Goal: Information Seeking & Learning: Find specific page/section

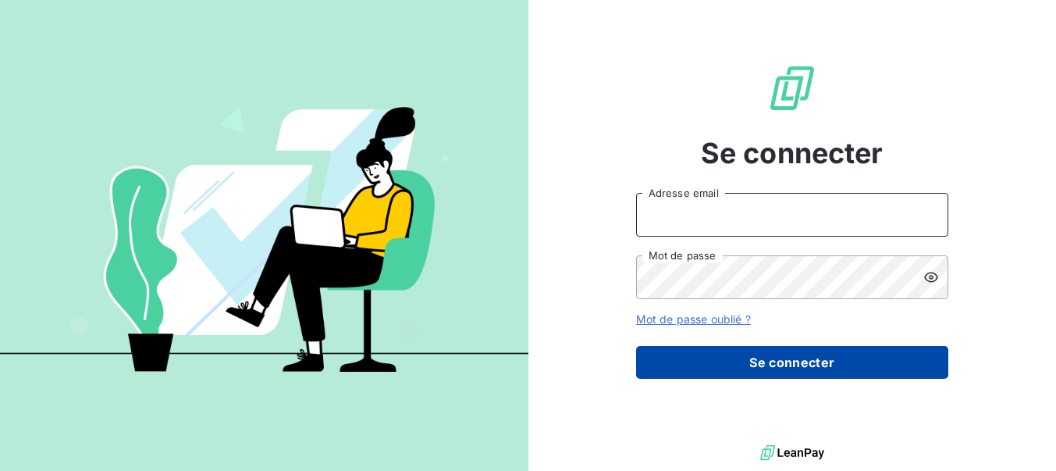
type input "[PERSON_NAME][EMAIL_ADDRESS][DOMAIN_NAME]"
click at [713, 365] on button "Se connecter" at bounding box center [792, 362] width 312 height 33
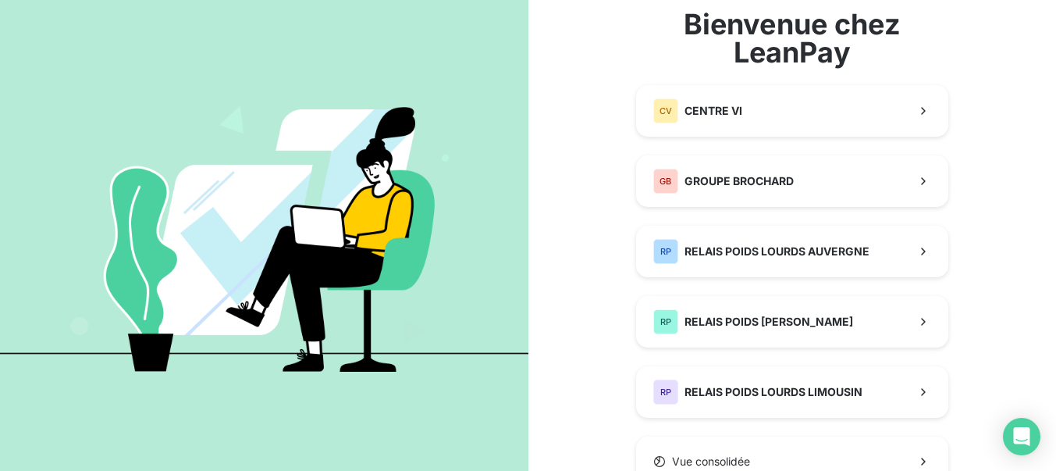
scroll to position [88, 0]
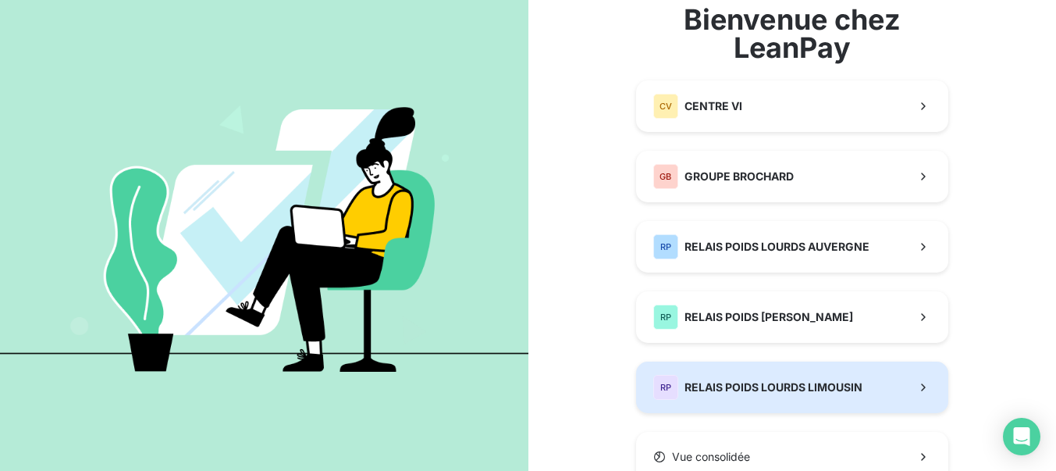
click at [796, 389] on span "RELAIS POIDS LOURDS LIMOUSIN" at bounding box center [773, 387] width 178 height 16
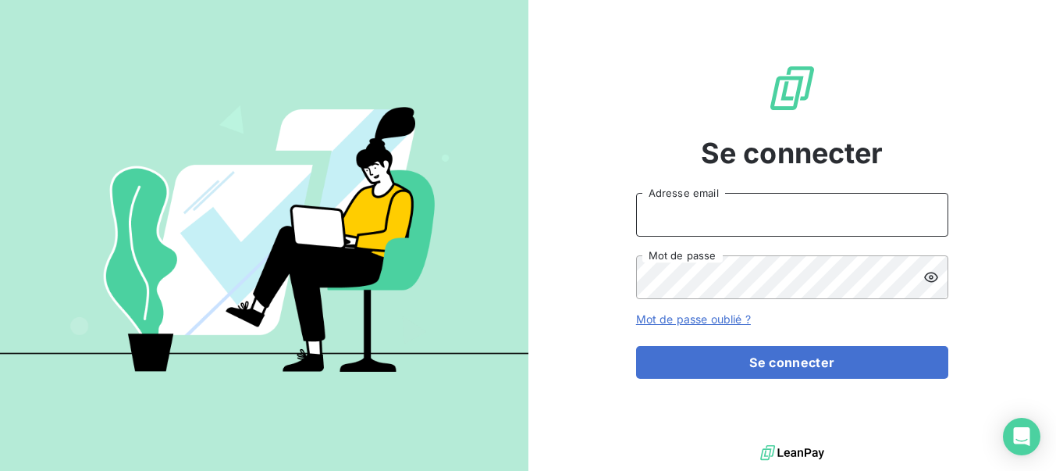
type input "[PERSON_NAME][EMAIL_ADDRESS][DOMAIN_NAME]"
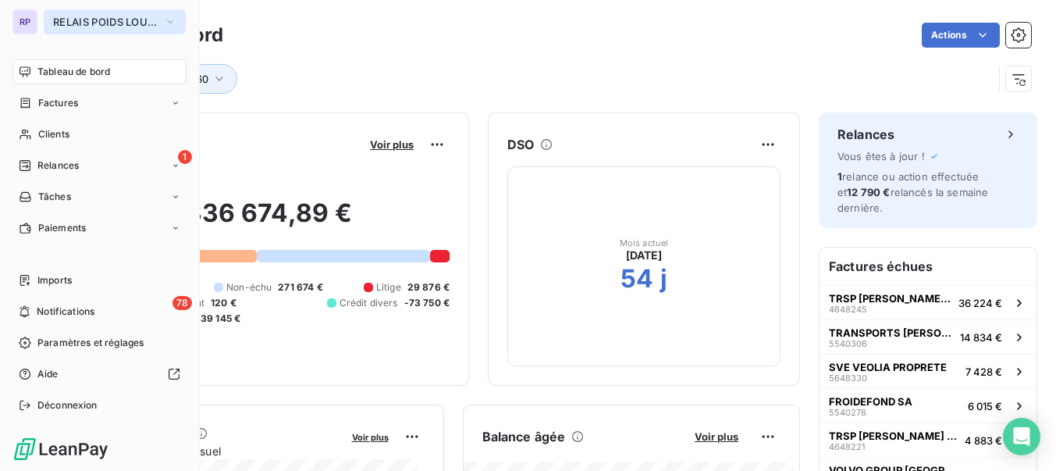
click at [100, 20] on span "RELAIS POIDS LOURDS LIMOUSIN" at bounding box center [105, 22] width 105 height 12
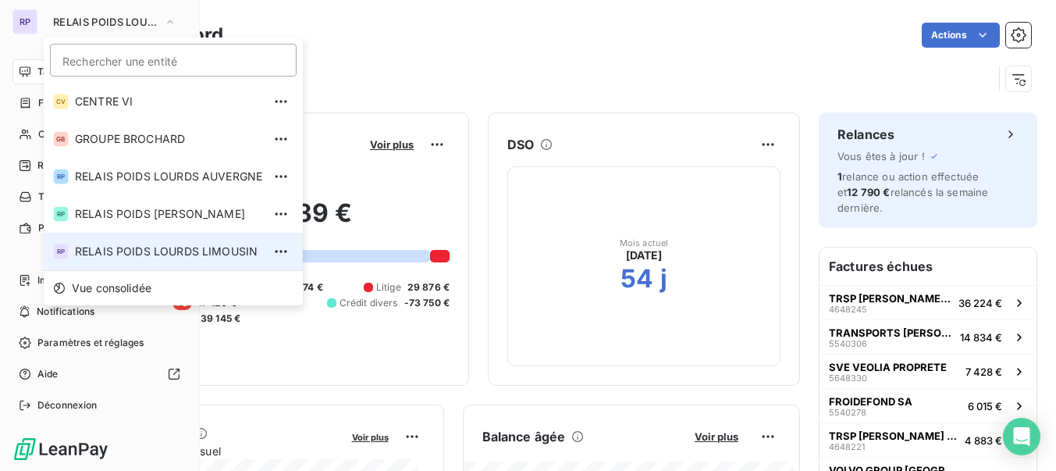
click at [172, 245] on span "RELAIS POIDS LOURDS LIMOUSIN" at bounding box center [168, 251] width 187 height 16
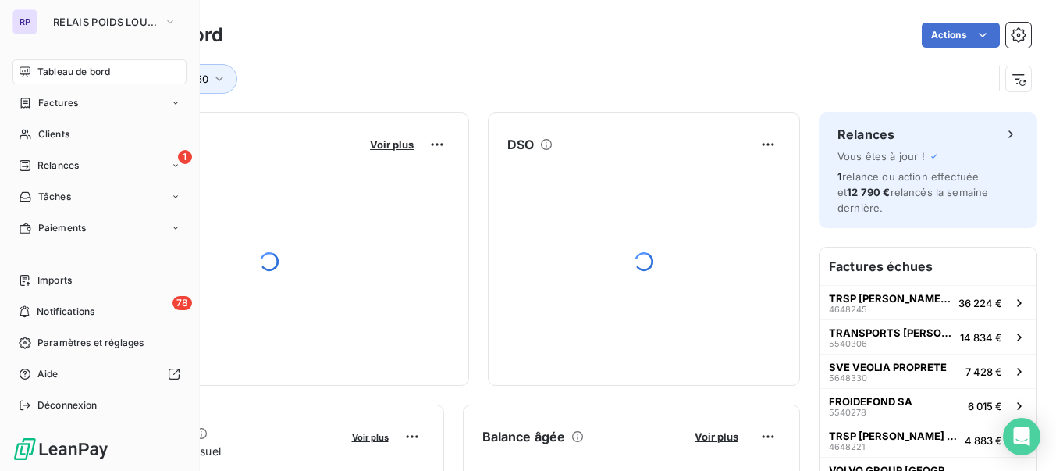
click at [680, 87] on div "Site : 60" at bounding box center [534, 79] width 918 height 30
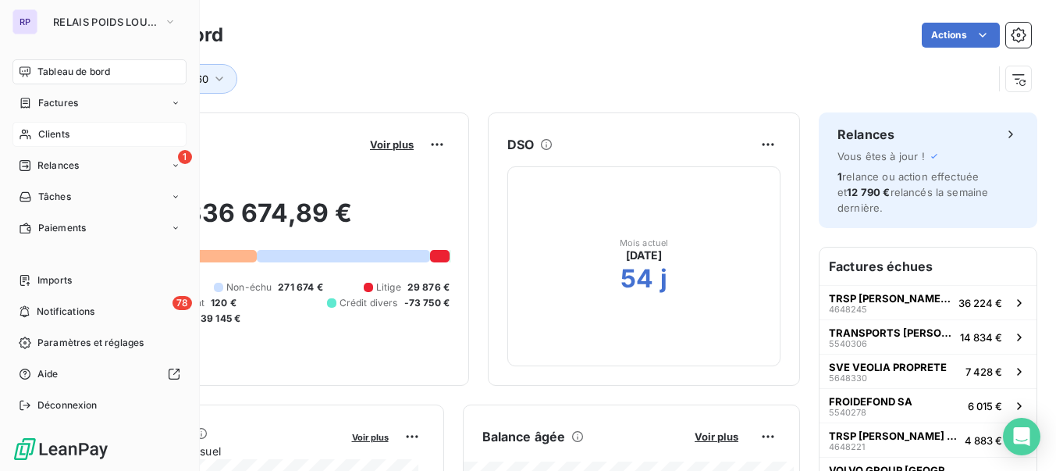
click at [44, 128] on span "Clients" at bounding box center [53, 134] width 31 height 14
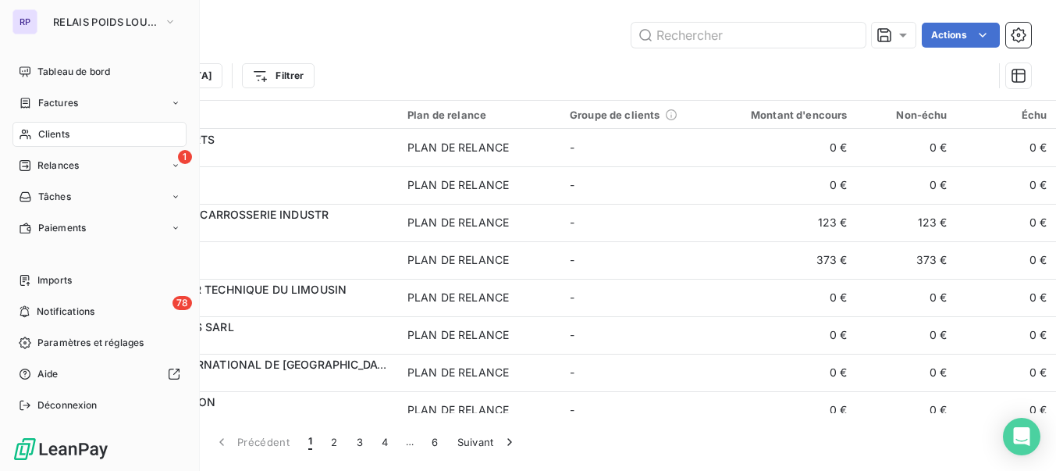
click at [52, 137] on span "Clients" at bounding box center [53, 134] width 31 height 14
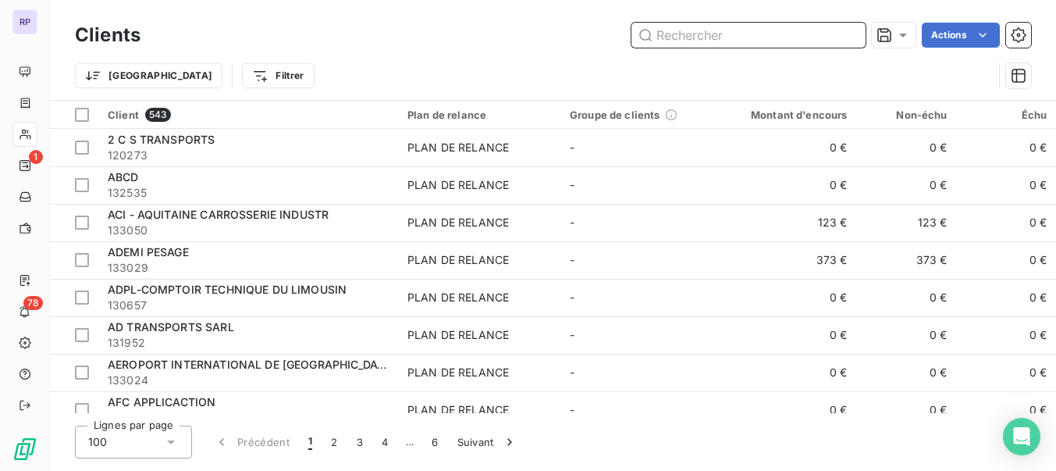
click at [698, 31] on input "text" at bounding box center [748, 35] width 234 height 25
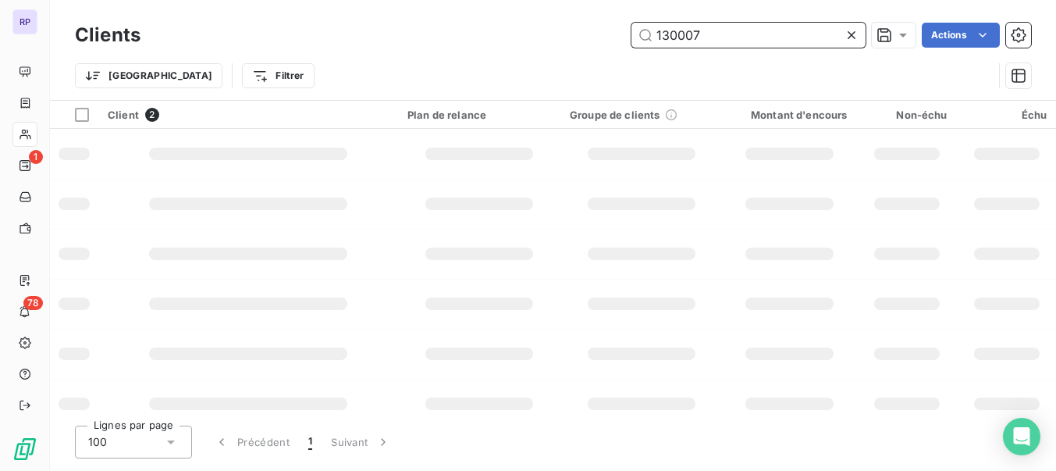
type input "130007"
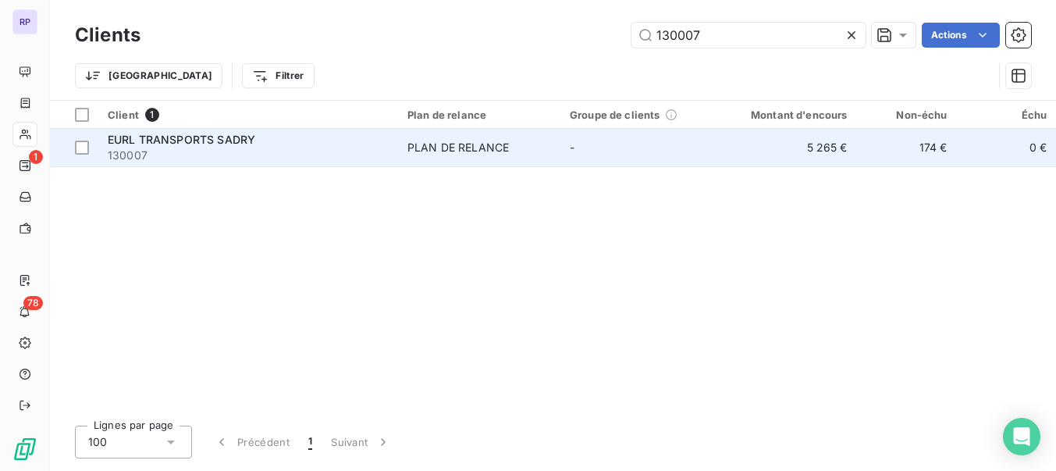
click at [236, 142] on span "EURL TRANSPORTS SADRY" at bounding box center [181, 139] width 147 height 13
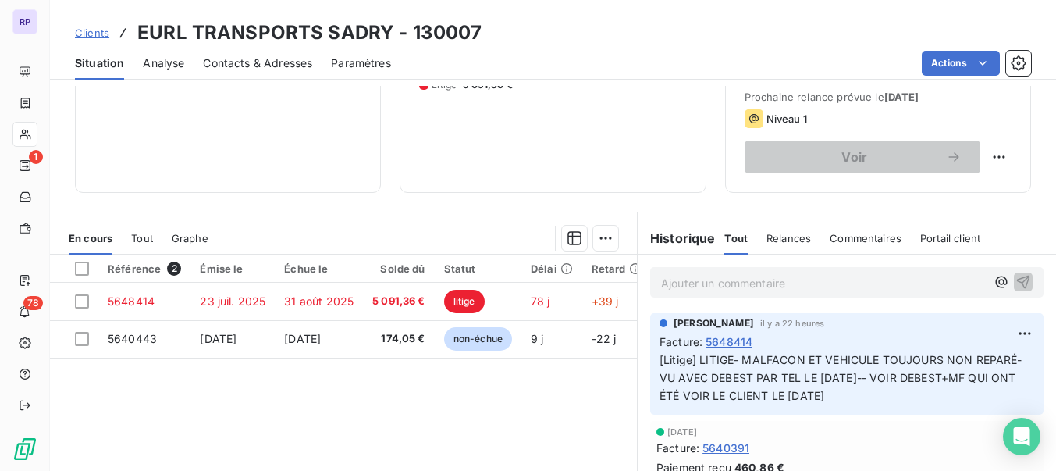
scroll to position [243, 0]
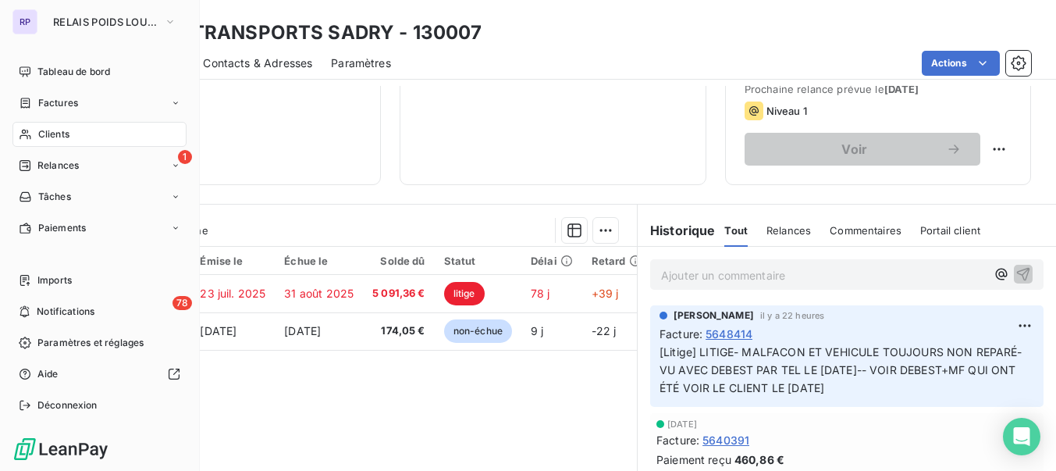
click at [46, 133] on span "Clients" at bounding box center [53, 134] width 31 height 14
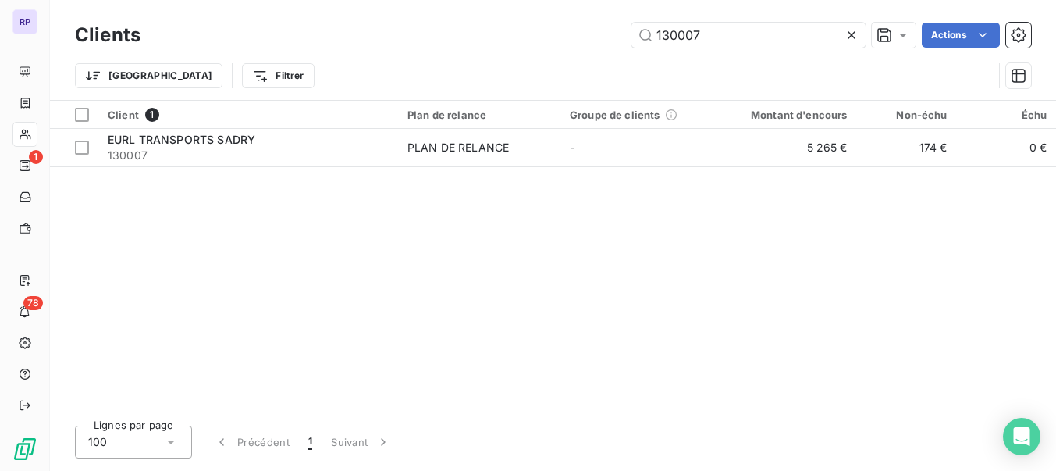
drag, startPoint x: 705, startPoint y: 39, endPoint x: 595, endPoint y: 41, distance: 110.1
click at [595, 41] on div "130007 Actions" at bounding box center [595, 35] width 872 height 25
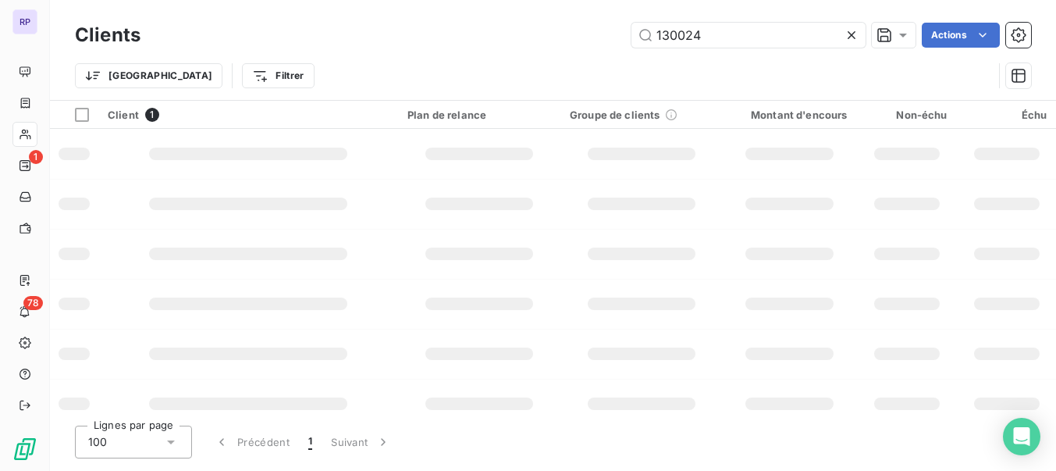
type input "130024"
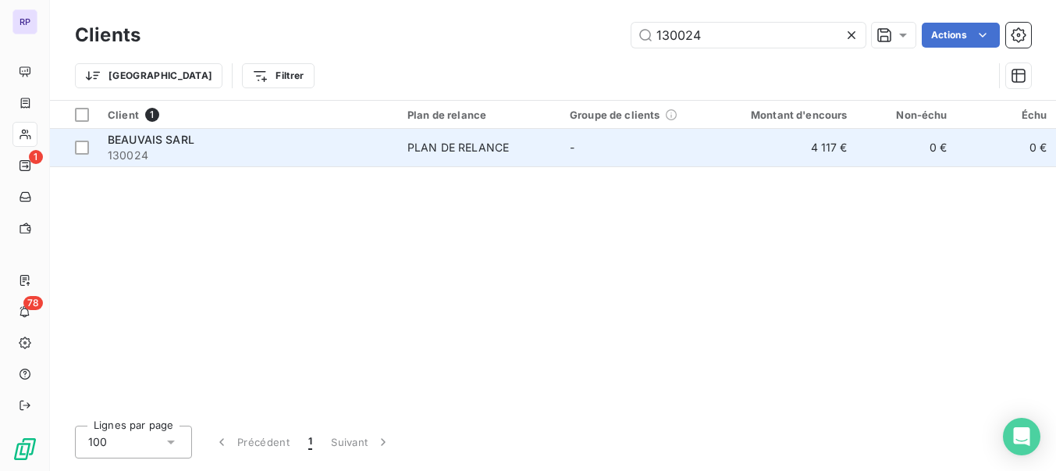
click at [125, 130] on td "BEAUVAIS SARL 130024" at bounding box center [248, 147] width 300 height 37
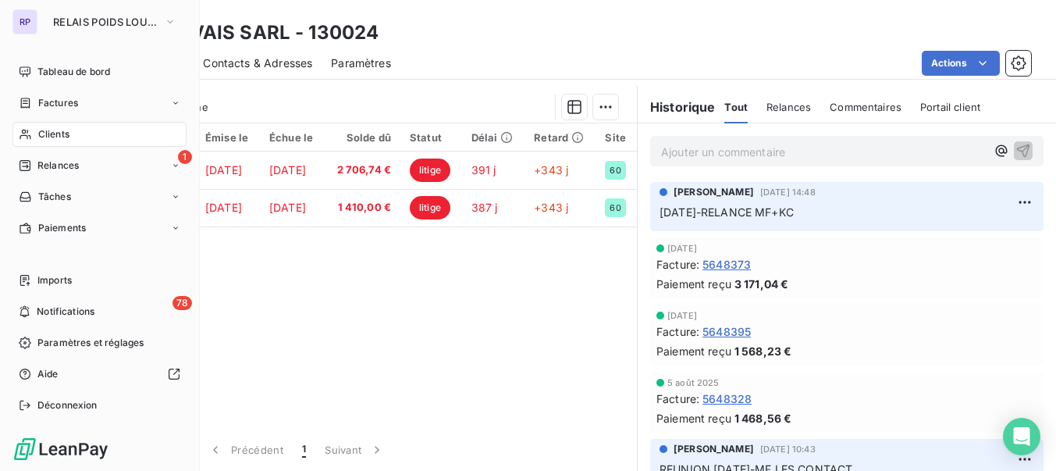
click at [27, 137] on icon at bounding box center [25, 135] width 11 height 10
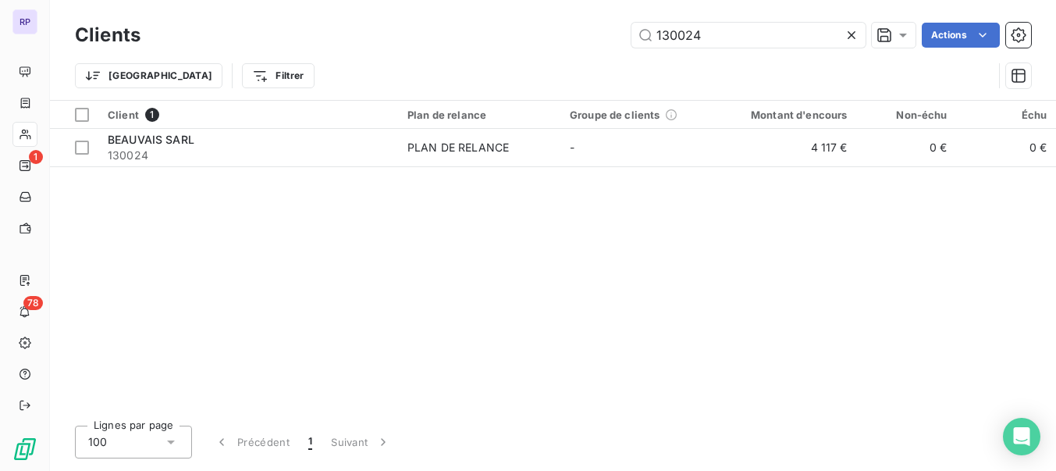
drag, startPoint x: 704, startPoint y: 45, endPoint x: 600, endPoint y: 42, distance: 103.8
click at [600, 42] on div "130024 Actions" at bounding box center [595, 35] width 872 height 25
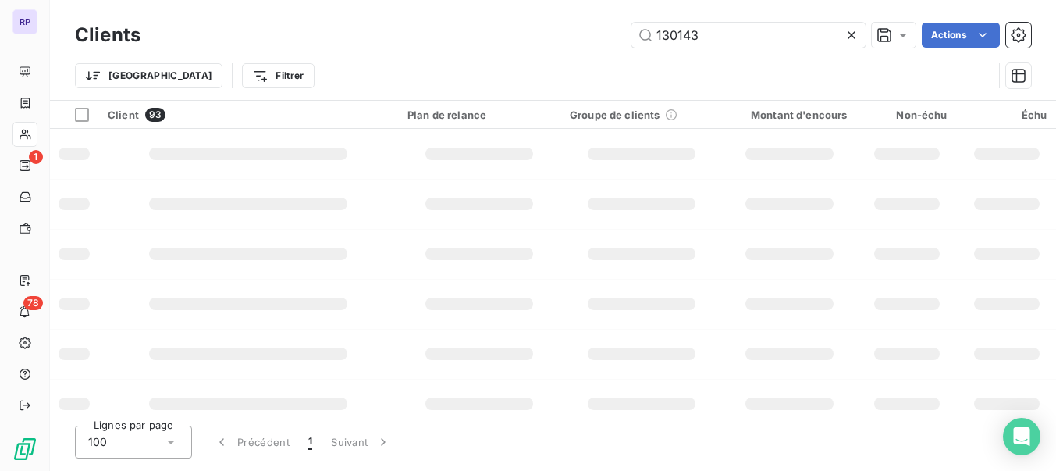
type input "130143"
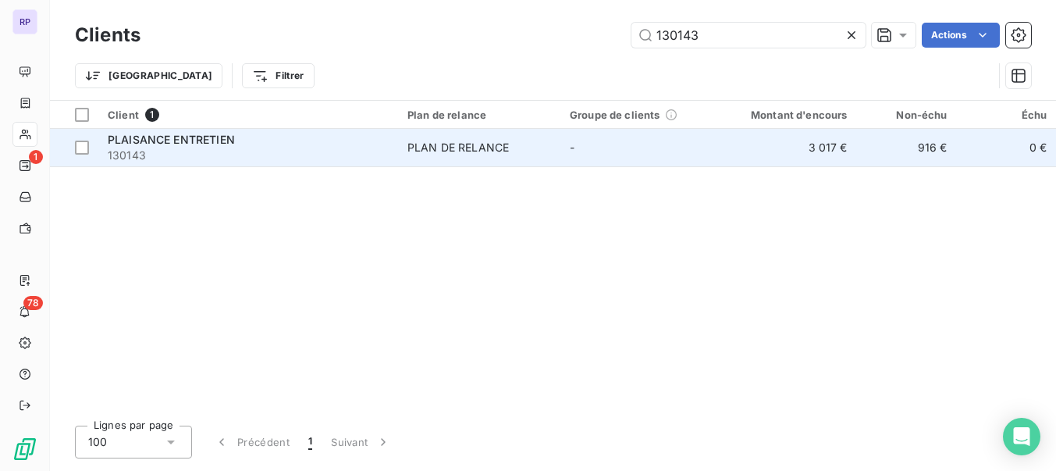
click at [205, 135] on span "PLAISANCE ENTRETIEN" at bounding box center [171, 139] width 127 height 13
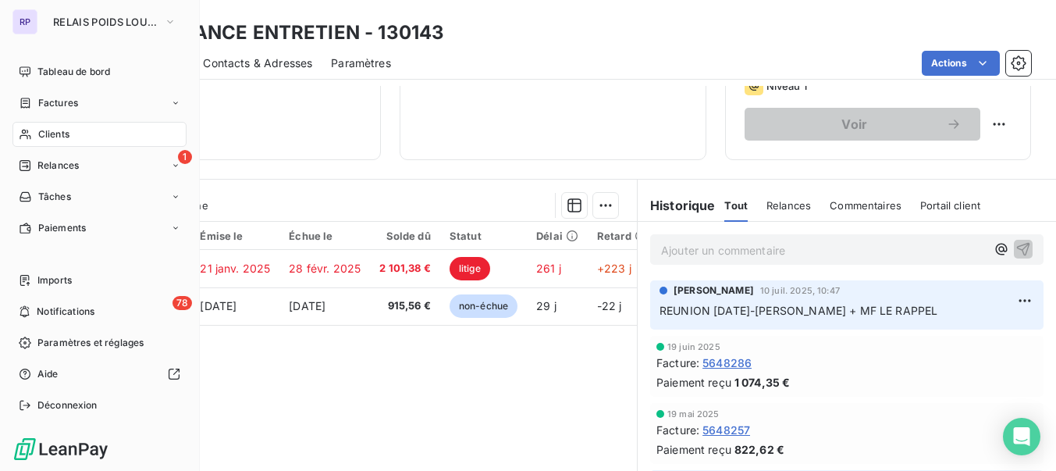
click at [48, 131] on span "Clients" at bounding box center [53, 134] width 31 height 14
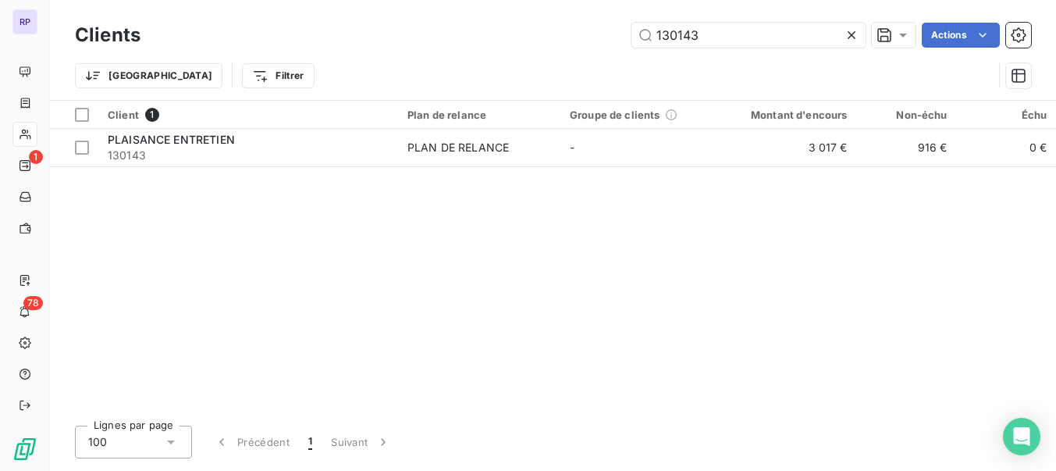
drag, startPoint x: 742, startPoint y: 27, endPoint x: 617, endPoint y: 27, distance: 124.9
click at [617, 27] on div "130143 Actions" at bounding box center [595, 35] width 872 height 25
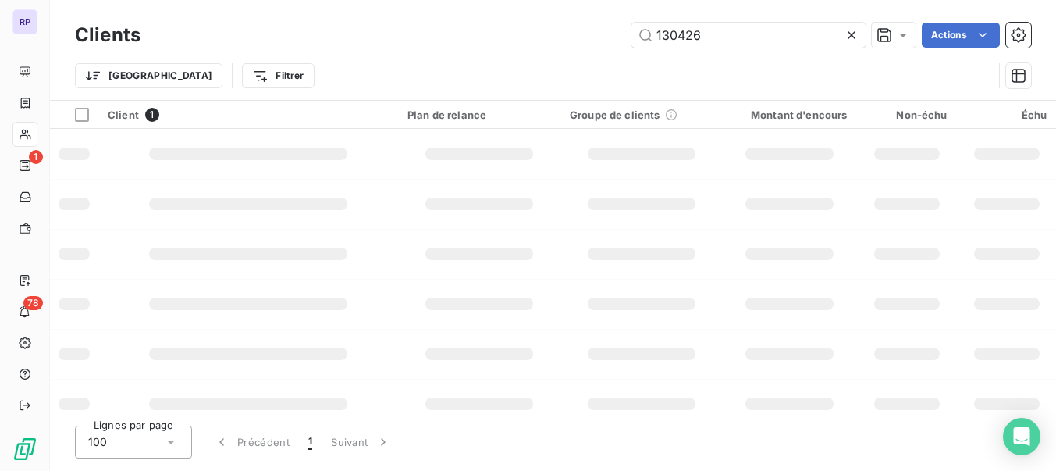
type input "130426"
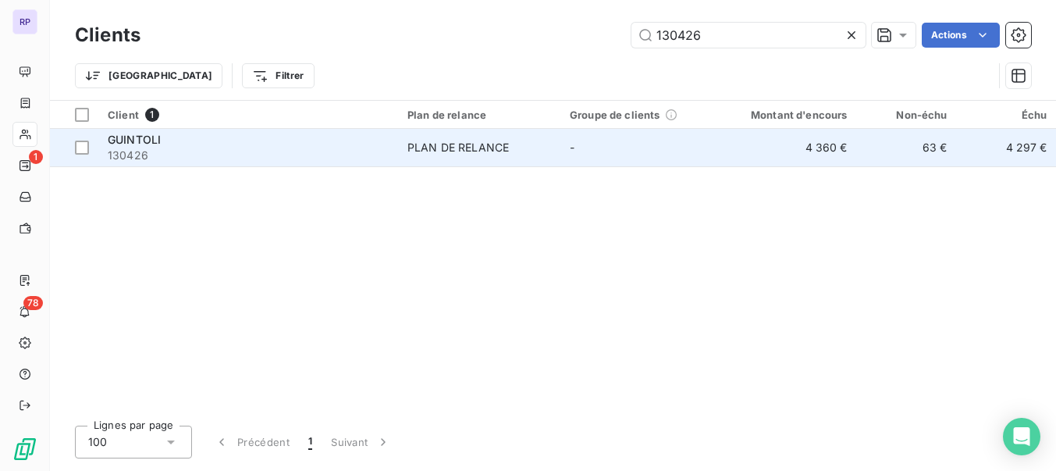
click at [126, 132] on div "GUINTOLI" at bounding box center [248, 140] width 281 height 16
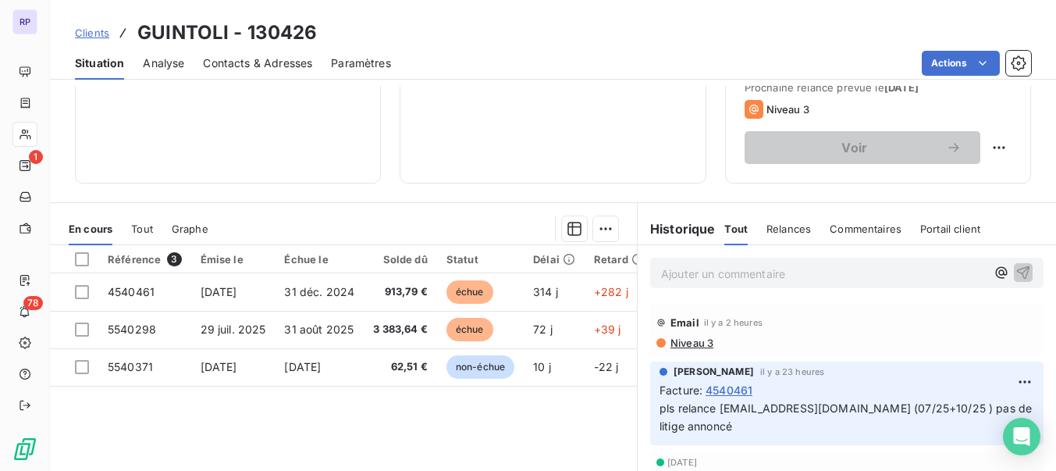
scroll to position [248, 0]
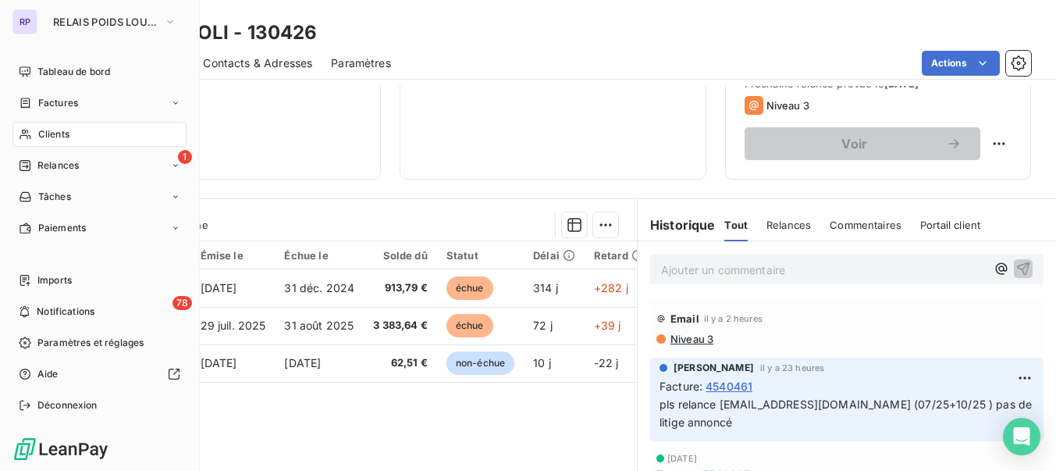
click at [52, 140] on span "Clients" at bounding box center [53, 134] width 31 height 14
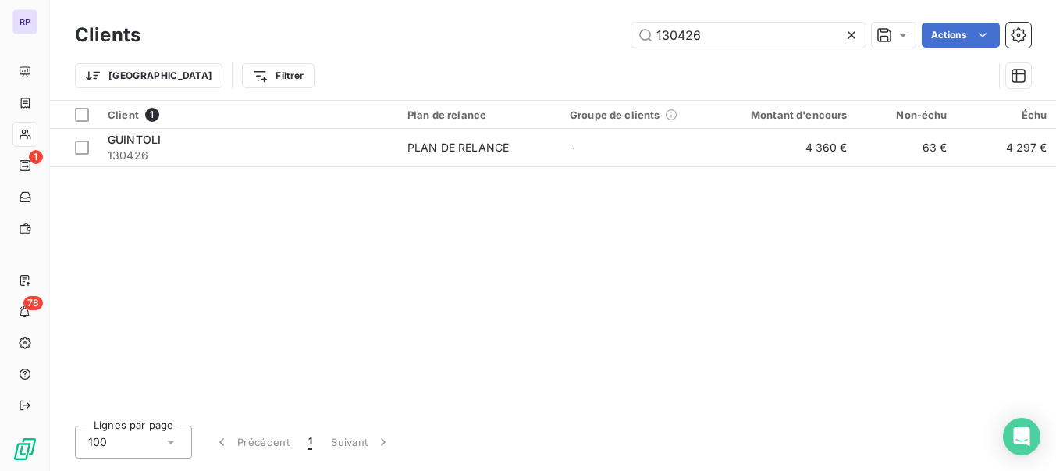
drag, startPoint x: 699, startPoint y: 32, endPoint x: 546, endPoint y: 51, distance: 154.9
click at [546, 51] on div "Clients 130426 Actions" at bounding box center [553, 35] width 956 height 33
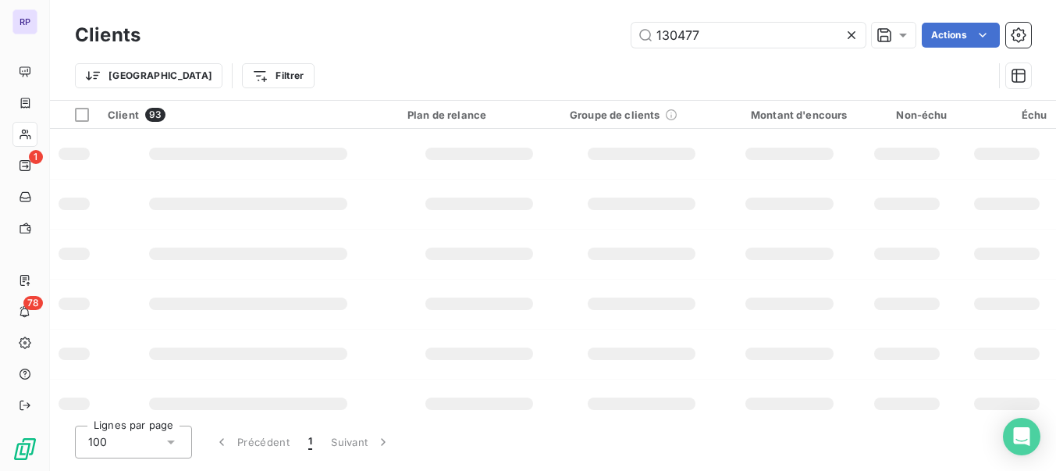
type input "130477"
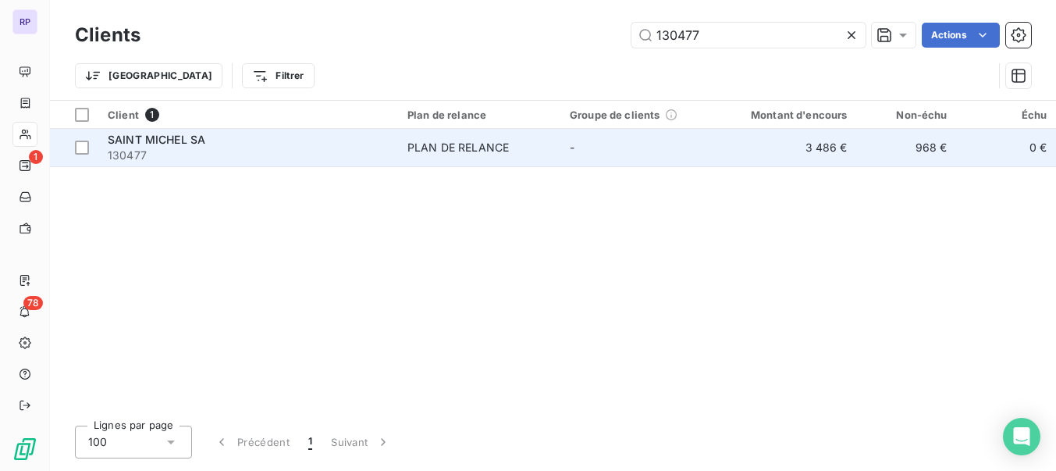
click at [113, 156] on span "130477" at bounding box center [248, 155] width 281 height 16
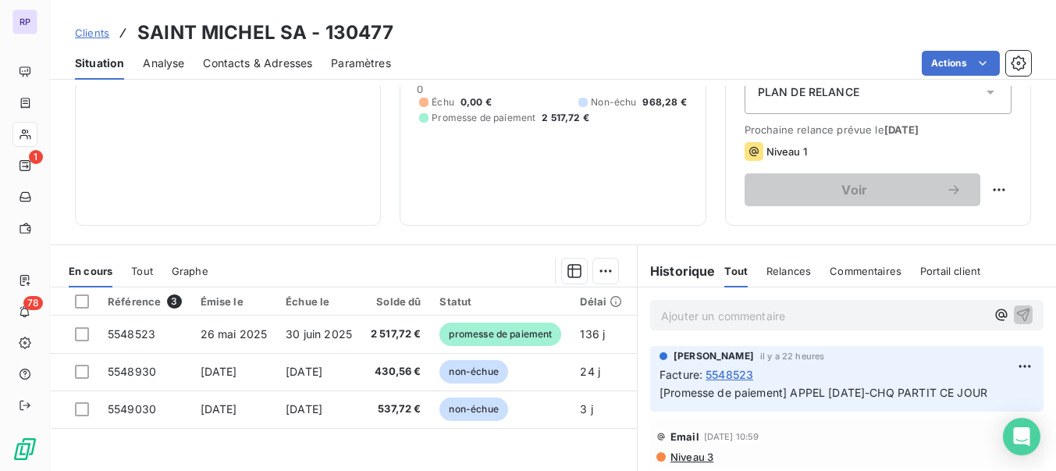
scroll to position [215, 0]
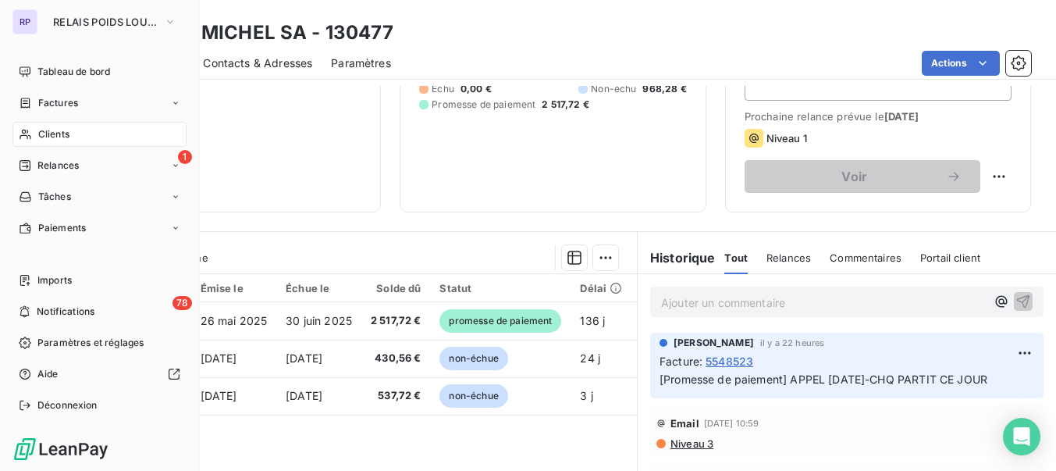
click at [58, 138] on span "Clients" at bounding box center [53, 134] width 31 height 14
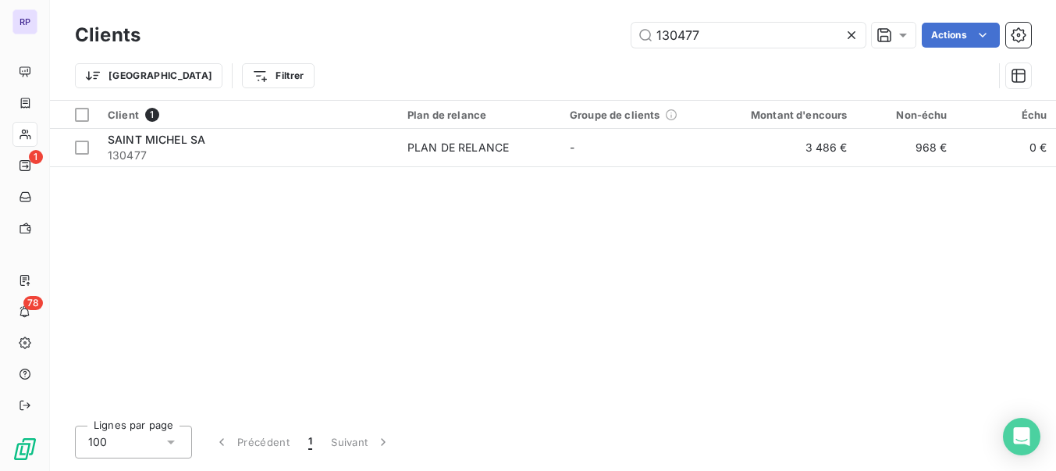
drag, startPoint x: 706, startPoint y: 34, endPoint x: 611, endPoint y: 41, distance: 95.5
click at [611, 41] on div "130477 Actions" at bounding box center [595, 35] width 872 height 25
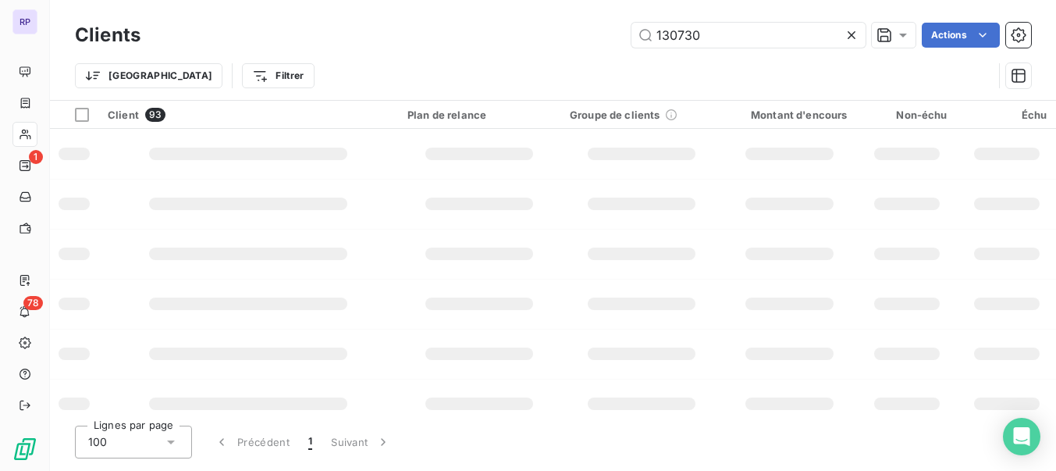
type input "130730"
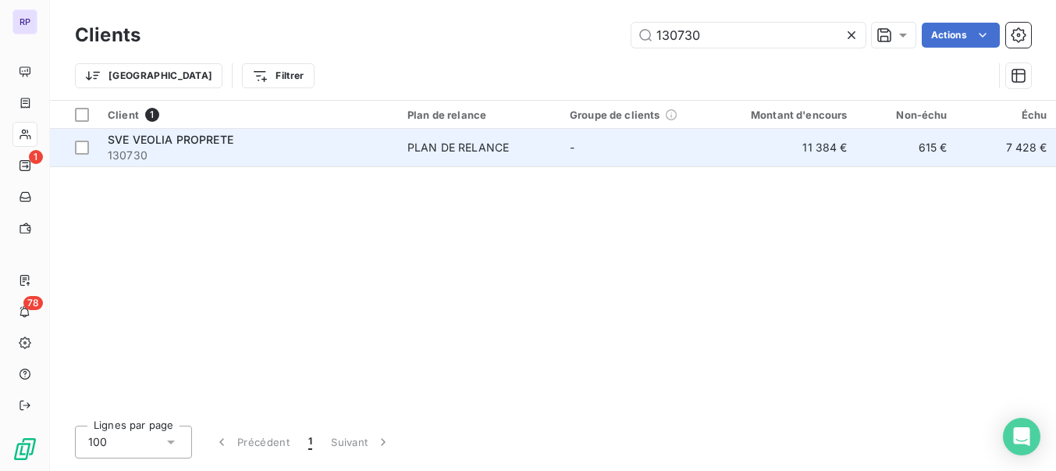
click at [108, 160] on span "130730" at bounding box center [248, 155] width 281 height 16
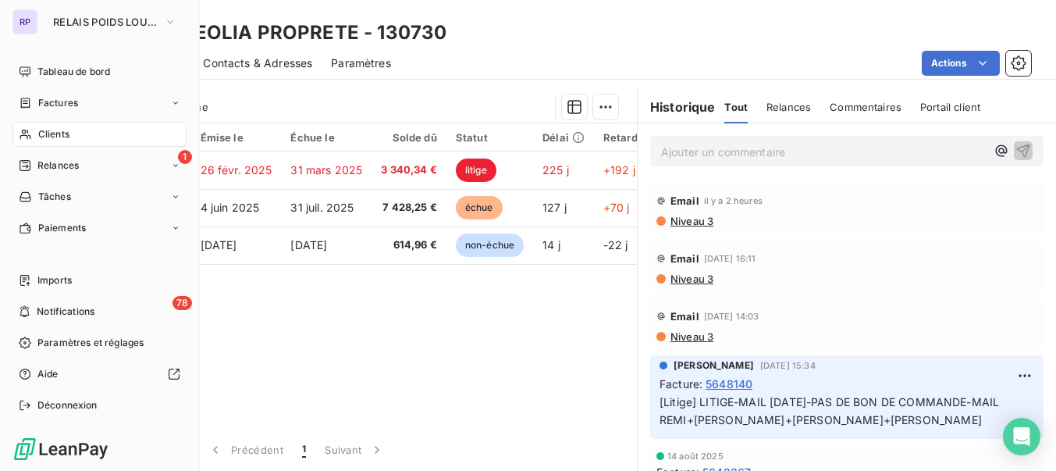
click at [61, 137] on span "Clients" at bounding box center [53, 134] width 31 height 14
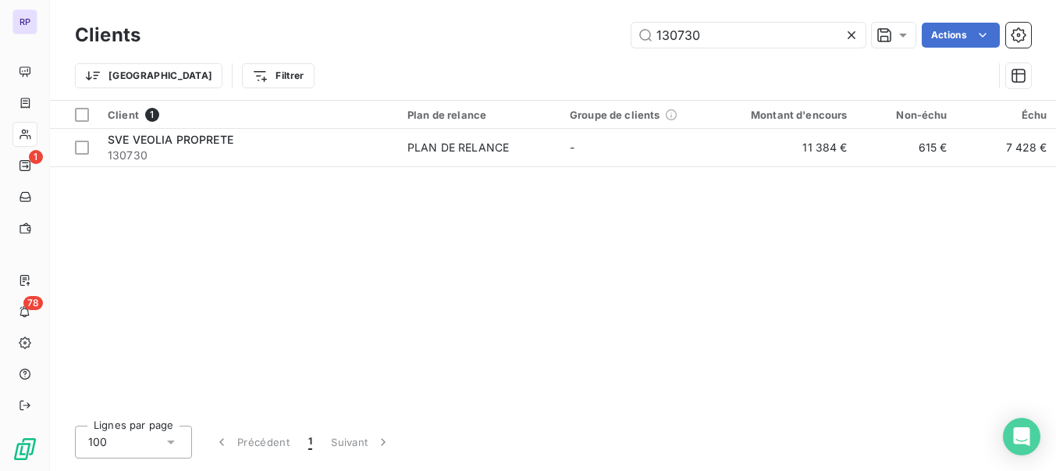
drag, startPoint x: 713, startPoint y: 34, endPoint x: 551, endPoint y: 24, distance: 161.8
click at [551, 24] on div "130730 Actions" at bounding box center [595, 35] width 872 height 25
type input "130946"
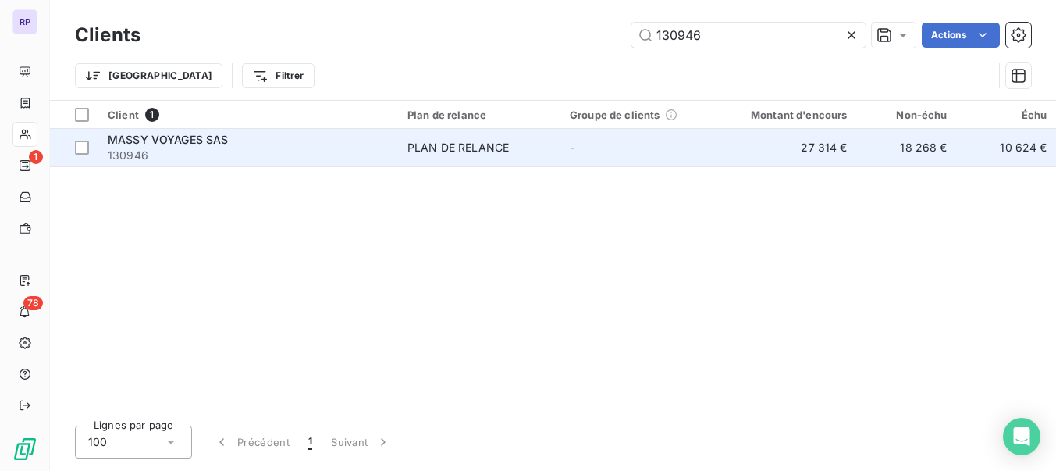
click at [154, 152] on span "130946" at bounding box center [248, 155] width 281 height 16
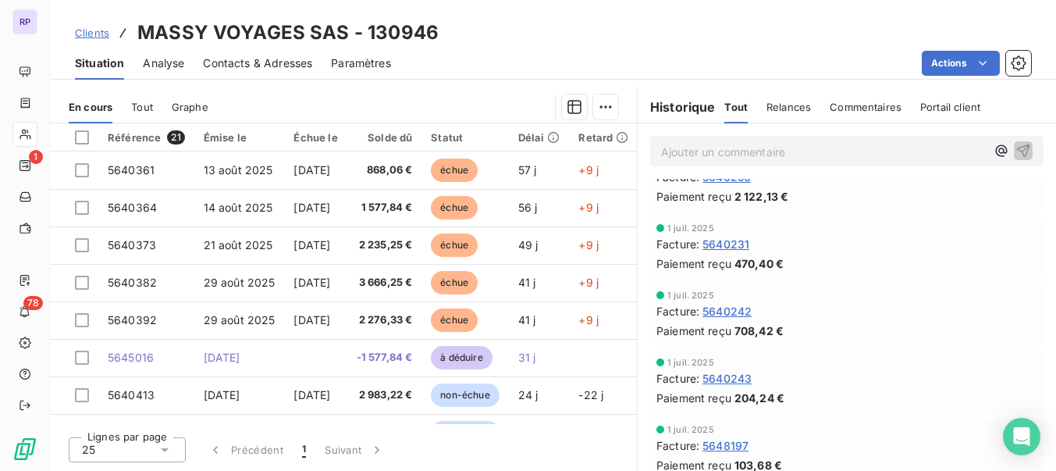
scroll to position [2298, 0]
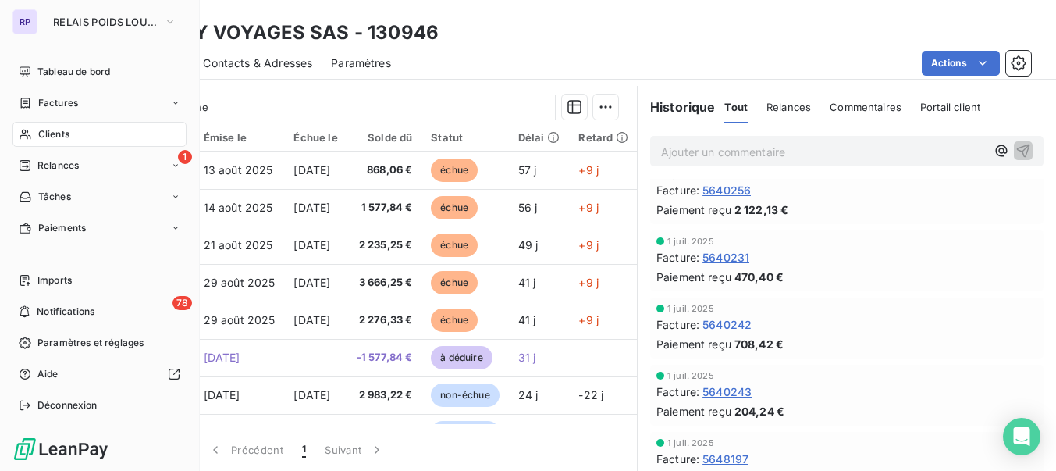
click at [41, 134] on span "Clients" at bounding box center [53, 134] width 31 height 14
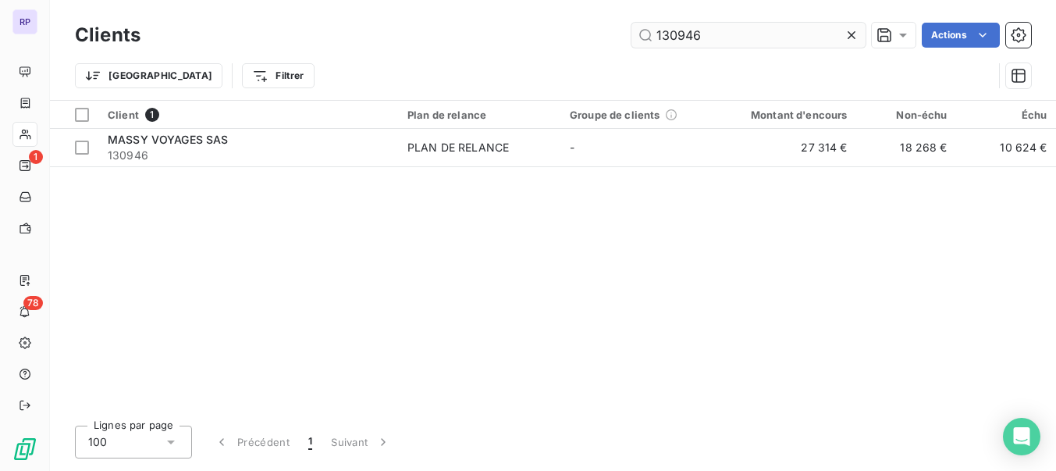
drag, startPoint x: 743, startPoint y: 23, endPoint x: 633, endPoint y: 26, distance: 110.1
click at [633, 26] on input "130946" at bounding box center [748, 35] width 234 height 25
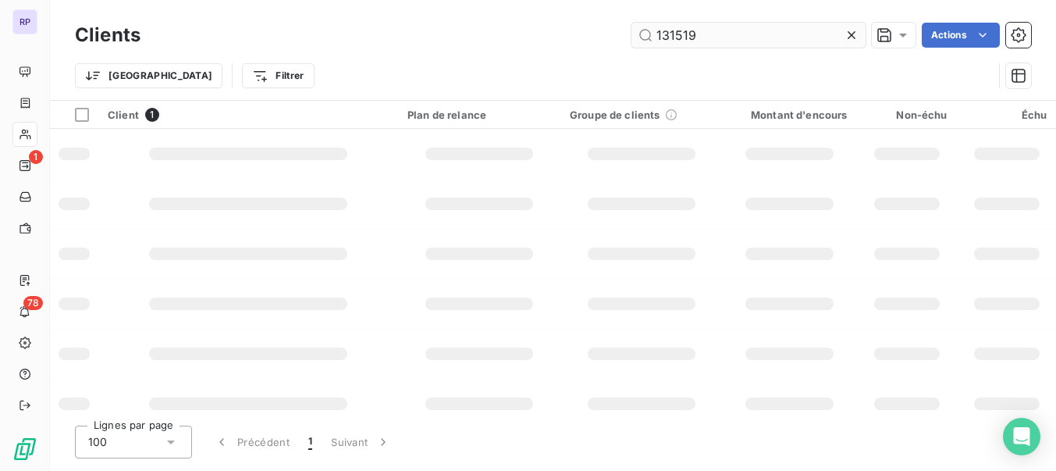
type input "131519"
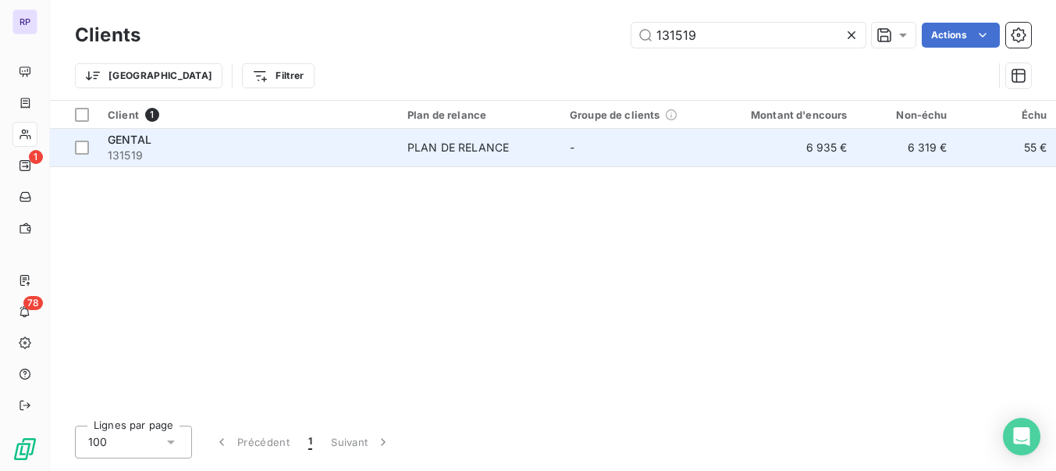
click at [141, 155] on span "131519" at bounding box center [248, 155] width 281 height 16
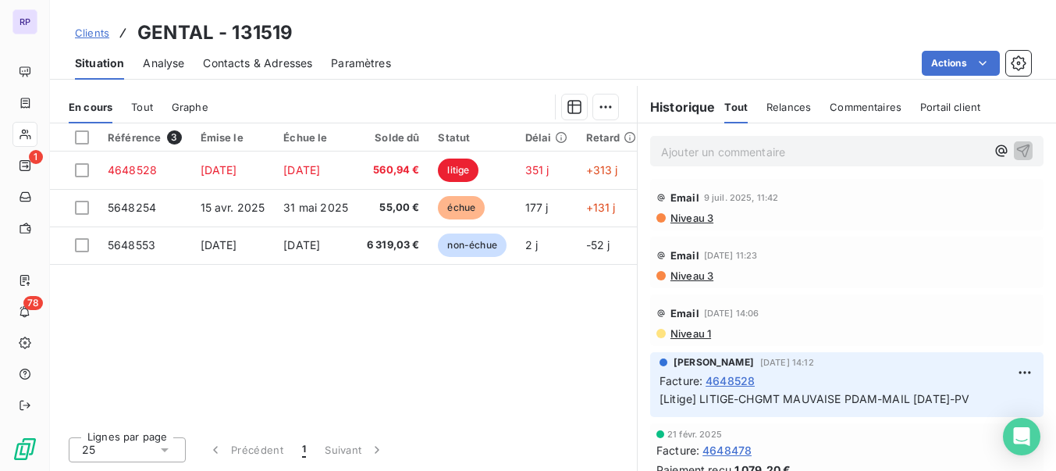
scroll to position [489, 0]
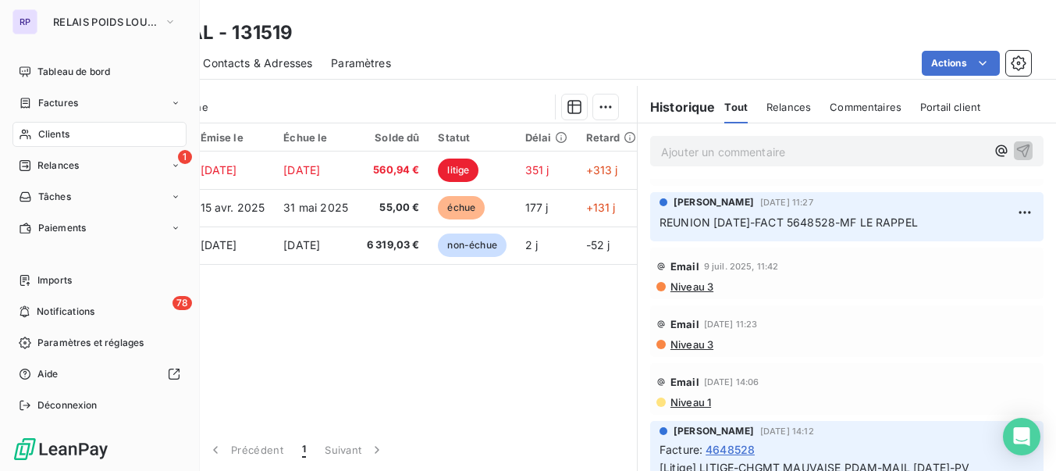
click at [50, 135] on span "Clients" at bounding box center [53, 134] width 31 height 14
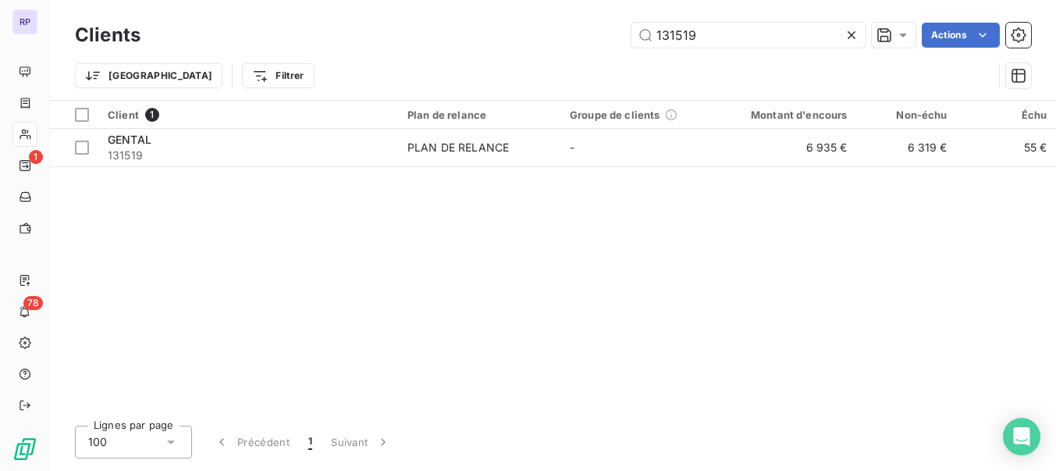
drag, startPoint x: 697, startPoint y: 37, endPoint x: 554, endPoint y: 33, distance: 142.9
click at [554, 33] on div "131519 Actions" at bounding box center [595, 35] width 872 height 25
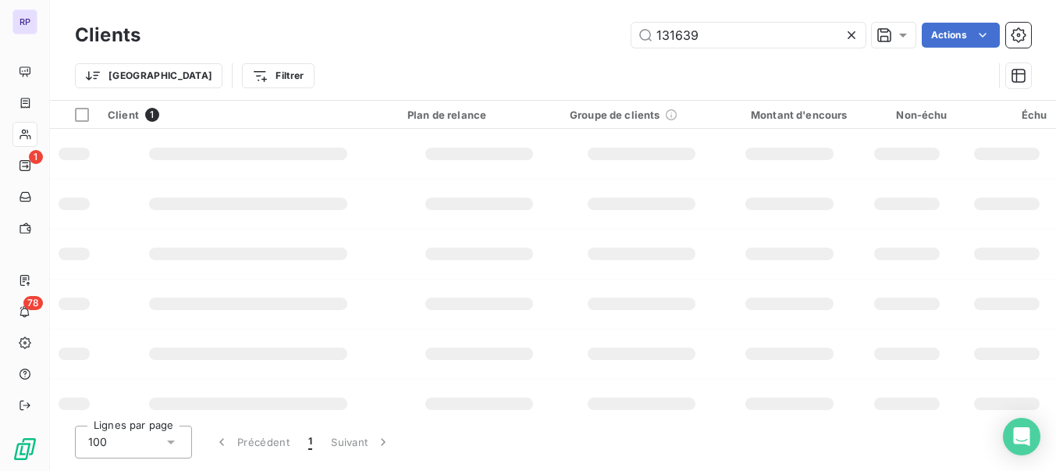
type input "131639"
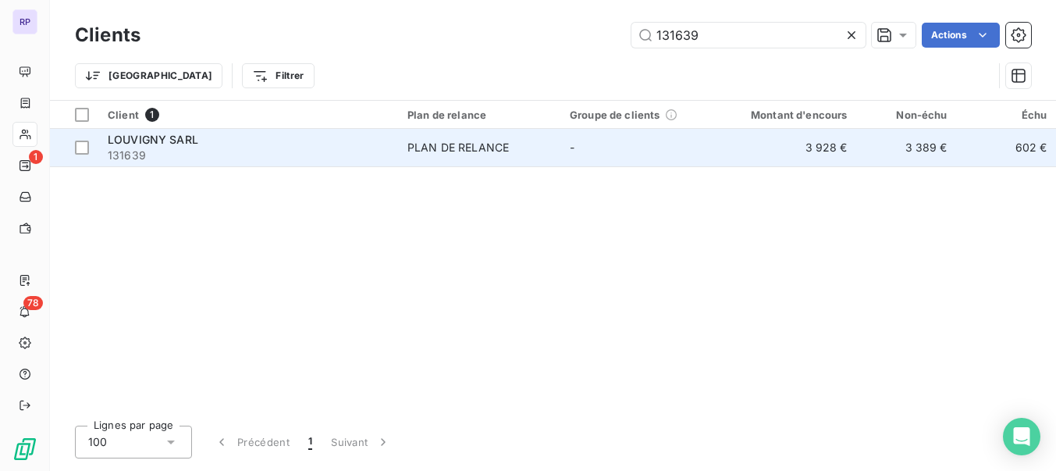
click at [167, 153] on span "131639" at bounding box center [248, 155] width 281 height 16
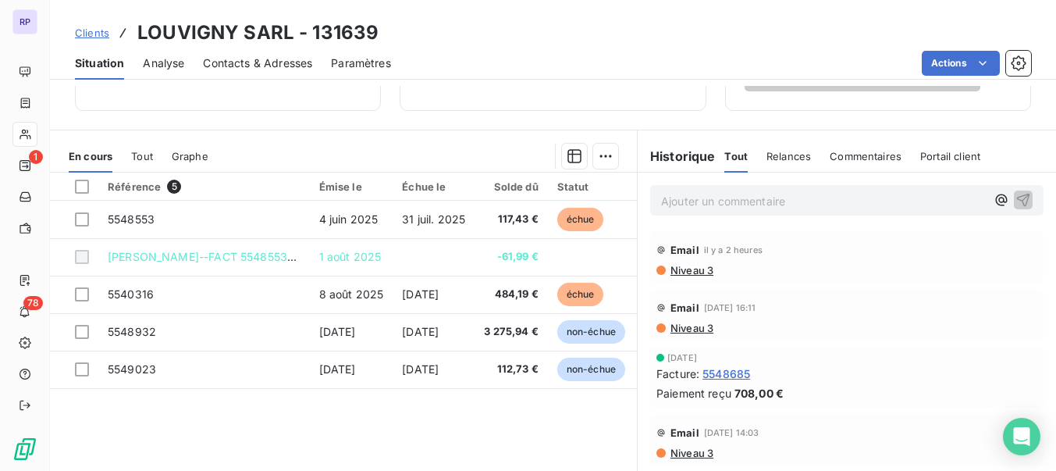
scroll to position [318, 0]
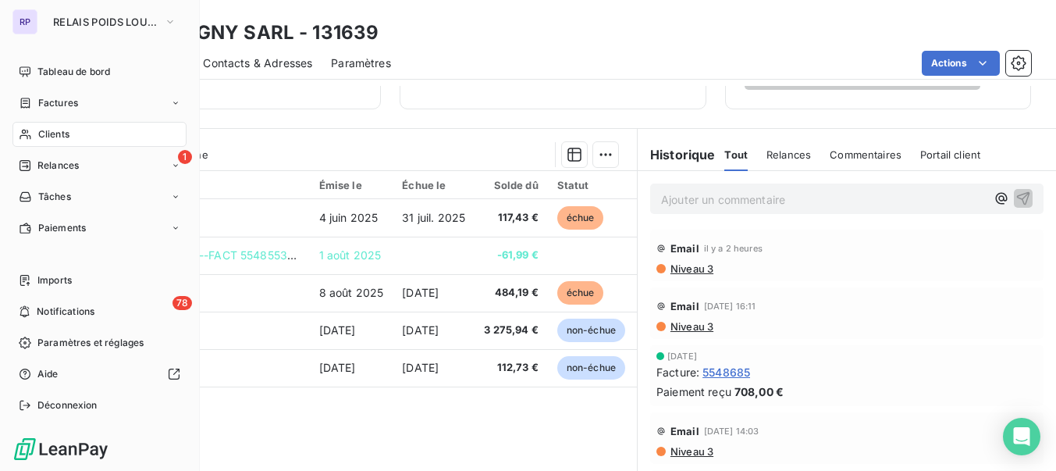
click at [46, 137] on span "Clients" at bounding box center [53, 134] width 31 height 14
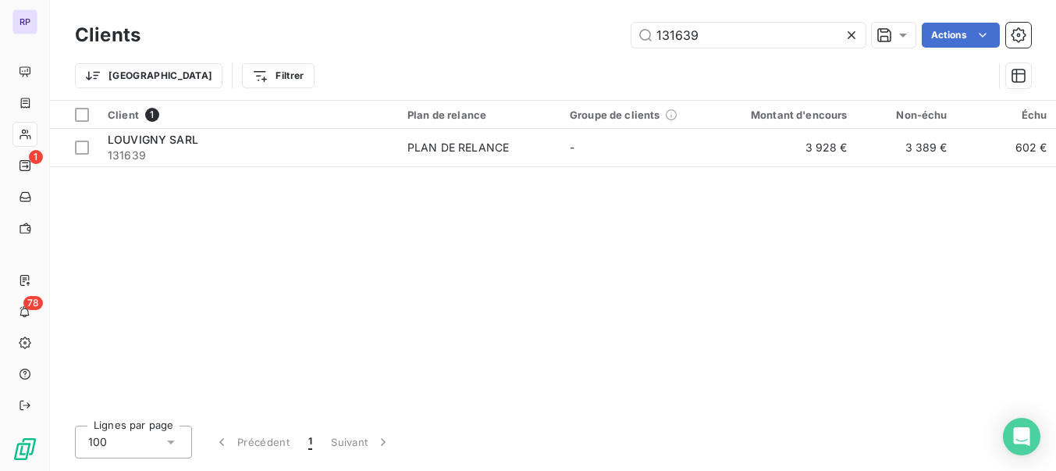
drag, startPoint x: 712, startPoint y: 28, endPoint x: 622, endPoint y: 32, distance: 89.8
click at [622, 32] on div "131639 Actions" at bounding box center [595, 35] width 872 height 25
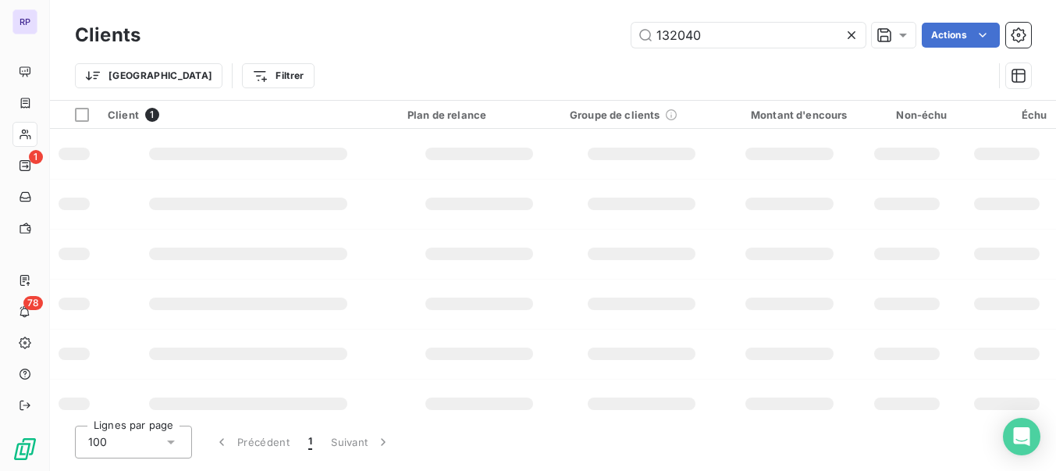
type input "132040"
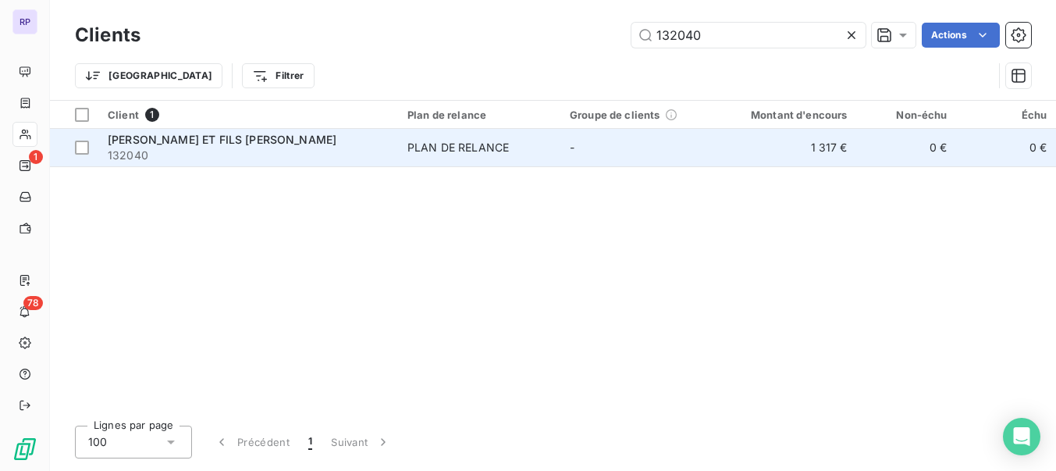
click at [145, 155] on span "132040" at bounding box center [248, 155] width 281 height 16
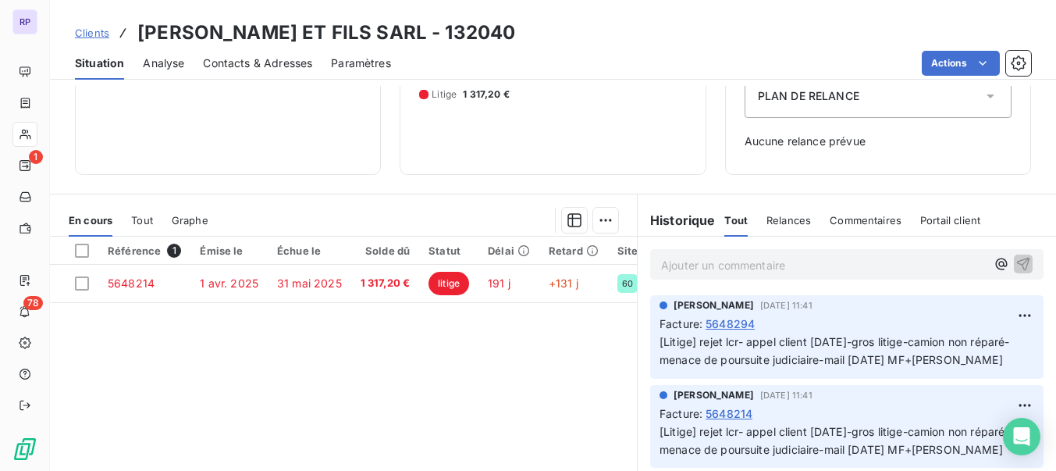
scroll to position [201, 0]
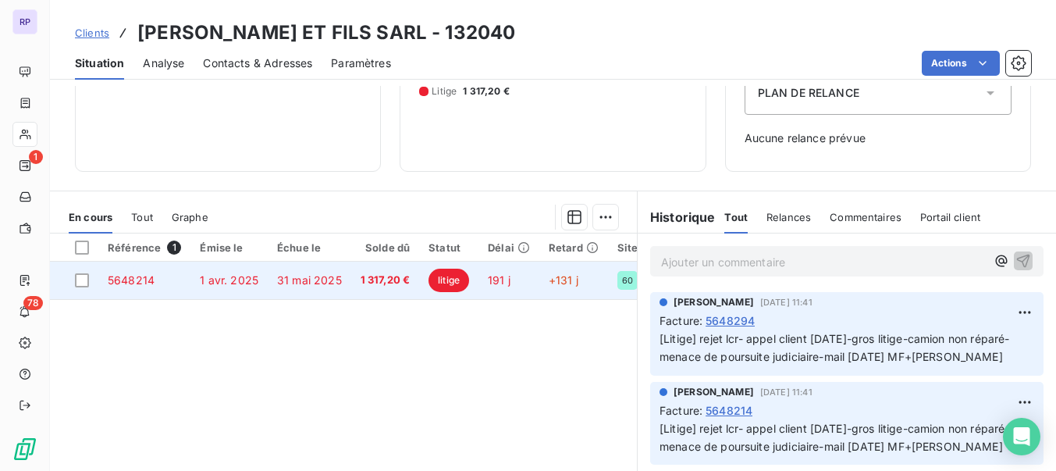
click at [136, 286] on td "5648214" at bounding box center [144, 279] width 92 height 37
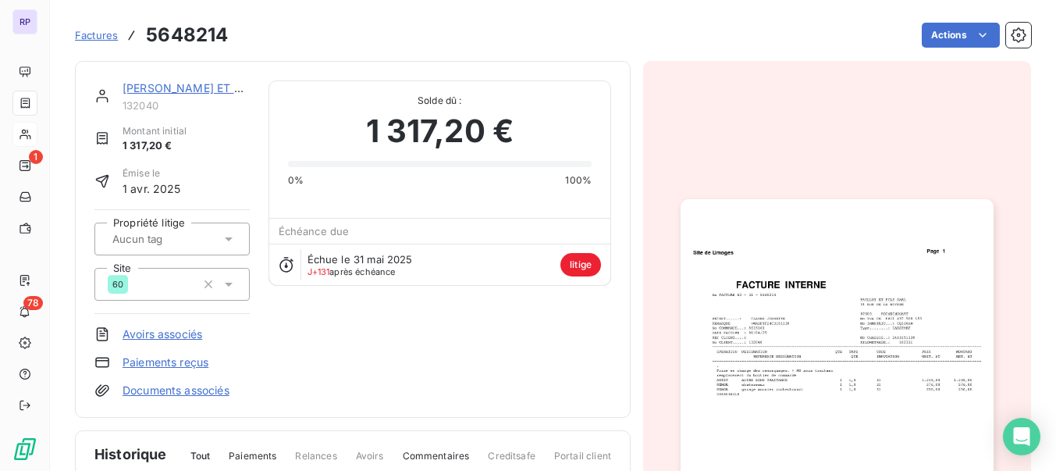
click at [177, 389] on link "Documents associés" at bounding box center [176, 390] width 107 height 16
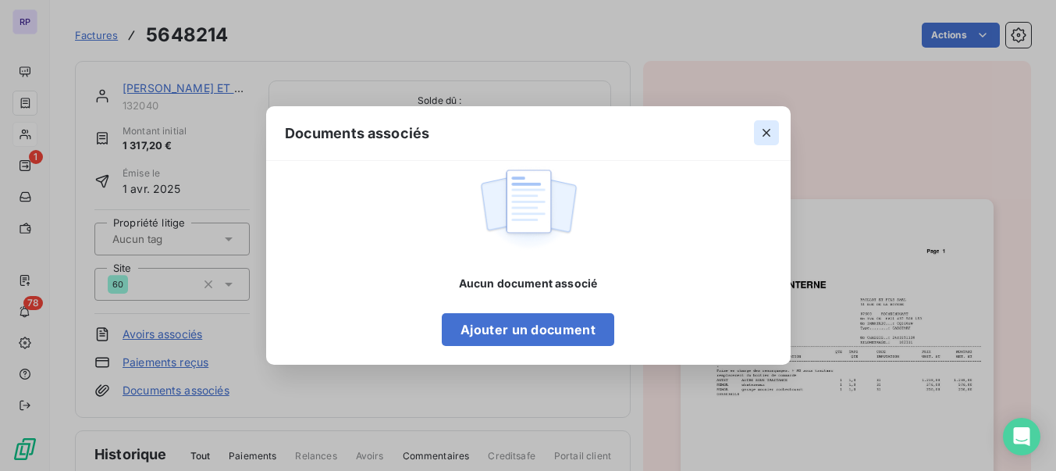
click at [763, 133] on icon "button" at bounding box center [767, 133] width 16 height 16
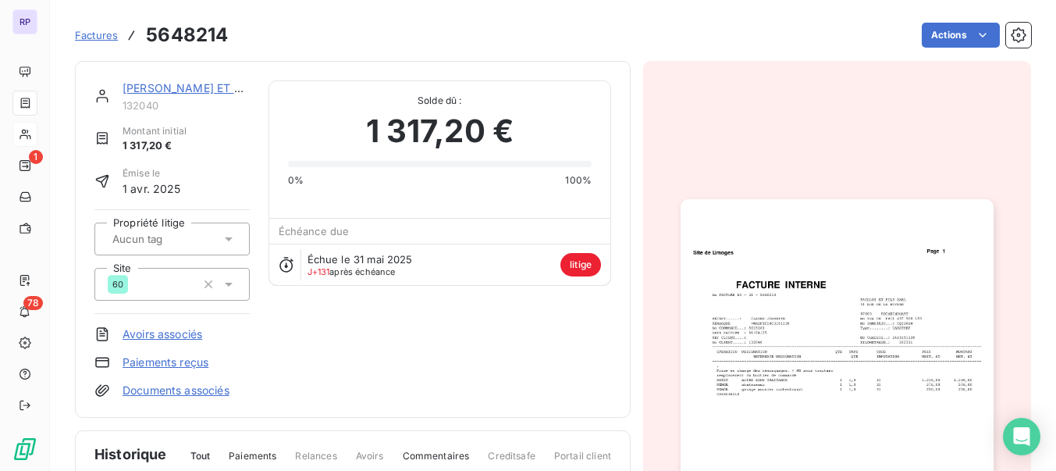
click at [179, 94] on link "[PERSON_NAME] ET FILS [PERSON_NAME]" at bounding box center [237, 87] width 229 height 13
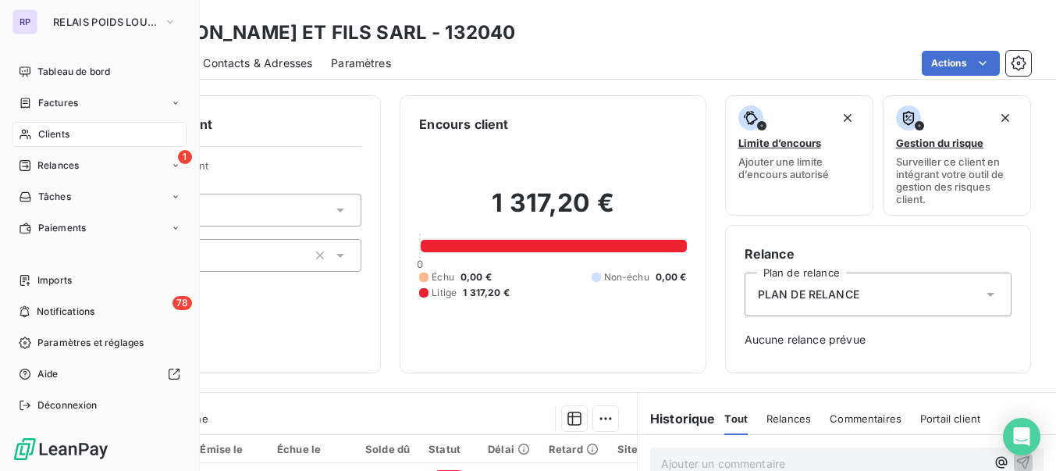
click at [62, 134] on span "Clients" at bounding box center [53, 134] width 31 height 14
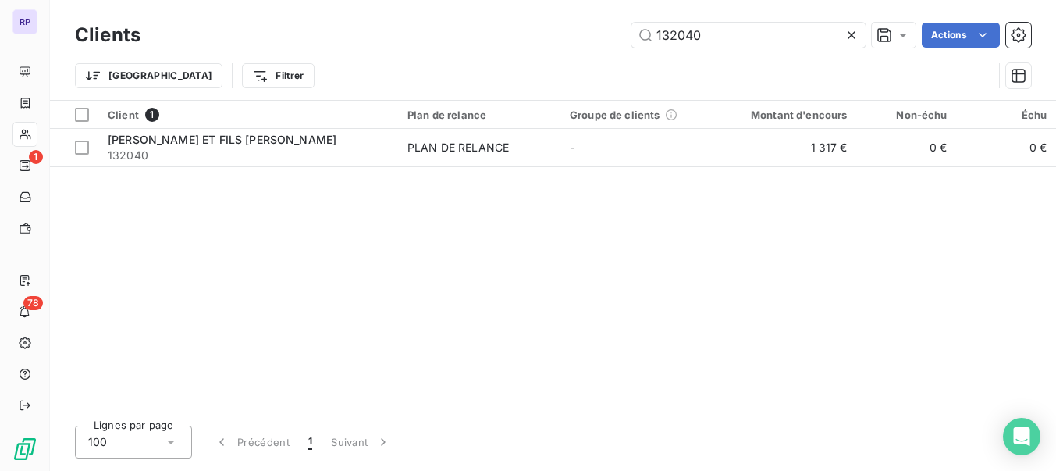
drag, startPoint x: 699, startPoint y: 34, endPoint x: 558, endPoint y: 37, distance: 141.3
click at [558, 37] on div "132040 Actions" at bounding box center [595, 35] width 872 height 25
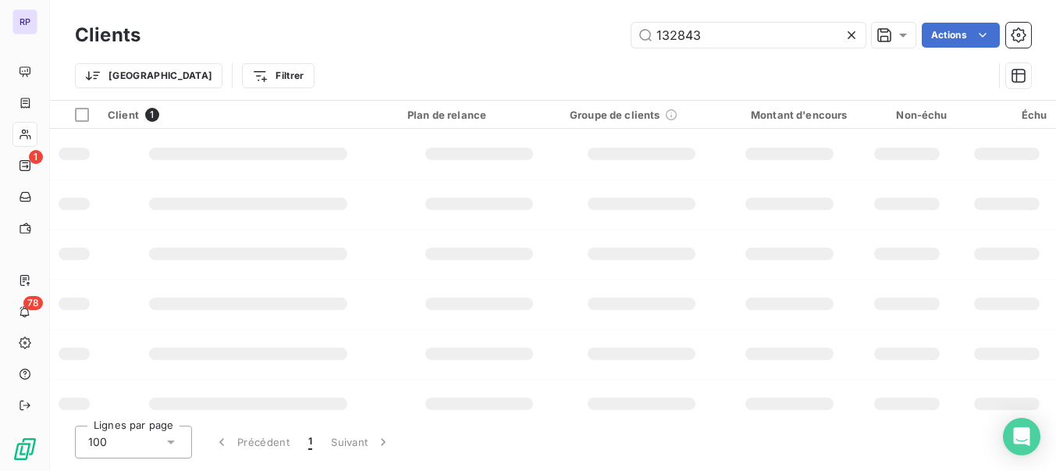
type input "132843"
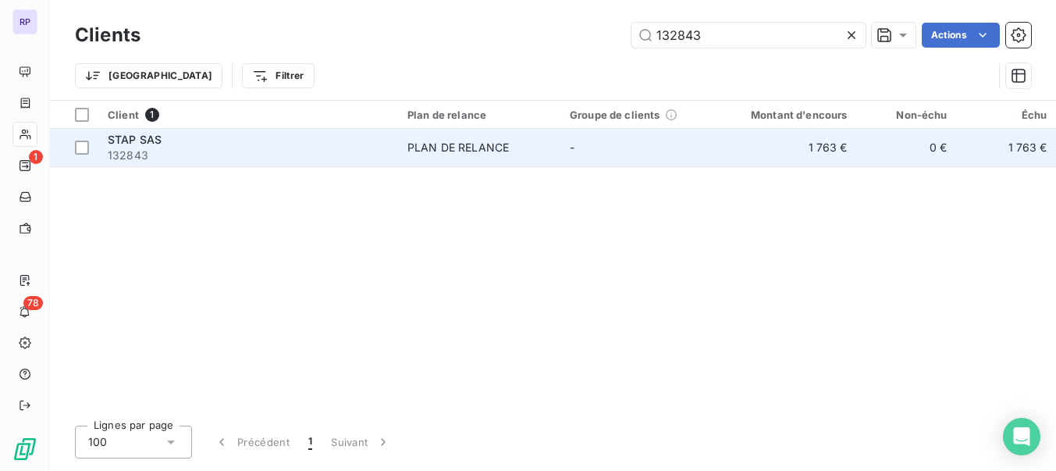
click at [137, 151] on span "132843" at bounding box center [248, 155] width 281 height 16
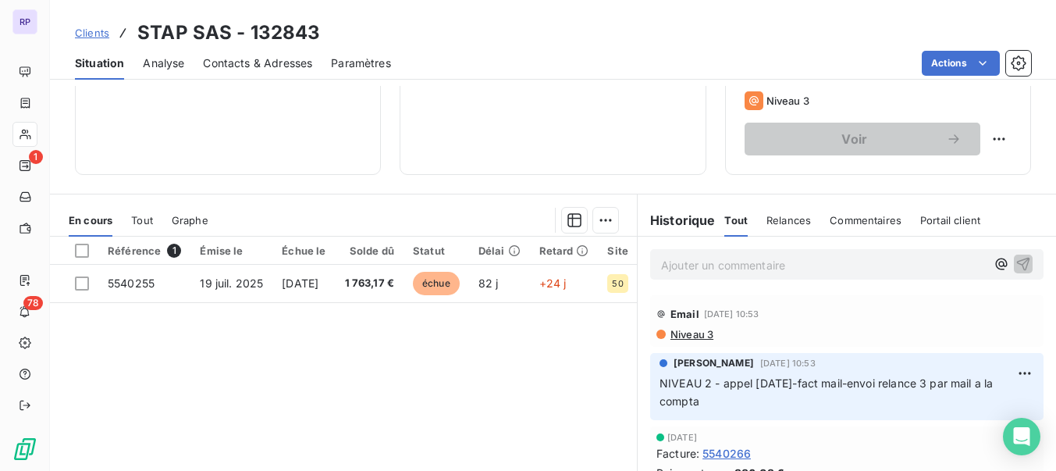
scroll to position [261, 0]
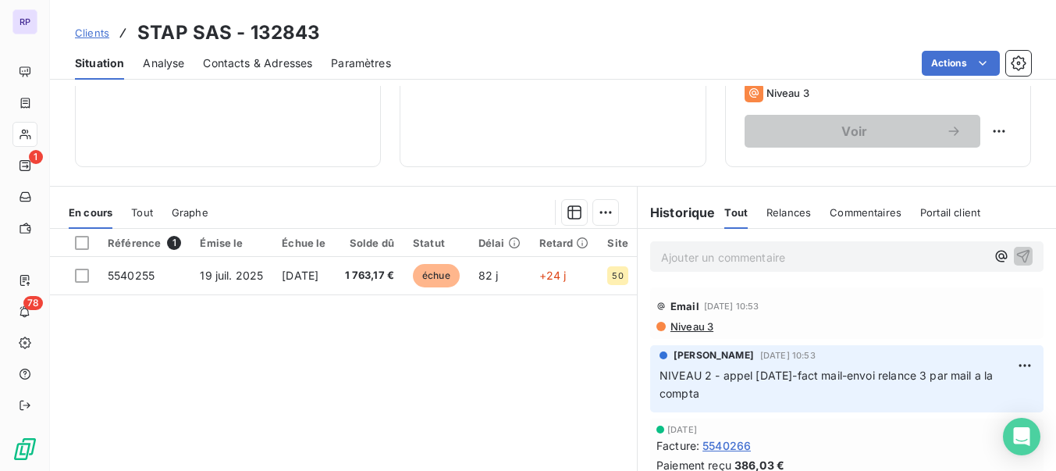
click at [227, 62] on span "Contacts & Adresses" at bounding box center [257, 63] width 109 height 16
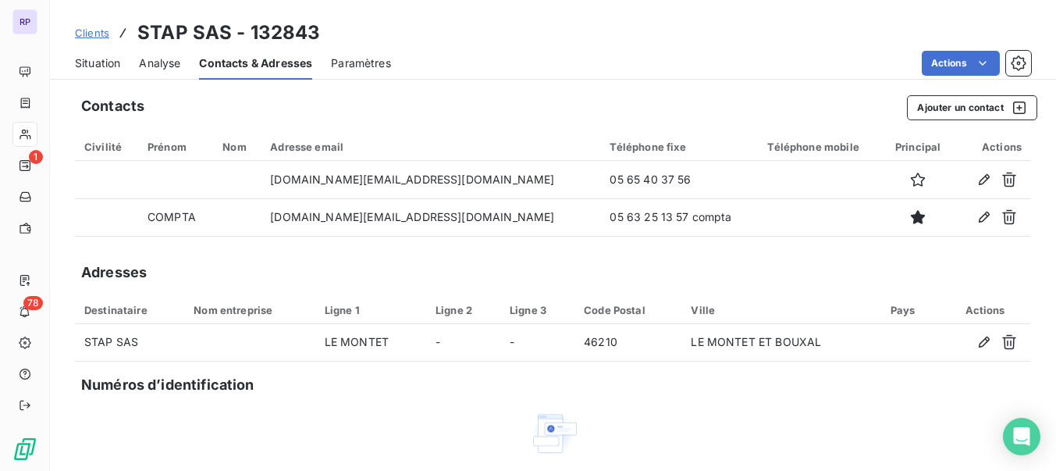
click at [94, 38] on span "Clients" at bounding box center [92, 33] width 34 height 12
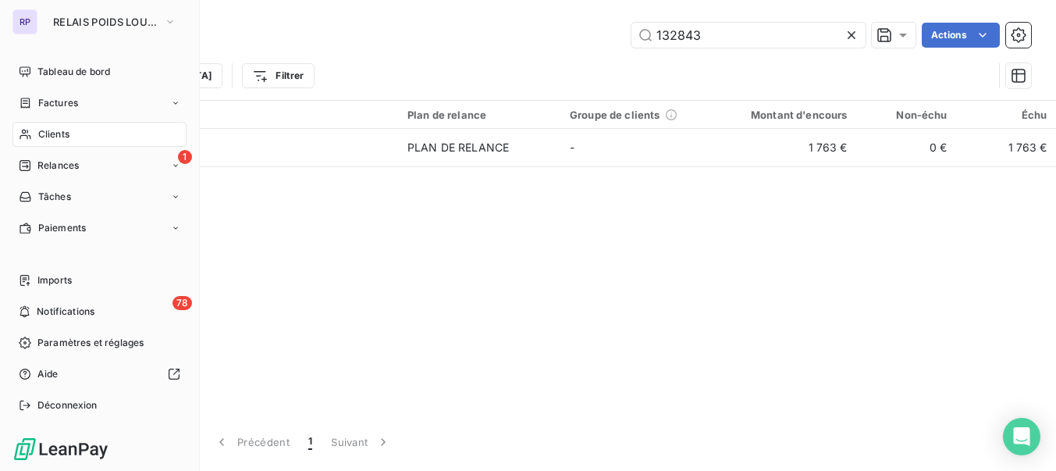
click at [58, 133] on span "Clients" at bounding box center [53, 134] width 31 height 14
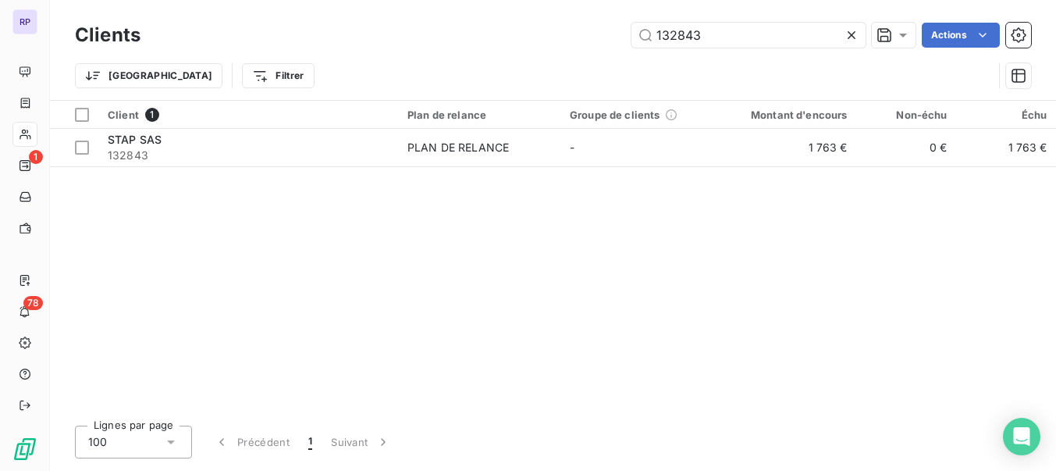
click at [855, 39] on icon at bounding box center [852, 35] width 16 height 16
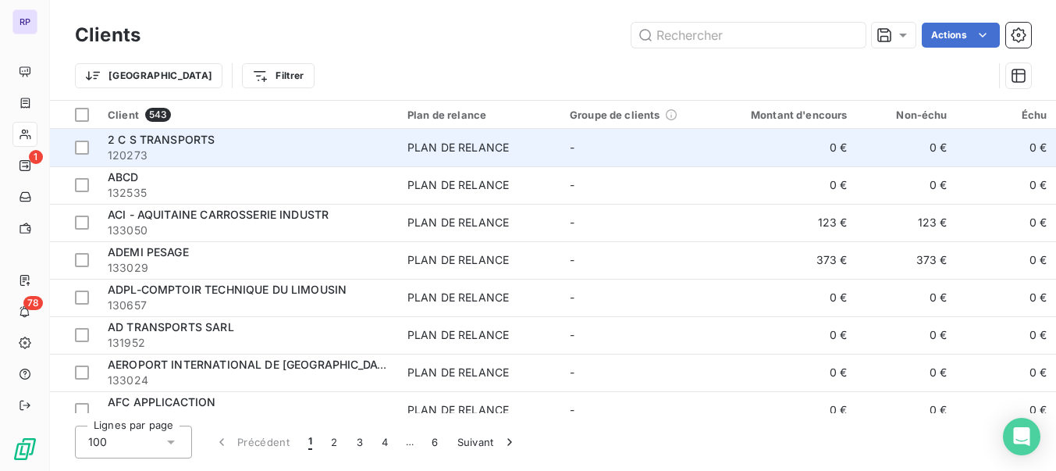
click at [621, 140] on td "-" at bounding box center [641, 147] width 162 height 37
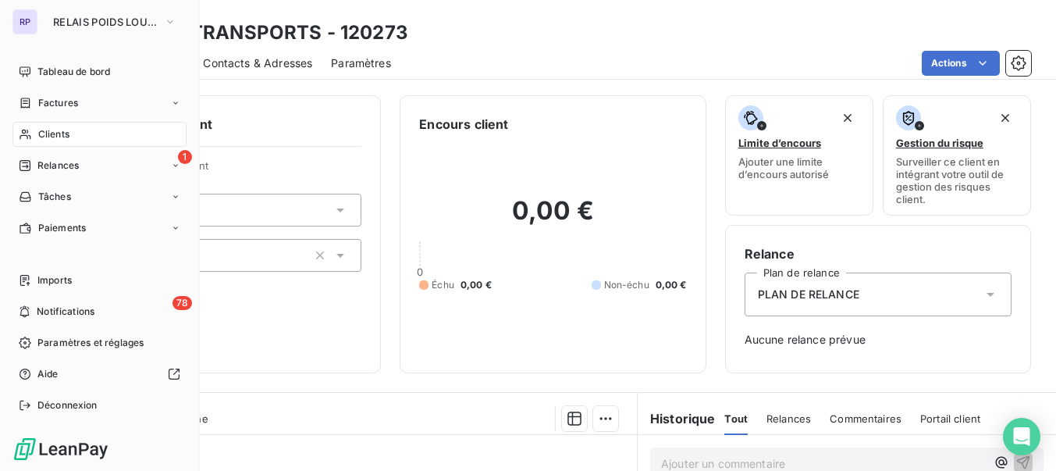
click at [55, 126] on div "Clients" at bounding box center [99, 134] width 174 height 25
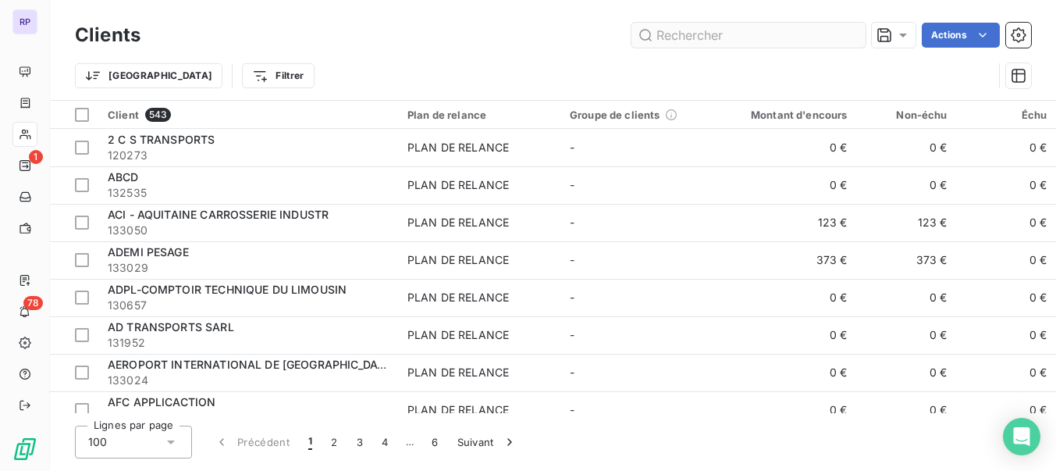
click at [733, 34] on input "text" at bounding box center [748, 35] width 234 height 25
click at [696, 34] on input "text" at bounding box center [748, 35] width 234 height 25
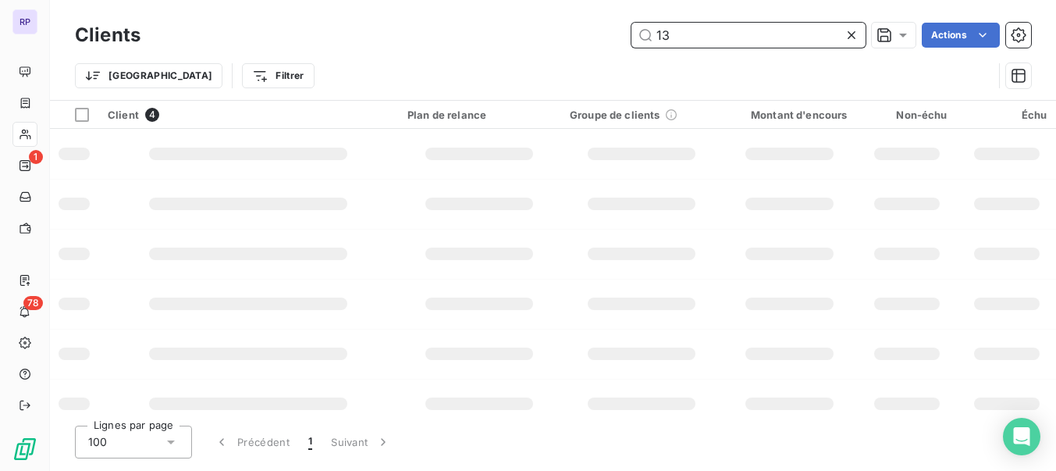
type input "1"
type input "130426"
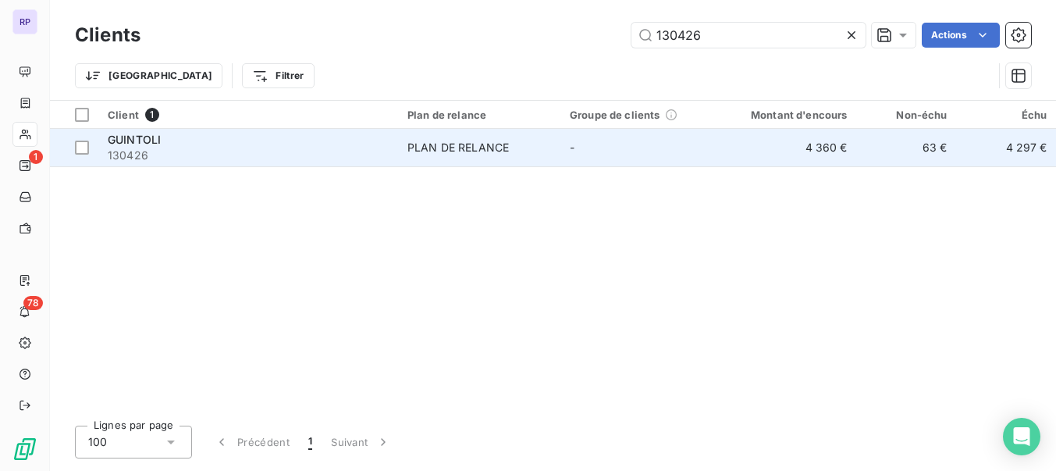
click at [181, 144] on div "GUINTOLI" at bounding box center [248, 140] width 281 height 16
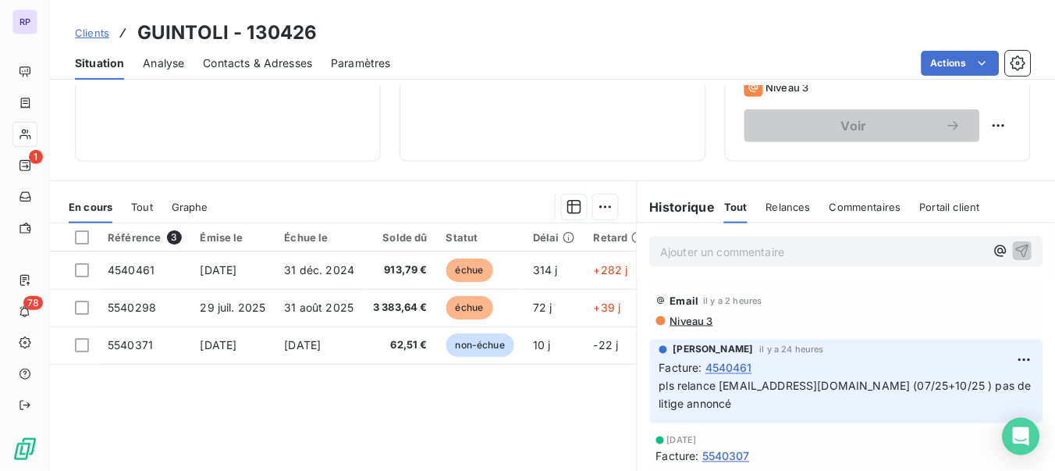
scroll to position [275, 0]
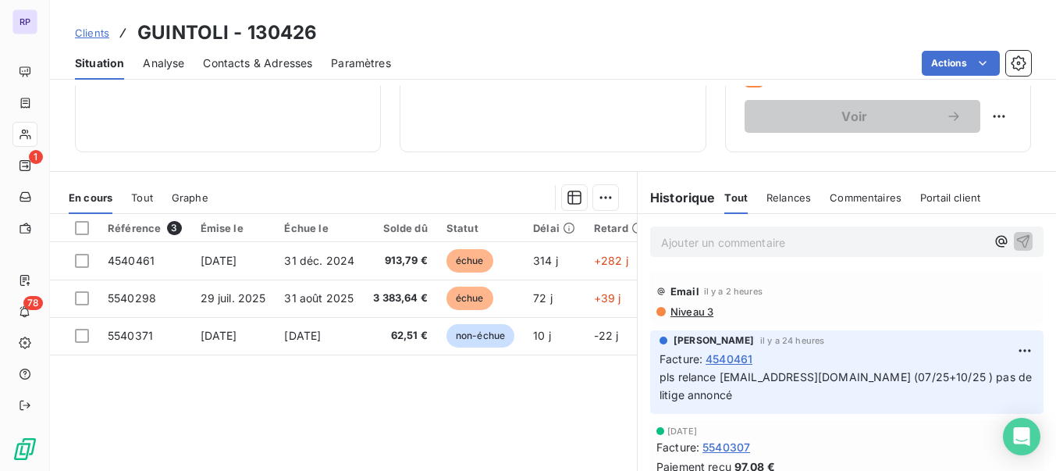
click at [844, 376] on span "pls relance [EMAIL_ADDRESS][DOMAIN_NAME] (07/25+10/25 ) pas de litige annoncé" at bounding box center [846, 385] width 375 height 31
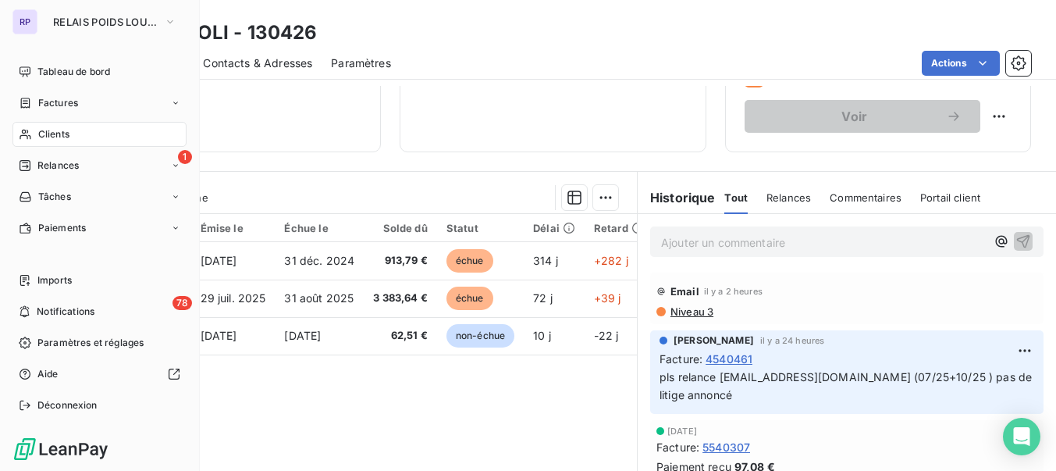
click at [42, 133] on span "Clients" at bounding box center [53, 134] width 31 height 14
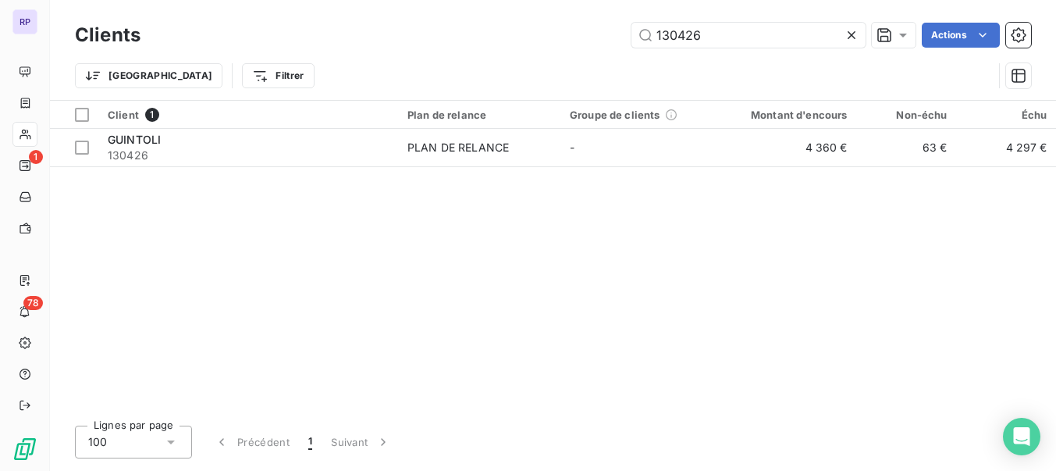
drag, startPoint x: 705, startPoint y: 28, endPoint x: 588, endPoint y: 33, distance: 117.2
click at [588, 33] on div "130426 Actions" at bounding box center [595, 35] width 872 height 25
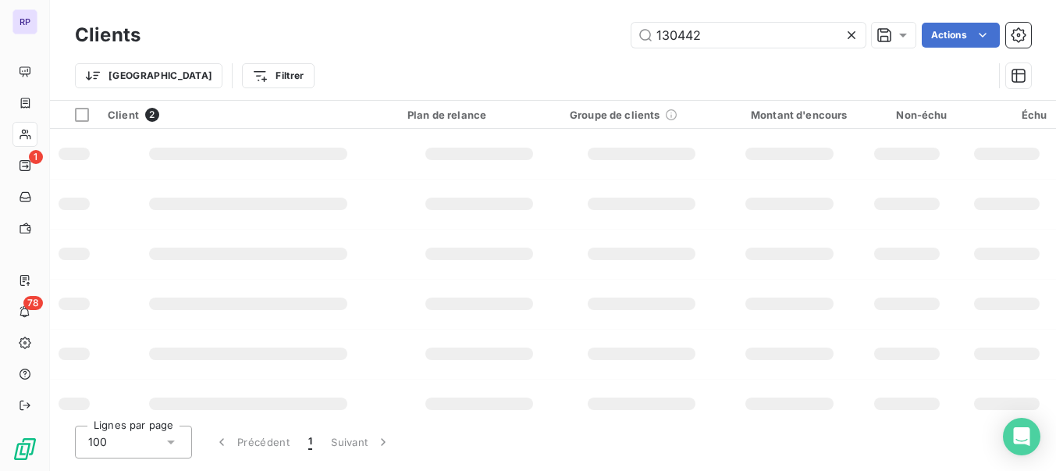
type input "130442"
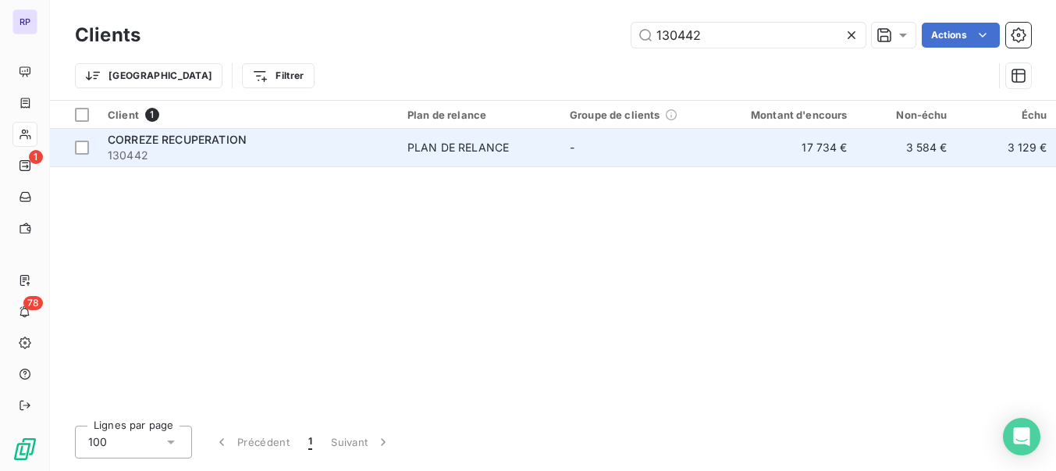
click at [211, 154] on span "130442" at bounding box center [248, 155] width 281 height 16
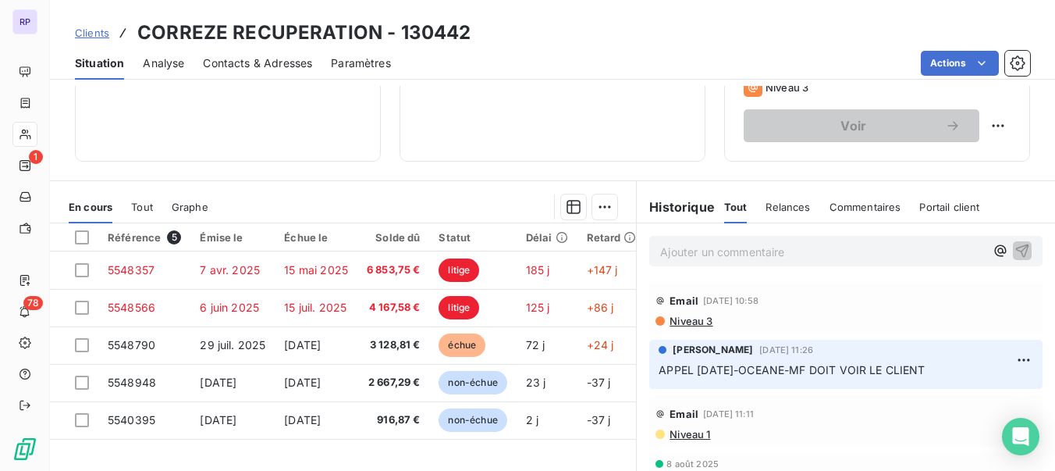
scroll to position [269, 0]
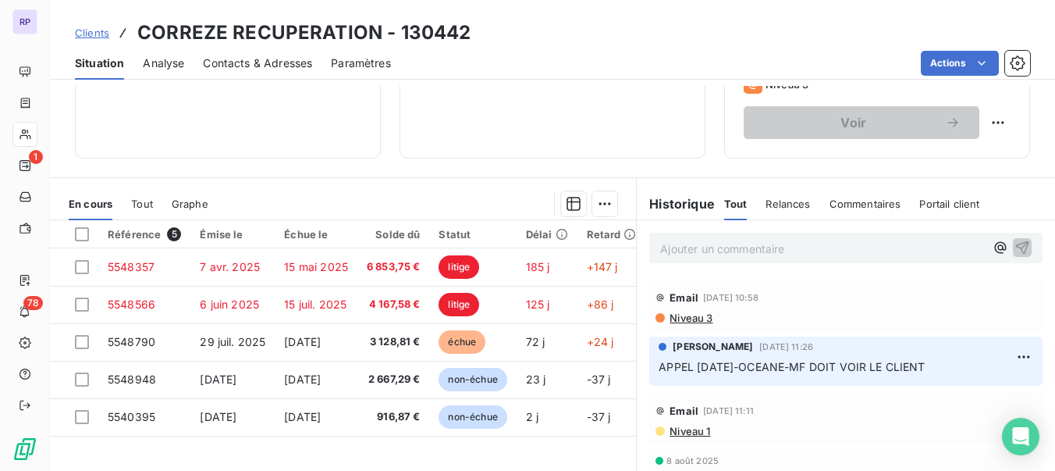
click at [724, 250] on p "Ajouter un commentaire ﻿" at bounding box center [822, 249] width 325 height 20
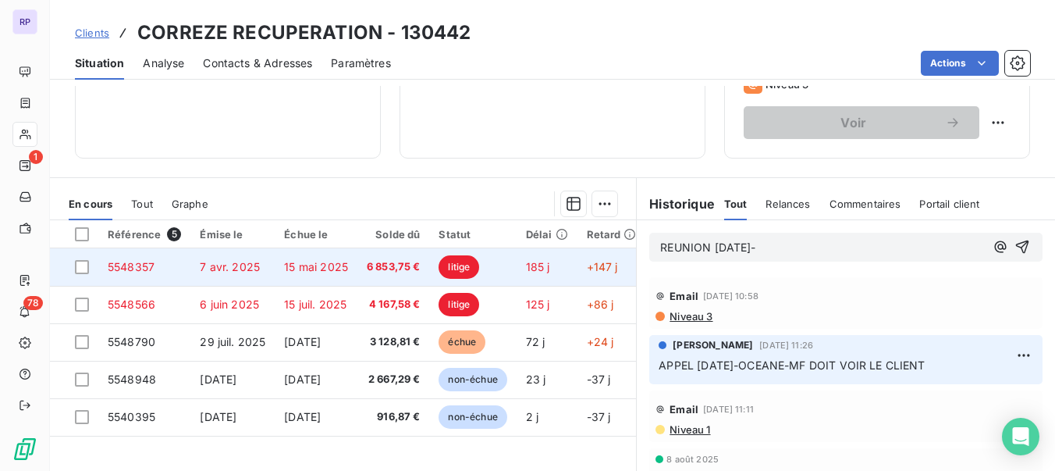
drag, startPoint x: 784, startPoint y: 252, endPoint x: 620, endPoint y: 262, distance: 163.4
click at [620, 262] on div "En cours Tout Graphe Référence 5 Émise le Échue le Solde dû Statut Délai Retard…" at bounding box center [552, 372] width 1005 height 390
copy span "REUNION [DATE]-"
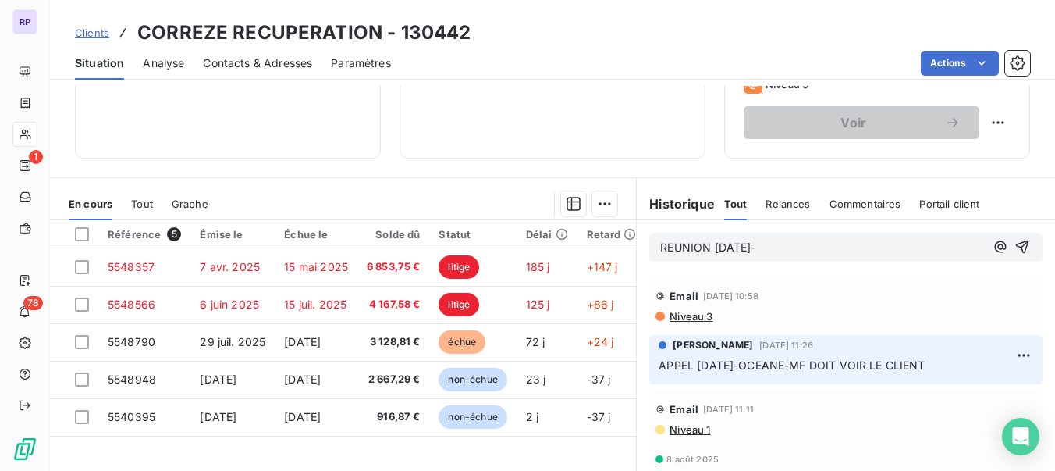
click at [814, 247] on p "REUNION [DATE]-" at bounding box center [822, 248] width 325 height 18
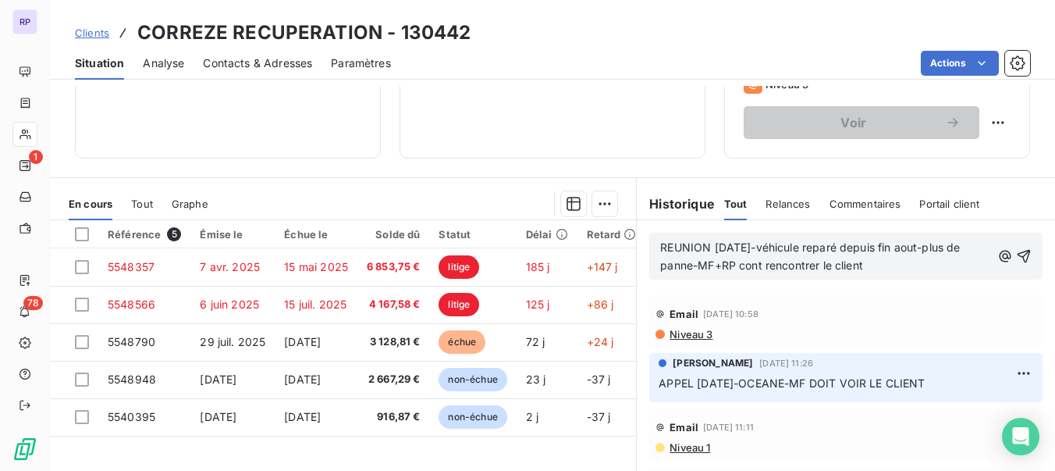
click at [739, 268] on span "REUNION [DATE]-véhicule reparé depuis fin aout-plus de panne-MF+RP cont rencont…" at bounding box center [811, 255] width 303 height 31
click at [830, 250] on span "REUNION [DATE]-véhicule reparé depuis fin aout-plus de panne-MF+RP vont rencont…" at bounding box center [811, 255] width 303 height 31
click at [873, 265] on p "REUNION [DATE]-véhicule réparé depuis fin aout-plus de panne-MF+RP vont rencont…" at bounding box center [825, 257] width 331 height 36
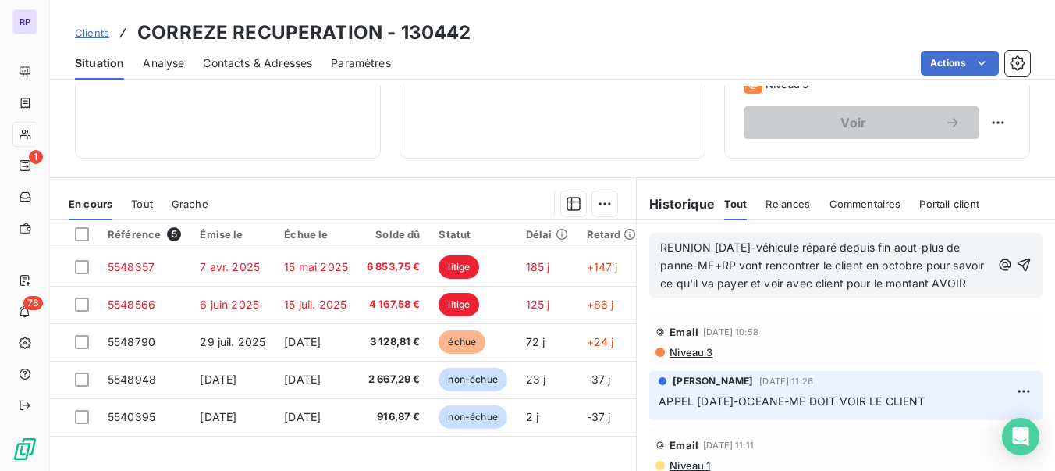
click at [917, 267] on span "REUNION [DATE]-véhicule réparé depuis fin aout-plus de panne-MF+RP vont rencont…" at bounding box center [823, 264] width 327 height 49
drag, startPoint x: 919, startPoint y: 266, endPoint x: 864, endPoint y: 265, distance: 55.4
click at [864, 265] on span "REUNION [DATE]-véhicule réparé depuis fin aout-plus de panne-MF+RP vont rencont…" at bounding box center [823, 264] width 327 height 49
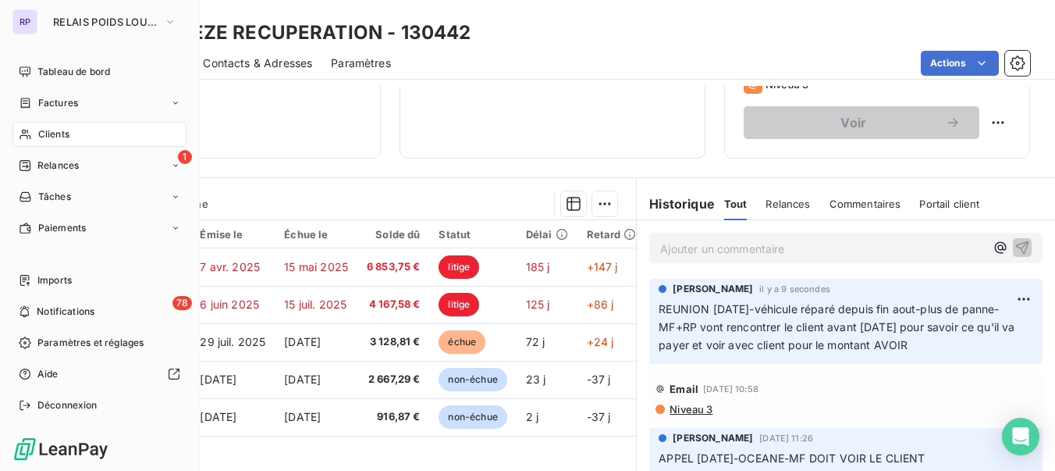
click at [61, 140] on span "Clients" at bounding box center [53, 134] width 31 height 14
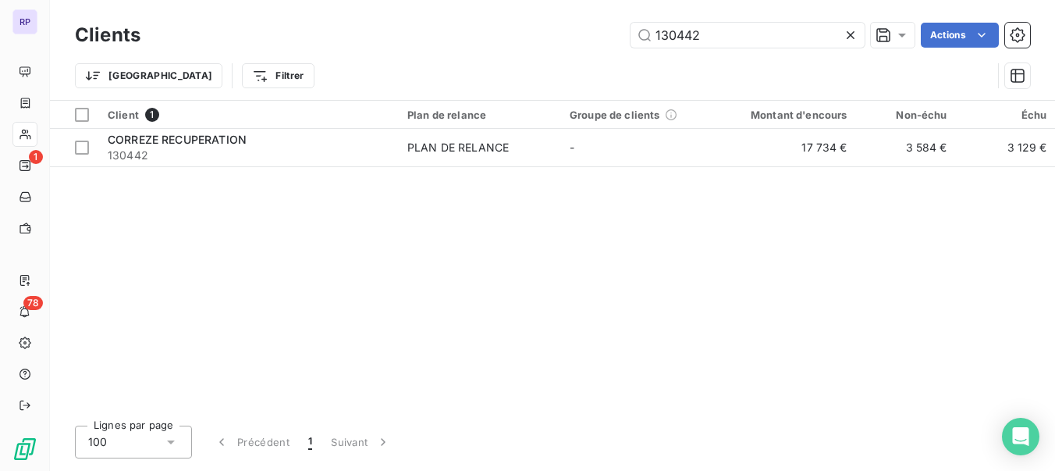
drag, startPoint x: 706, startPoint y: 41, endPoint x: 556, endPoint y: 33, distance: 150.8
click at [556, 33] on div "130442 Actions" at bounding box center [594, 35] width 871 height 25
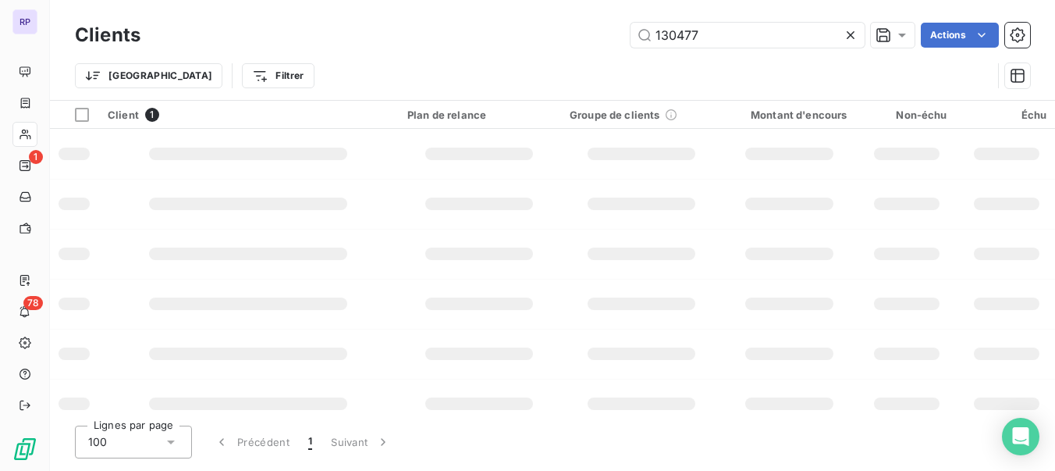
type input "130477"
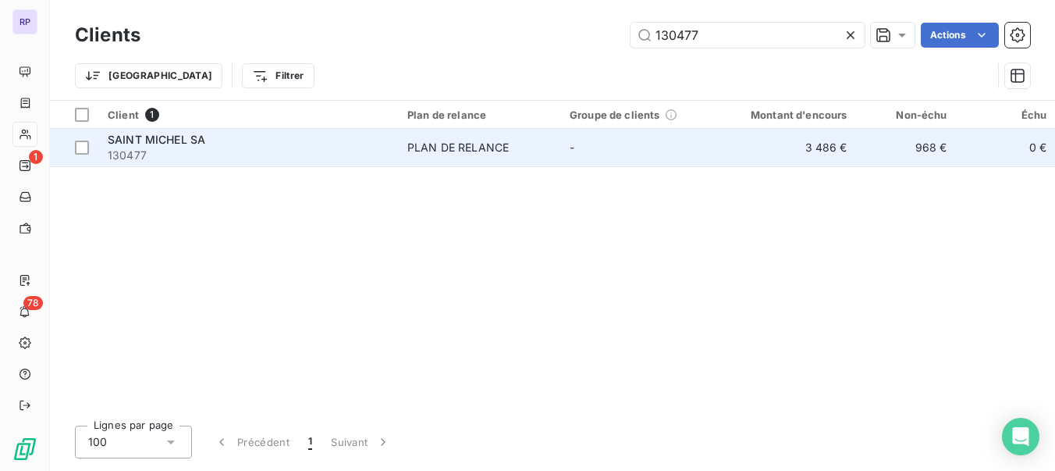
click at [178, 155] on span "130477" at bounding box center [248, 155] width 281 height 16
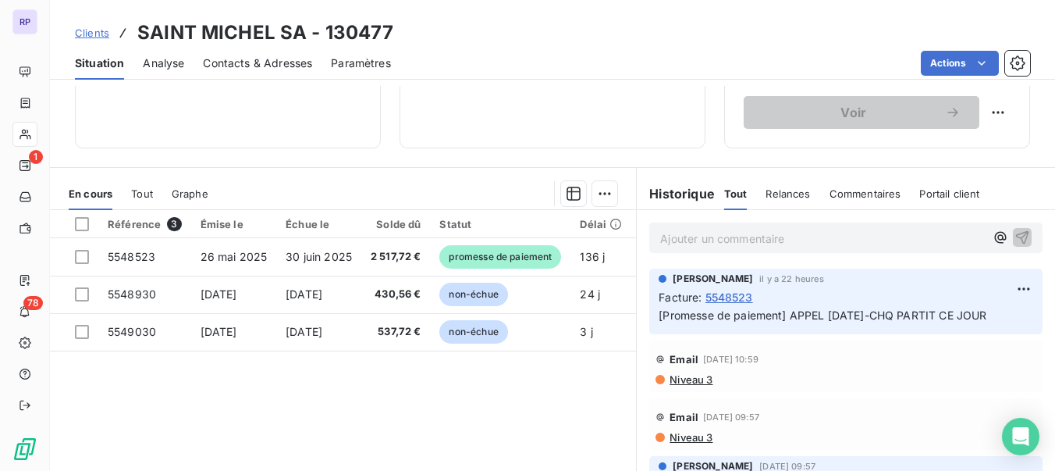
scroll to position [259, 0]
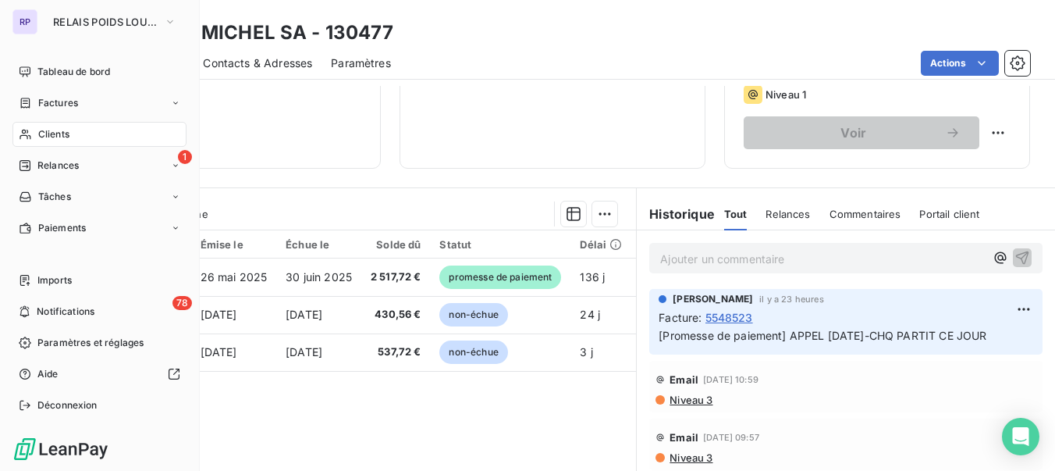
click at [44, 127] on span "Clients" at bounding box center [53, 134] width 31 height 14
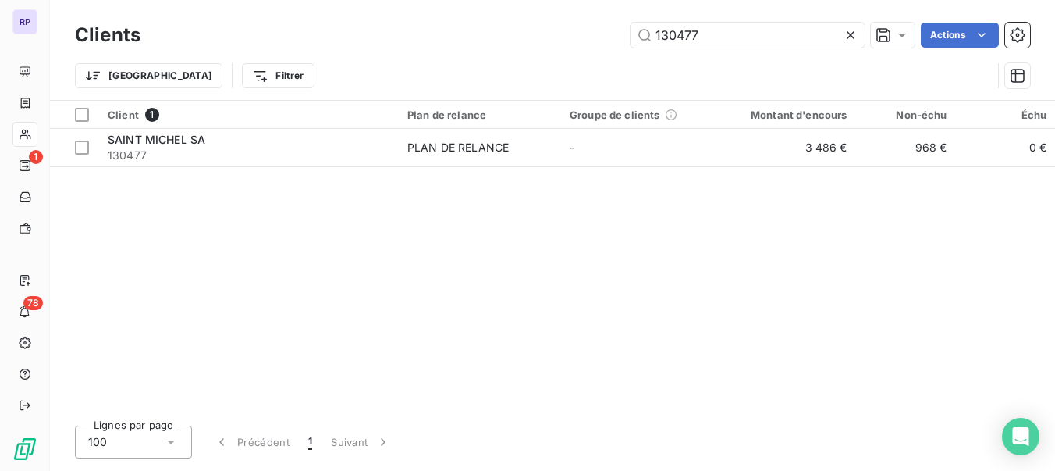
drag, startPoint x: 722, startPoint y: 34, endPoint x: 619, endPoint y: 38, distance: 103.1
click at [619, 38] on div "130477 Actions" at bounding box center [594, 35] width 871 height 25
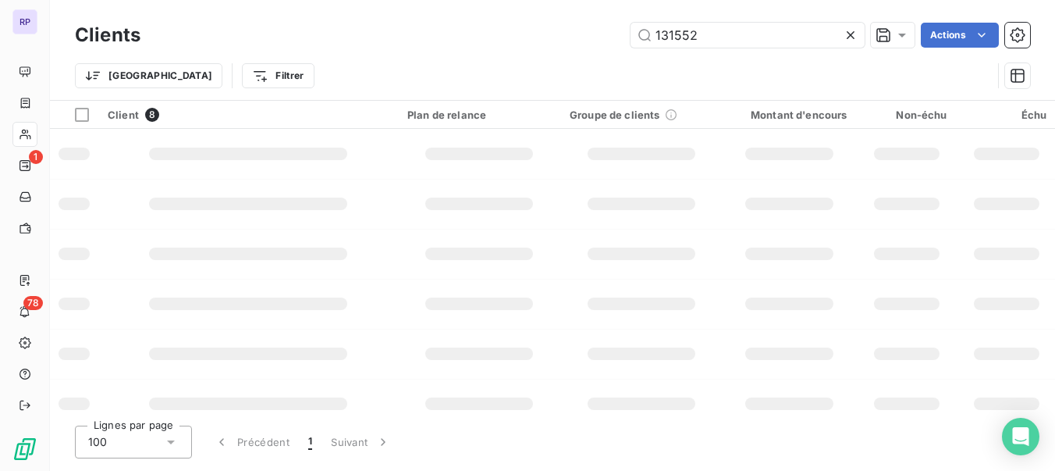
type input "131552"
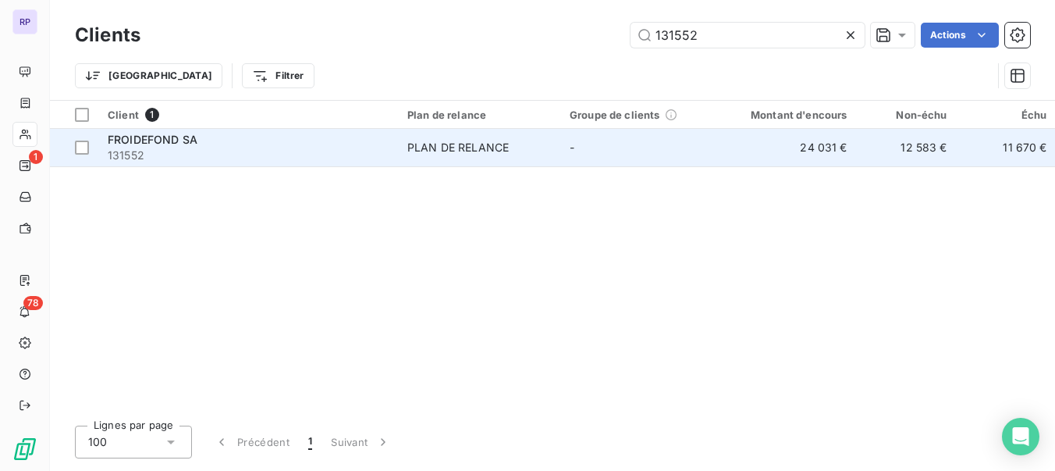
click at [118, 158] on span "131552" at bounding box center [248, 155] width 281 height 16
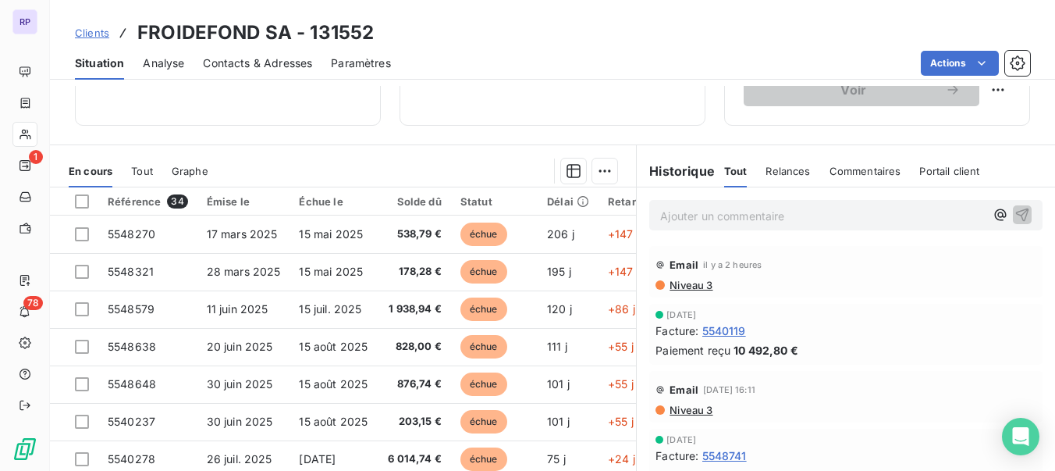
scroll to position [274, 0]
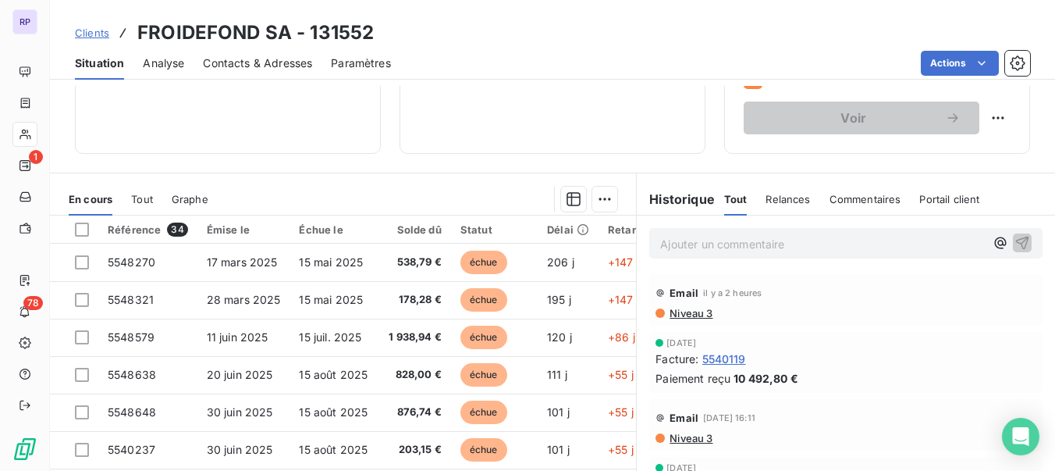
click at [766, 245] on p "Ajouter un commentaire ﻿" at bounding box center [822, 244] width 325 height 20
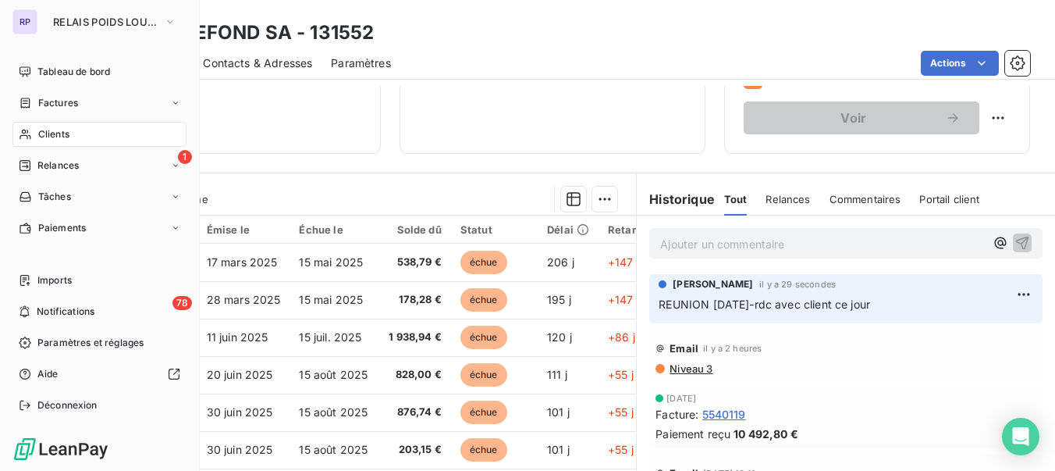
click at [54, 145] on div "Clients" at bounding box center [99, 134] width 174 height 25
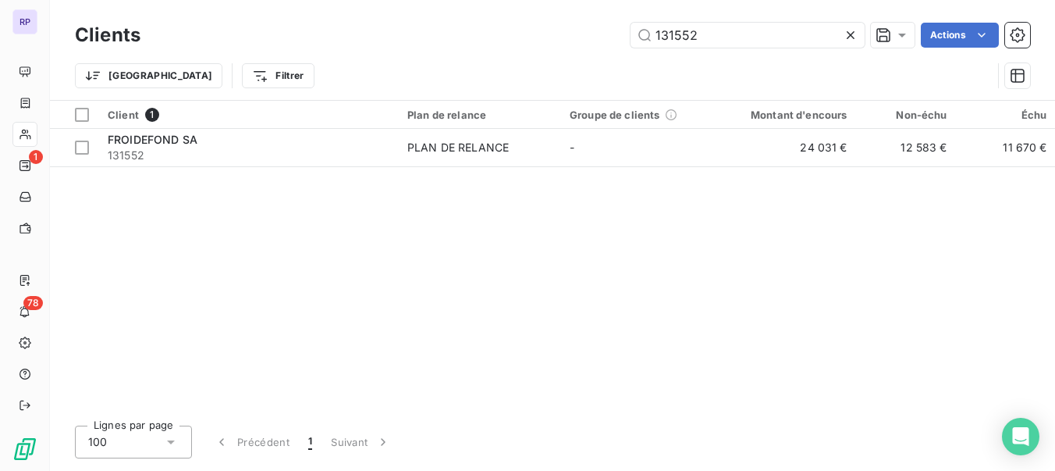
drag, startPoint x: 698, startPoint y: 43, endPoint x: 587, endPoint y: 55, distance: 111.5
click at [587, 55] on div "Clients 131552 Actions Trier Filtrer" at bounding box center [552, 59] width 955 height 81
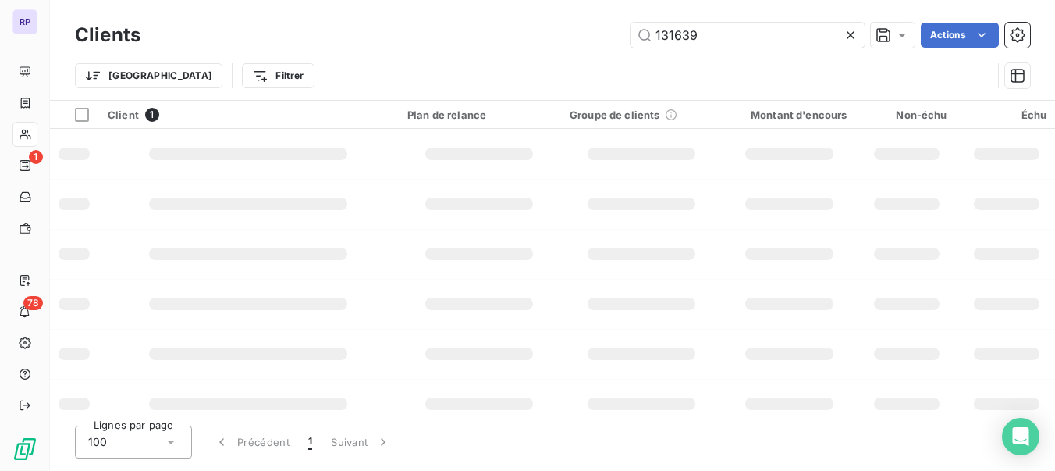
type input "131639"
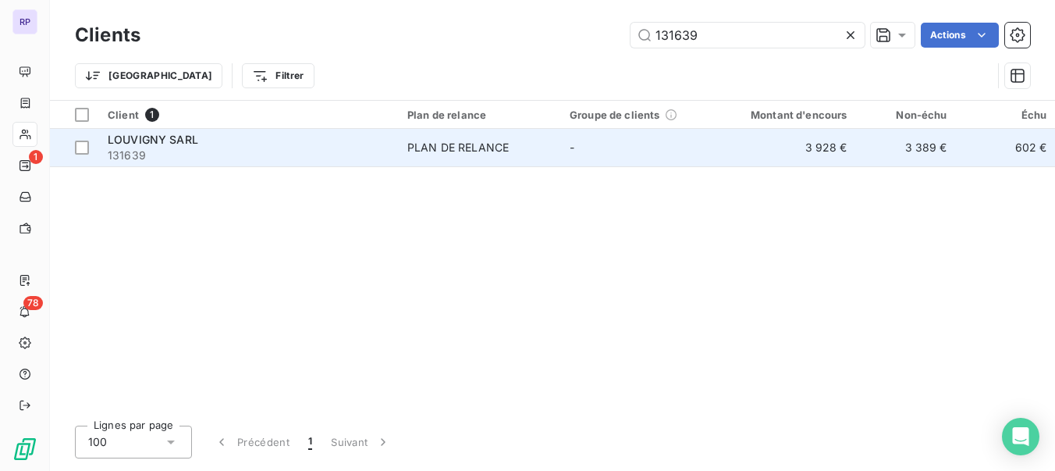
click at [161, 151] on span "131639" at bounding box center [248, 155] width 281 height 16
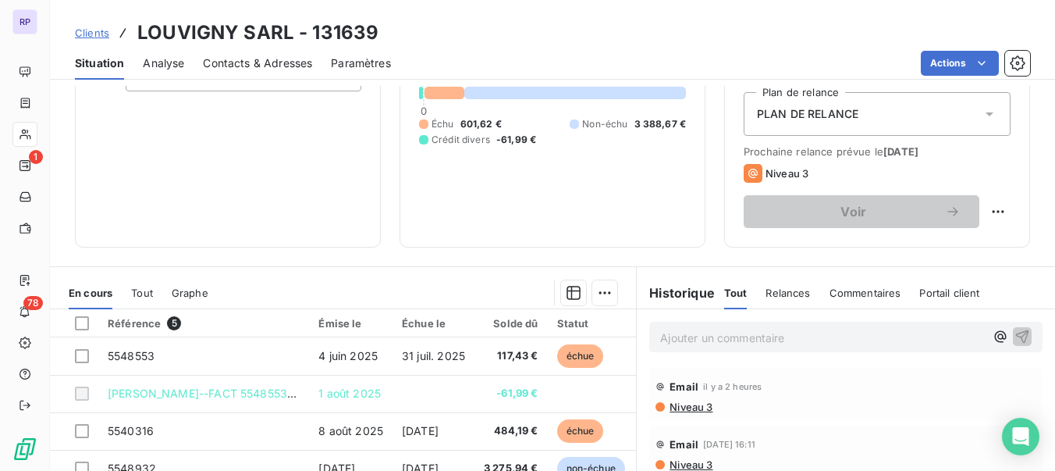
scroll to position [207, 0]
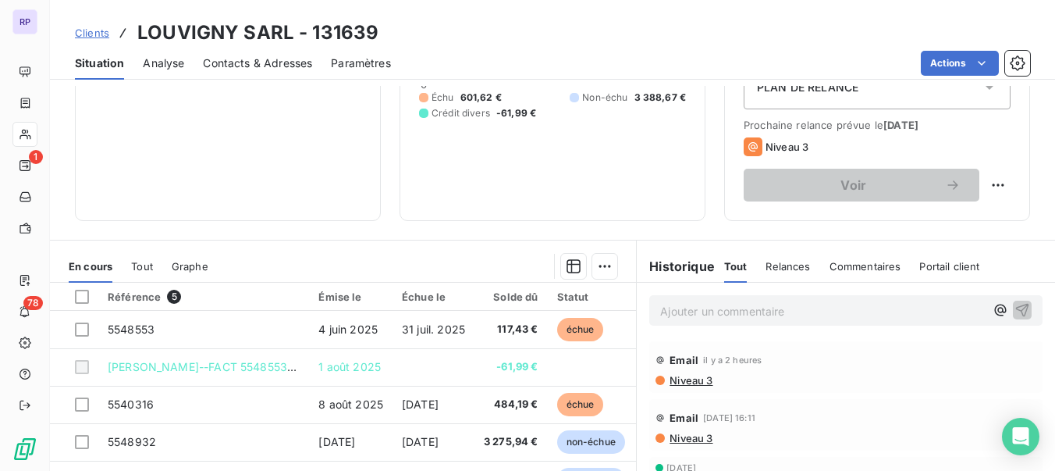
click at [801, 310] on p "Ajouter un commentaire ﻿" at bounding box center [822, 311] width 325 height 20
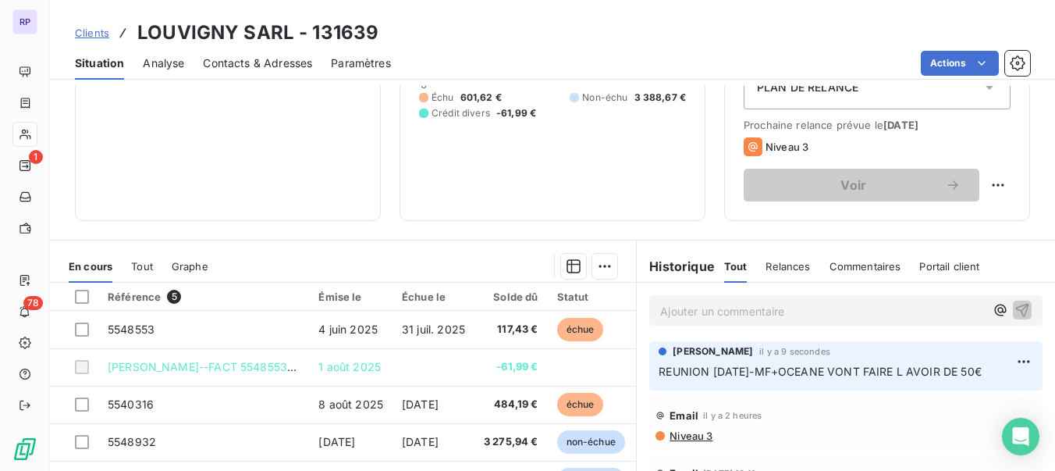
click at [96, 33] on span "Clients" at bounding box center [92, 33] width 34 height 12
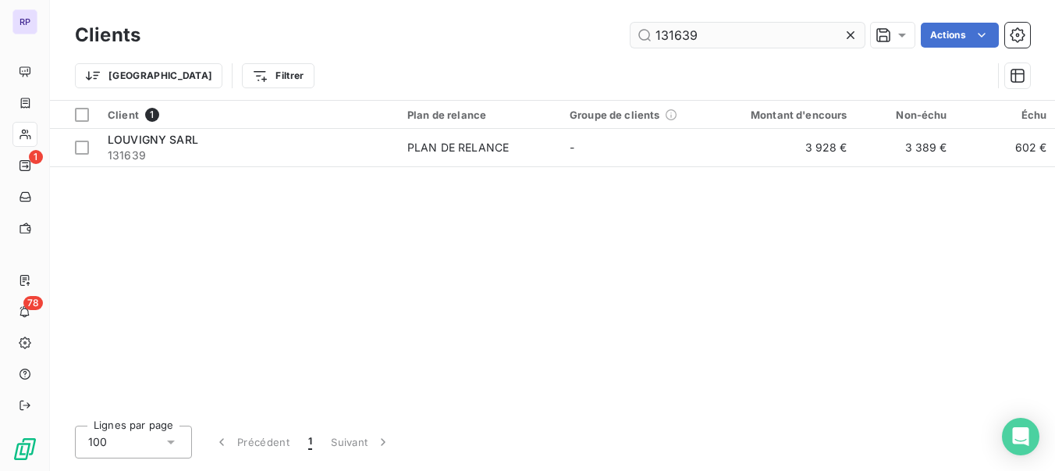
drag, startPoint x: 734, startPoint y: 39, endPoint x: 651, endPoint y: 41, distance: 83.5
click at [651, 41] on input "131639" at bounding box center [748, 35] width 234 height 25
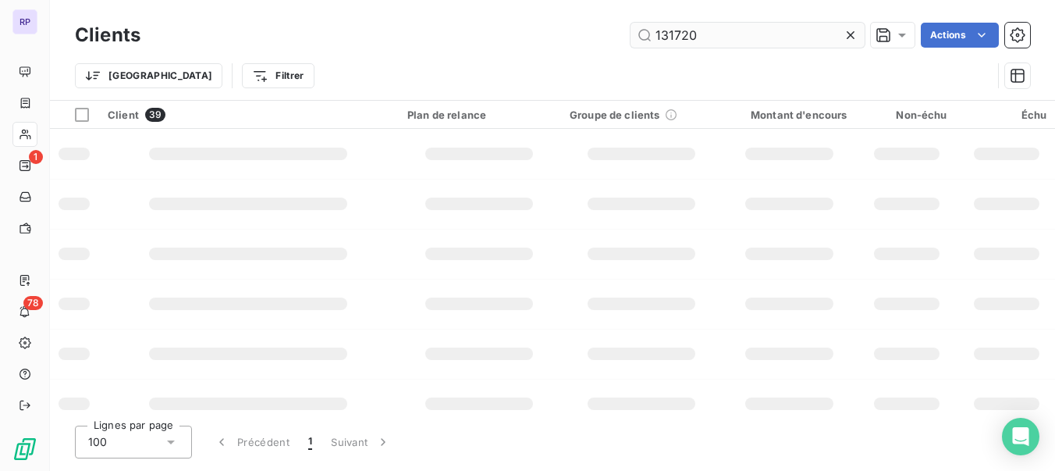
type input "131720"
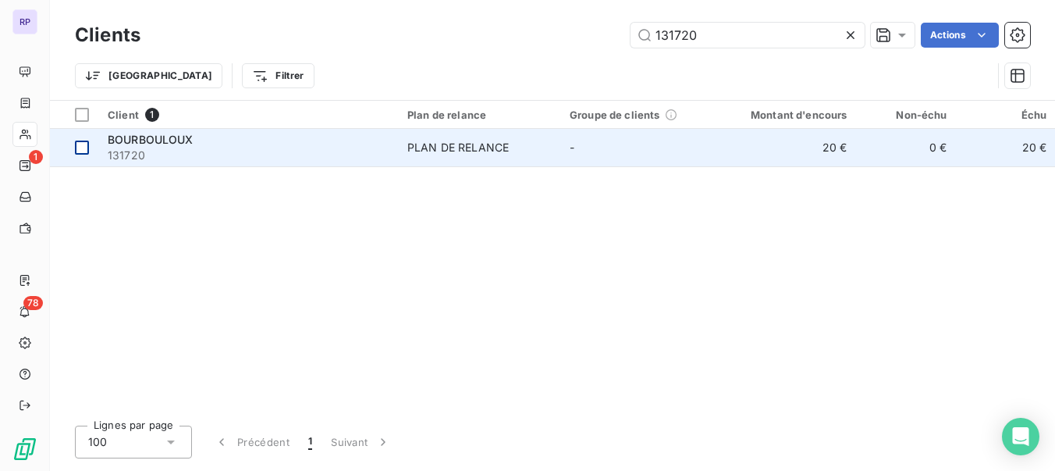
click at [94, 150] on td at bounding box center [74, 147] width 48 height 37
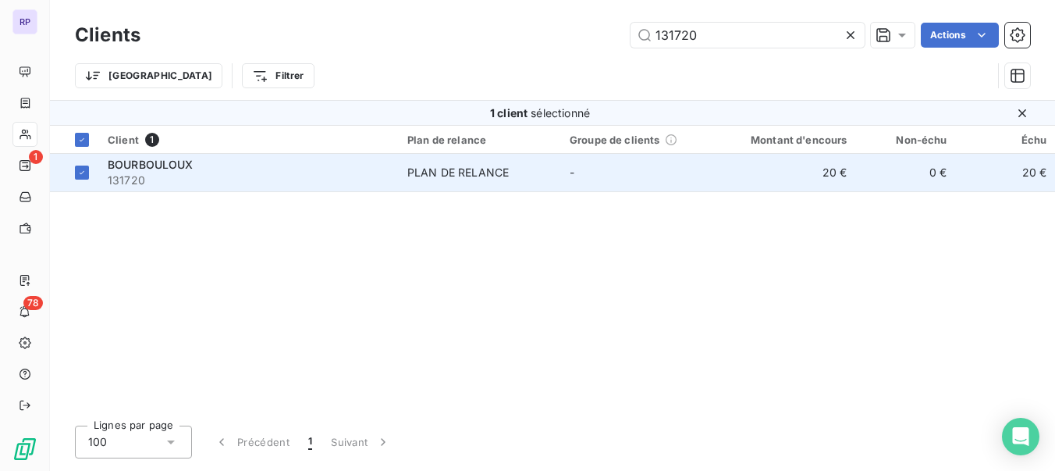
click at [161, 181] on span "131720" at bounding box center [248, 180] width 281 height 16
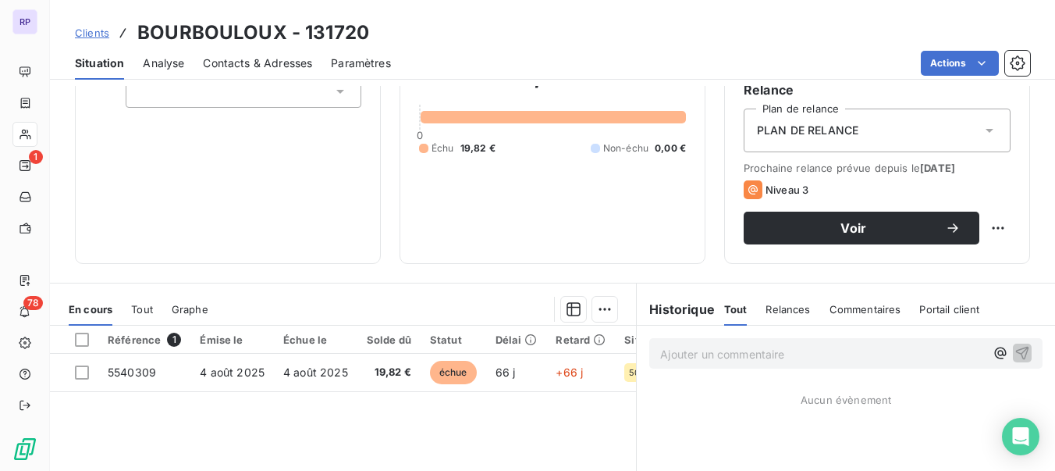
scroll to position [155, 0]
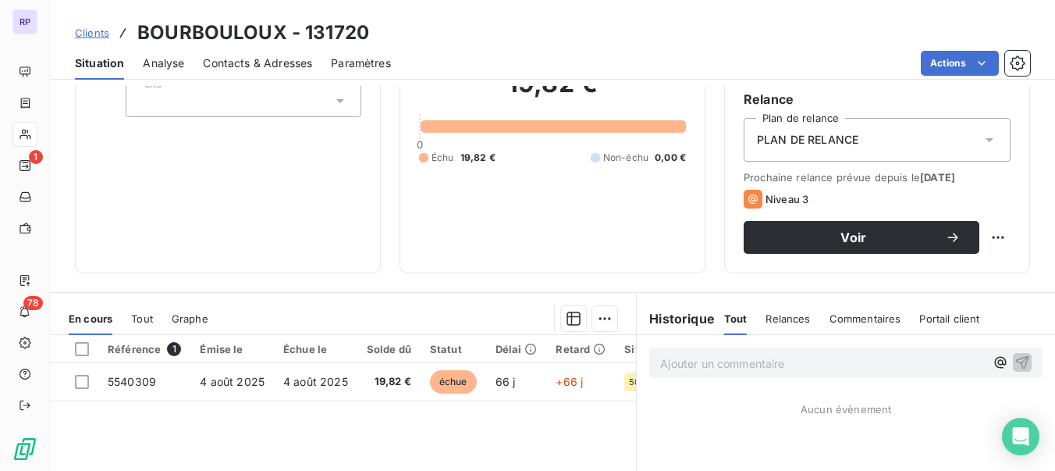
click at [91, 29] on span "Clients" at bounding box center [92, 33] width 34 height 12
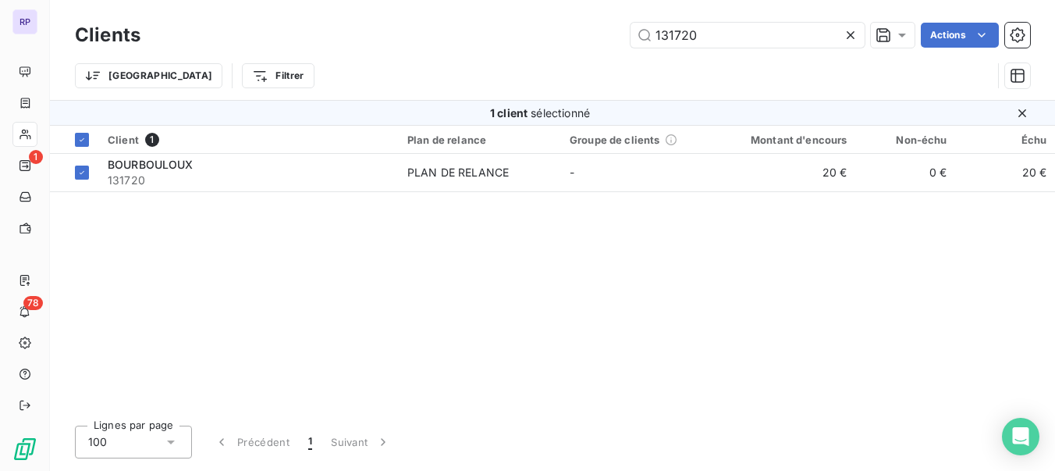
drag, startPoint x: 705, startPoint y: 30, endPoint x: 617, endPoint y: 32, distance: 89.0
click at [617, 32] on div "131720 Actions" at bounding box center [594, 35] width 871 height 25
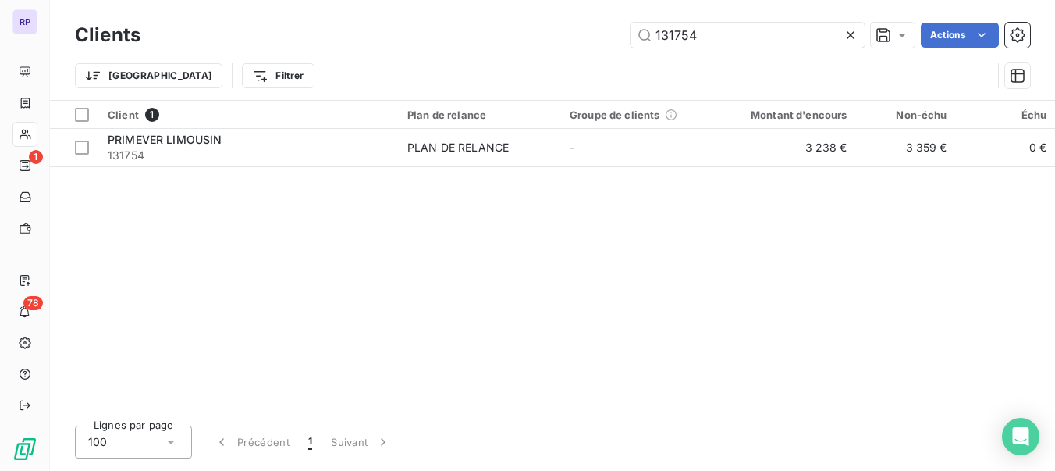
type input "131754"
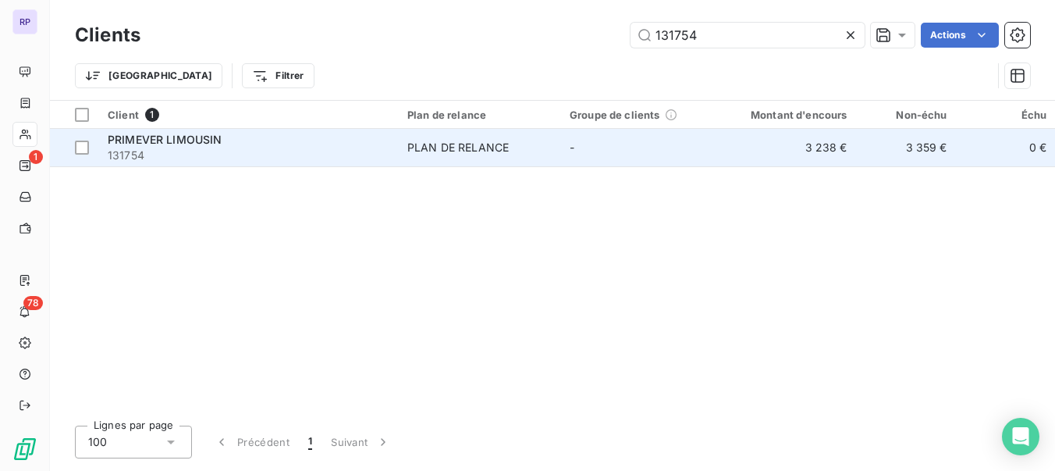
click at [149, 145] on span "PRIMEVER LIMOUSIN" at bounding box center [165, 139] width 115 height 13
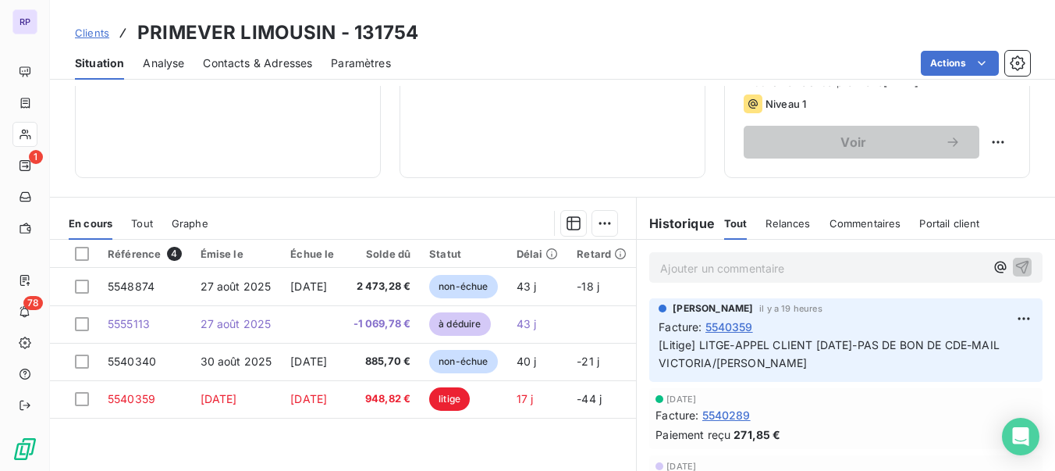
scroll to position [253, 0]
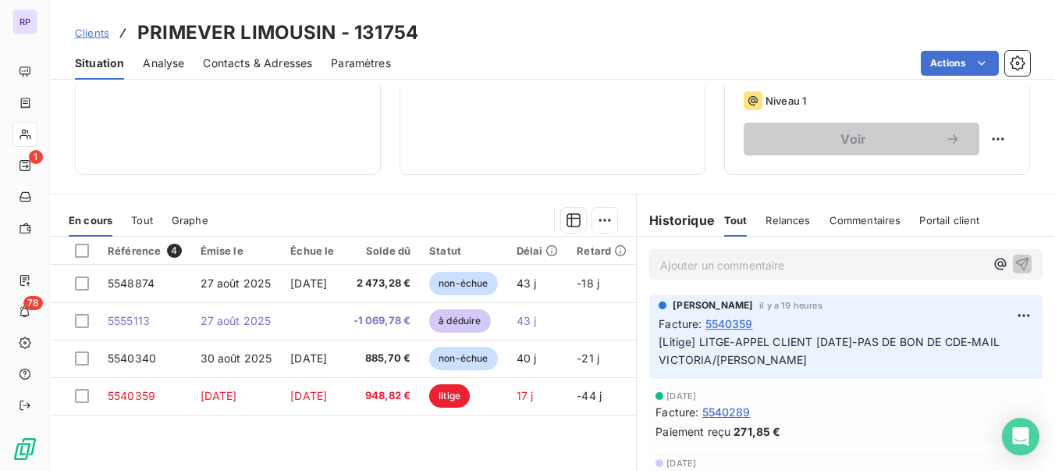
click at [774, 264] on p "Ajouter un commentaire ﻿" at bounding box center [822, 265] width 325 height 20
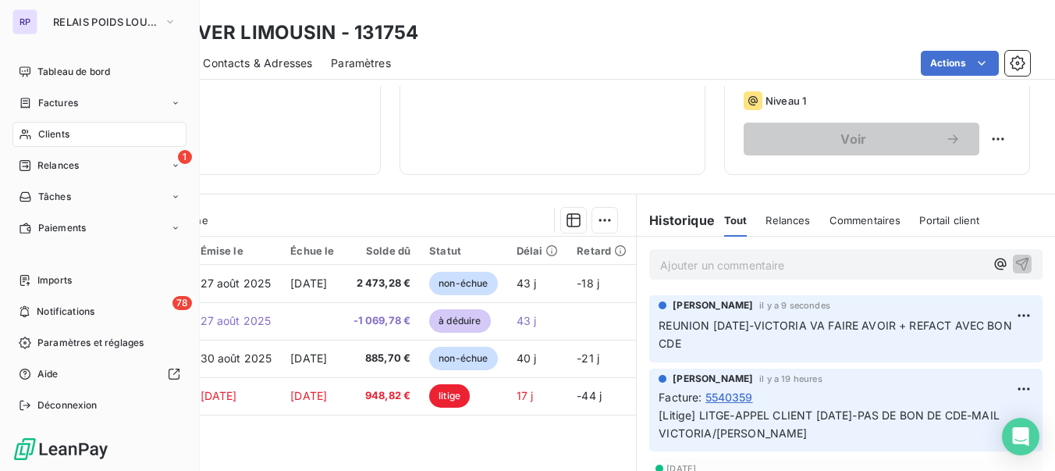
click at [38, 127] on span "Clients" at bounding box center [53, 134] width 31 height 14
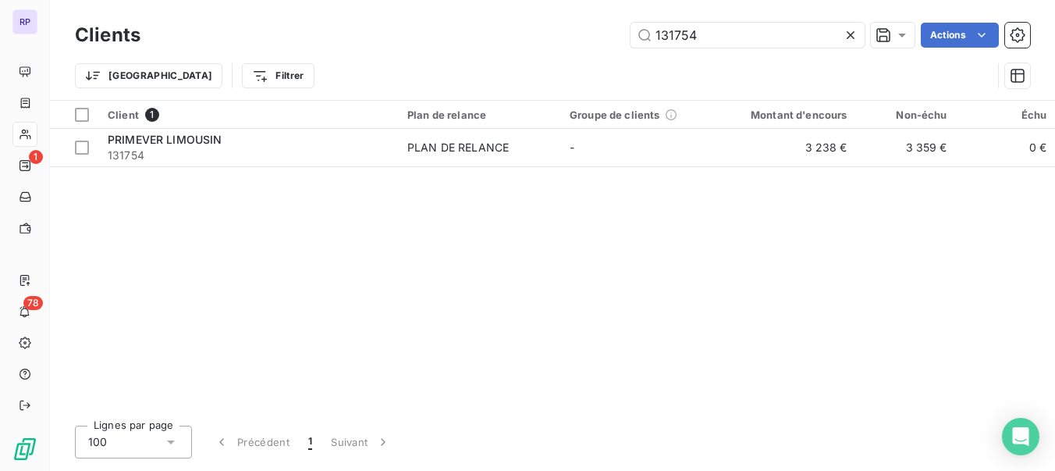
drag, startPoint x: 707, startPoint y: 37, endPoint x: 623, endPoint y: 35, distance: 84.3
click at [623, 35] on div "131754 Actions" at bounding box center [594, 35] width 871 height 25
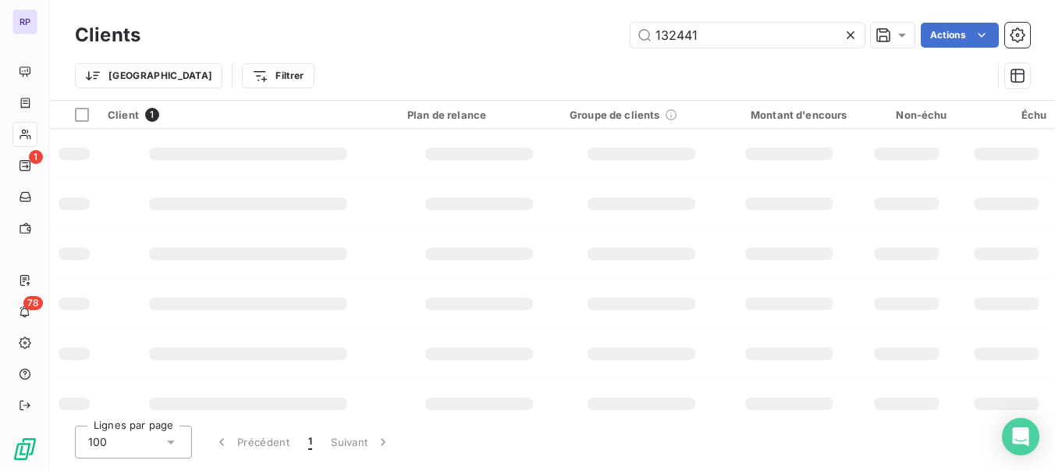
type input "132441"
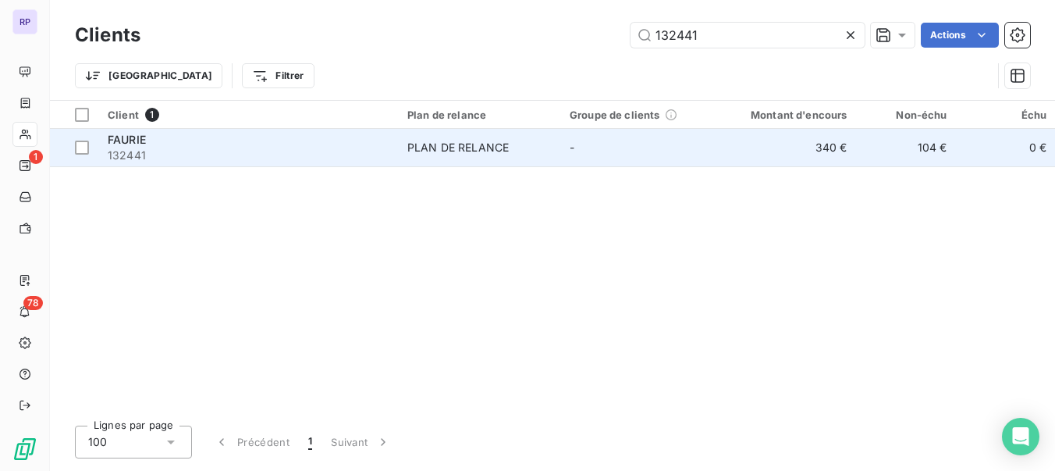
click at [126, 143] on span "FAURIE" at bounding box center [127, 139] width 38 height 13
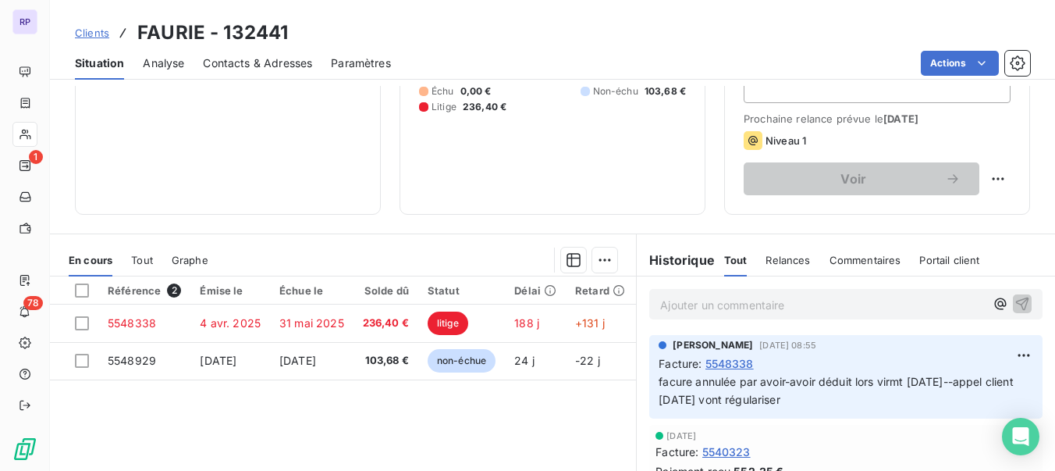
scroll to position [211, 0]
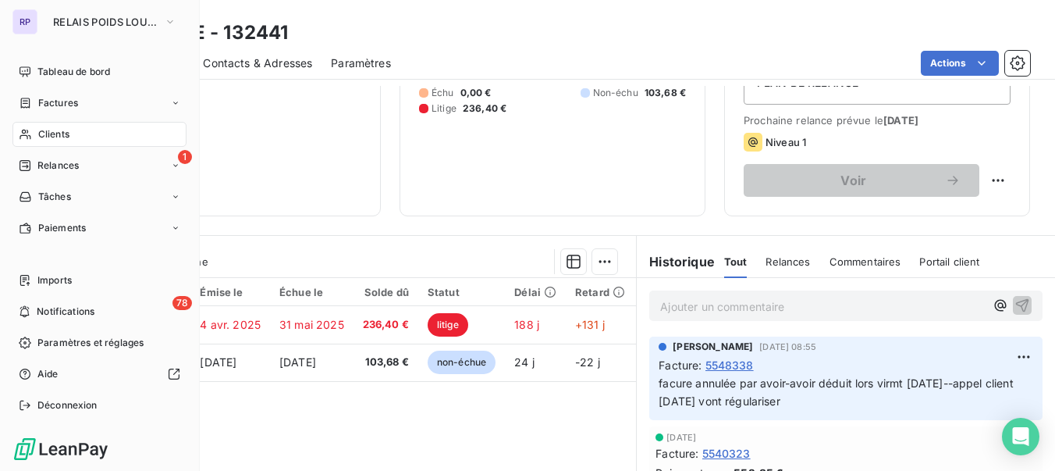
click at [41, 141] on div "Clients" at bounding box center [99, 134] width 174 height 25
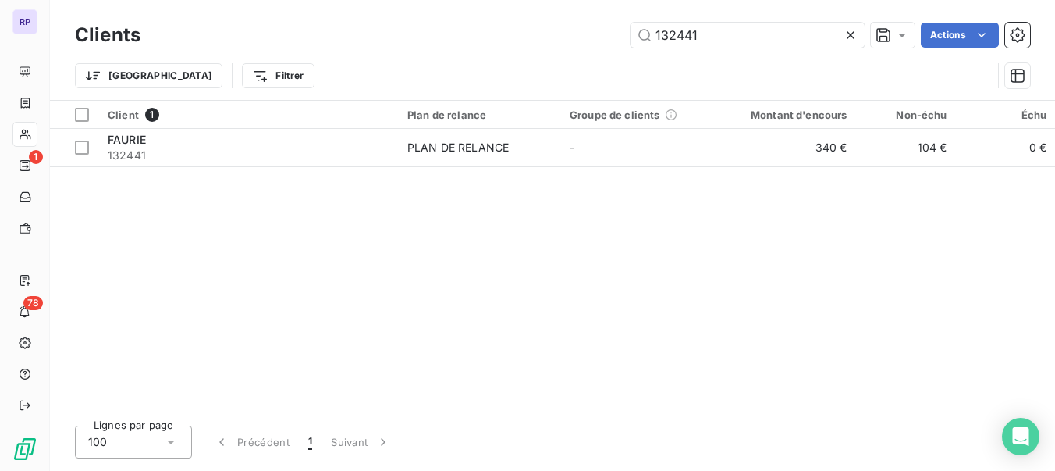
drag, startPoint x: 723, startPoint y: 39, endPoint x: 534, endPoint y: 30, distance: 189.9
click at [534, 30] on div "132441 Actions" at bounding box center [594, 35] width 871 height 25
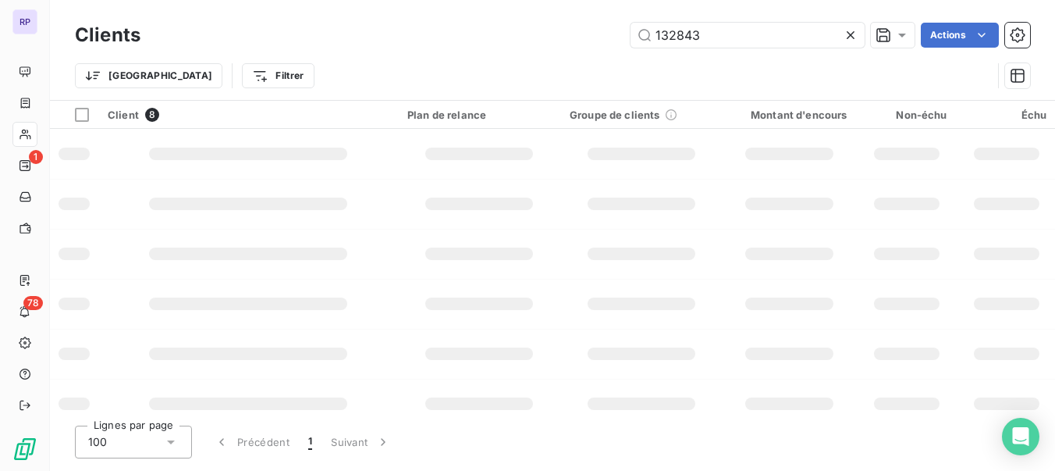
type input "132843"
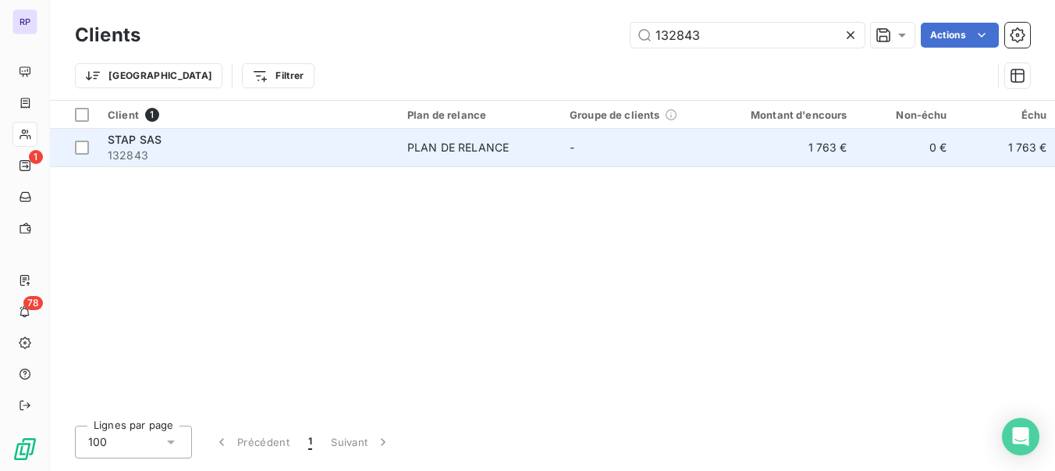
click at [130, 142] on span "STAP SAS" at bounding box center [135, 139] width 54 height 13
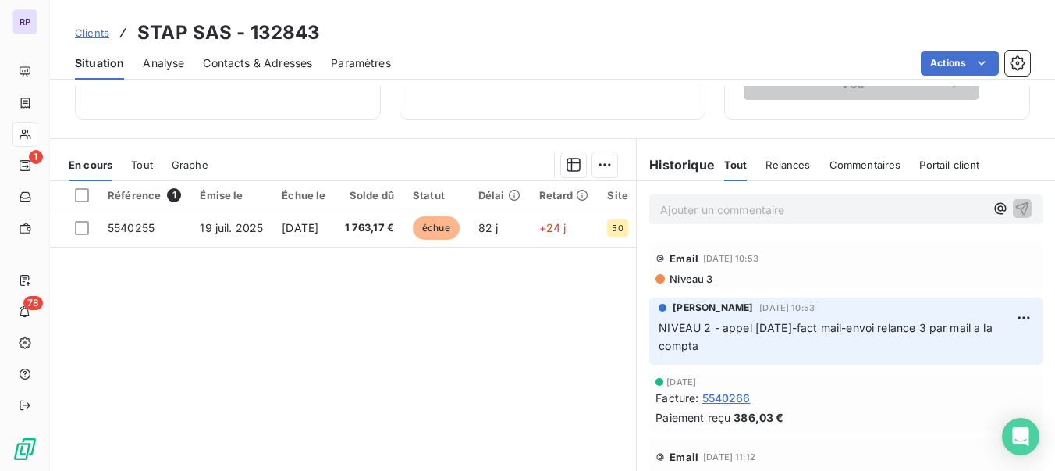
scroll to position [317, 0]
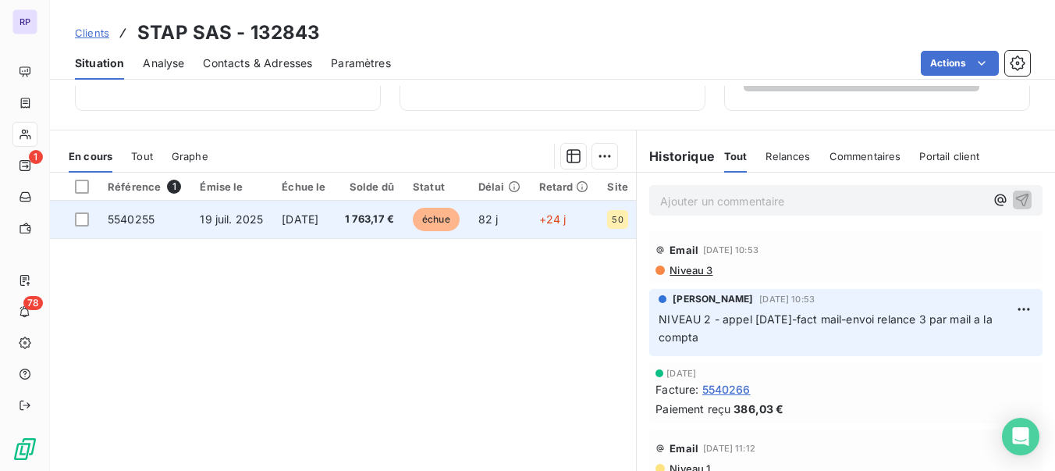
click at [123, 215] on span "5540255" at bounding box center [131, 218] width 47 height 13
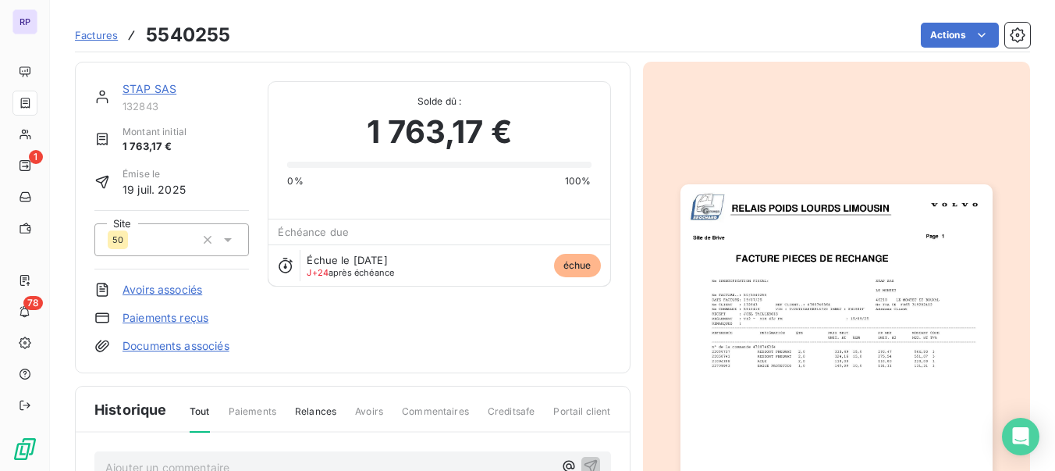
scroll to position [155, 0]
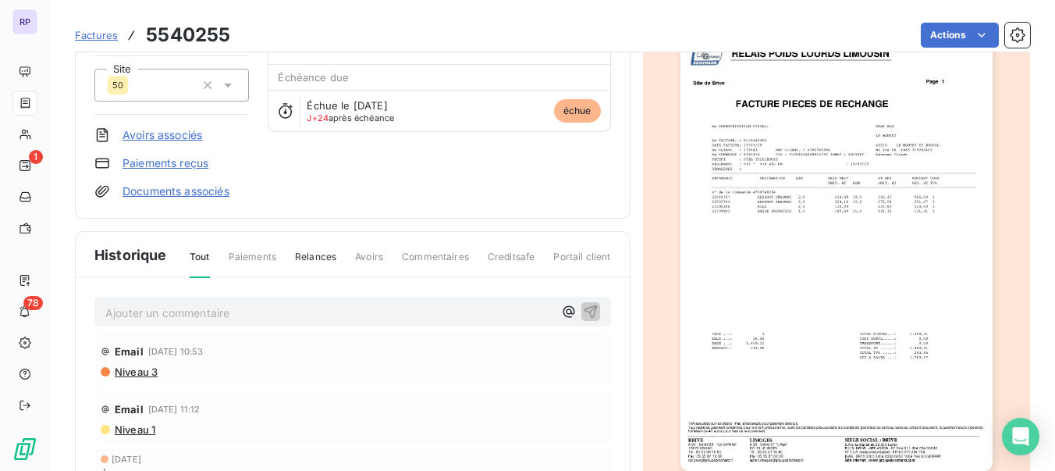
click at [847, 225] on img "button" at bounding box center [837, 250] width 312 height 441
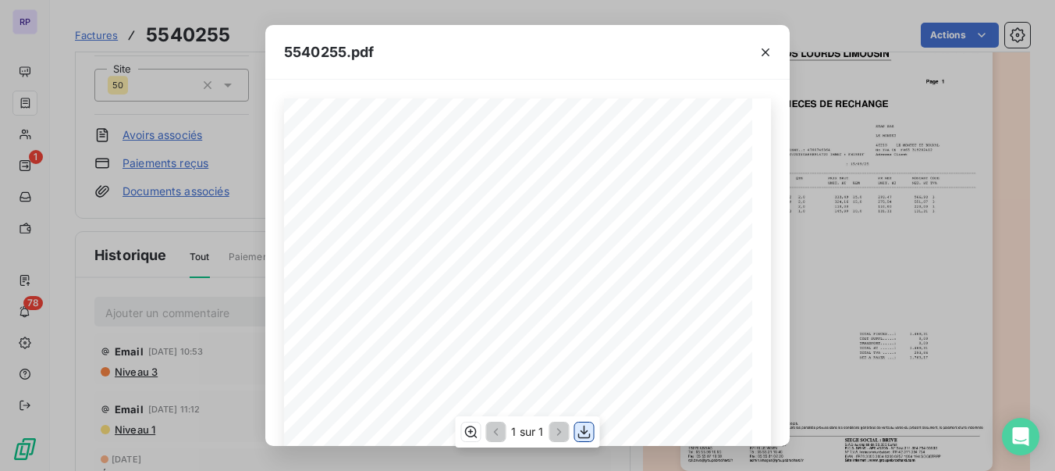
click at [586, 431] on icon "button" at bounding box center [585, 432] width 16 height 16
click at [768, 54] on icon "button" at bounding box center [766, 52] width 8 height 8
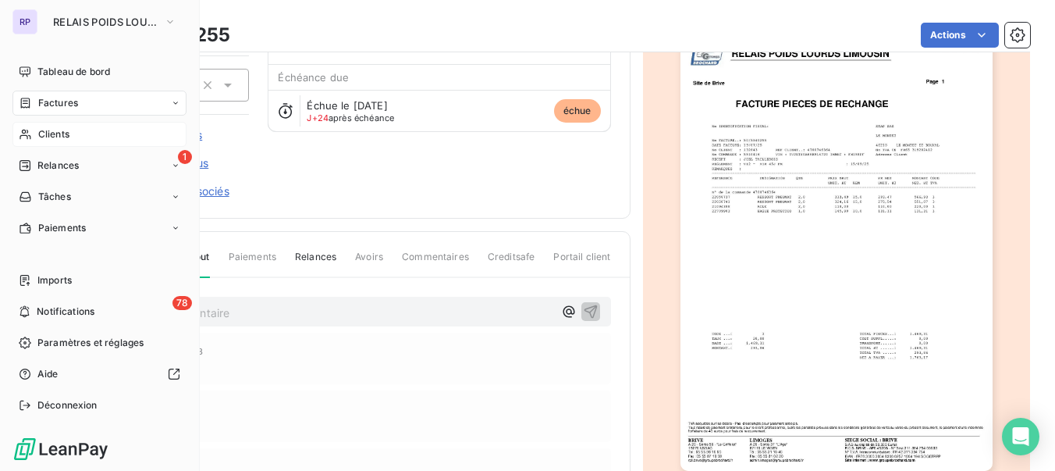
click at [48, 138] on span "Clients" at bounding box center [53, 134] width 31 height 14
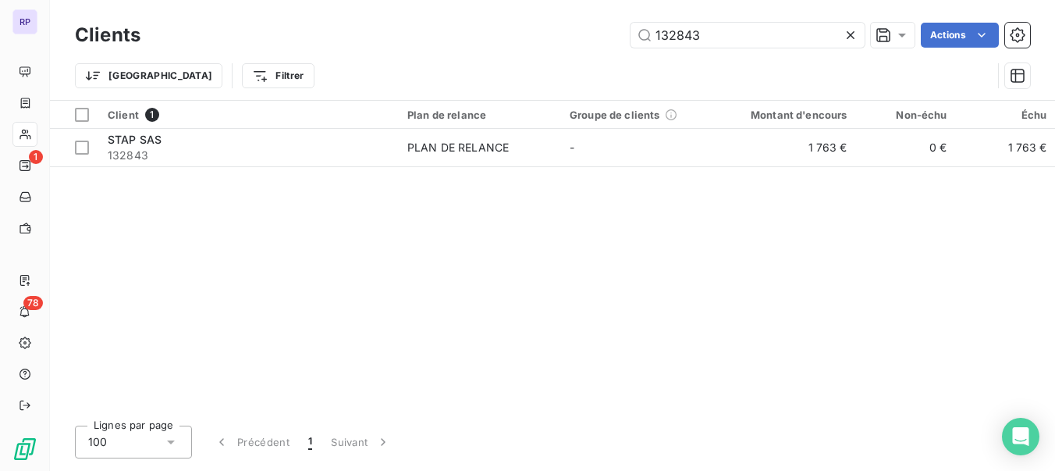
drag, startPoint x: 702, startPoint y: 39, endPoint x: 564, endPoint y: 28, distance: 138.6
click at [564, 28] on div "132843 Actions" at bounding box center [594, 35] width 871 height 25
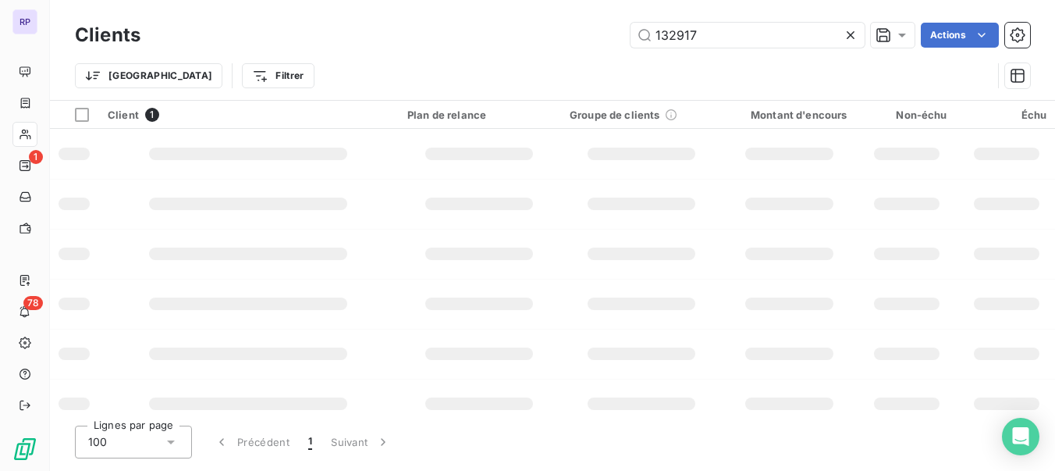
type input "132917"
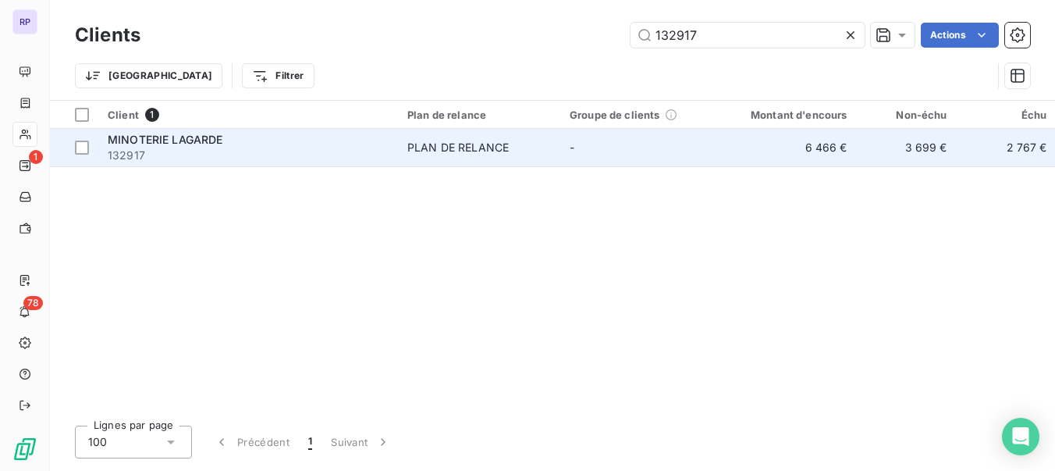
click at [197, 164] on td "MINOTERIE LAGARDE 132917" at bounding box center [248, 147] width 300 height 37
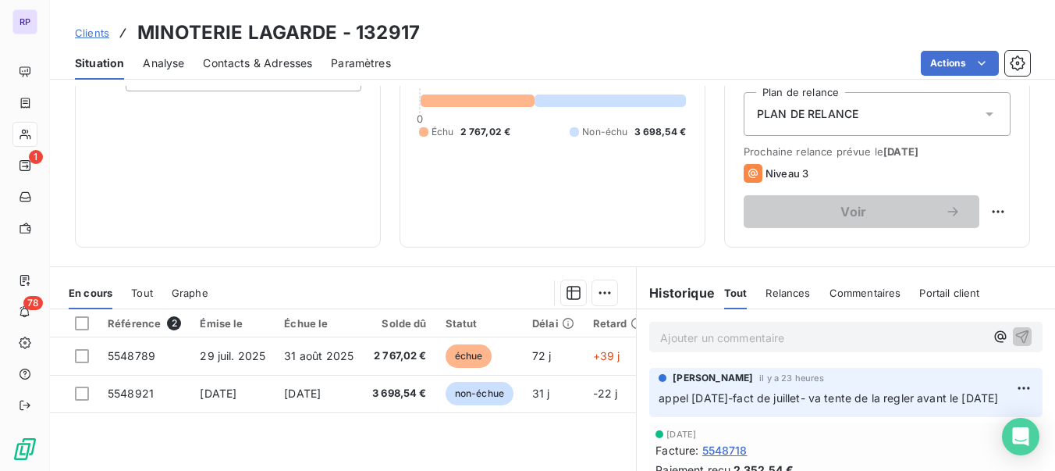
scroll to position [186, 0]
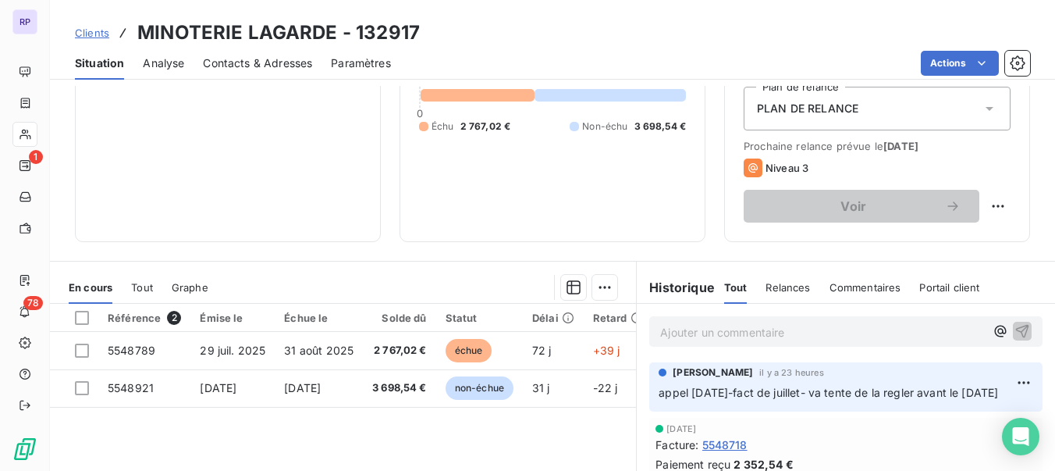
click at [715, 336] on p "Ajouter un commentaire ﻿" at bounding box center [822, 332] width 325 height 20
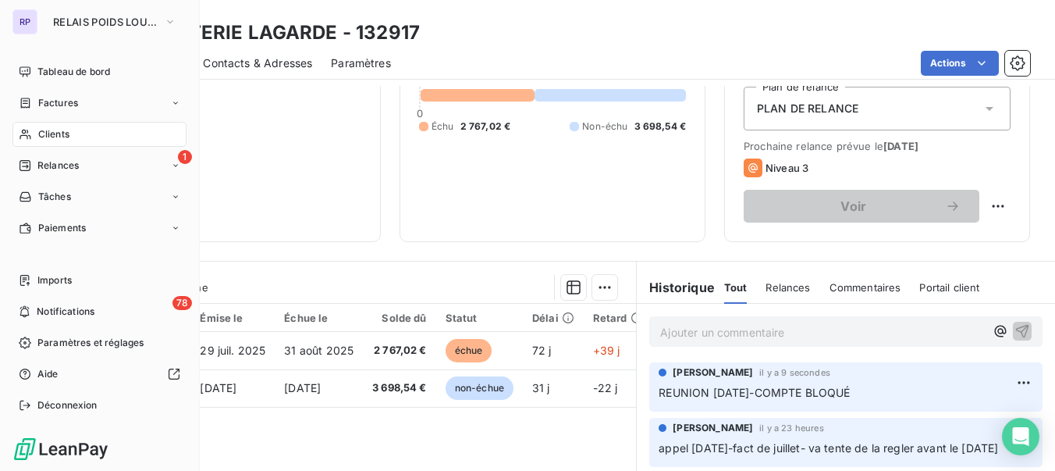
click at [59, 129] on span "Clients" at bounding box center [53, 134] width 31 height 14
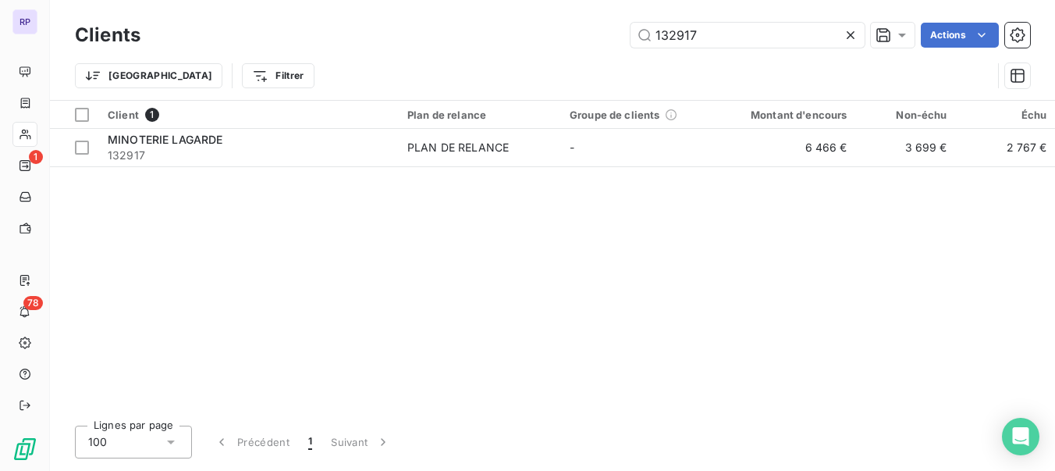
drag, startPoint x: 702, startPoint y: 41, endPoint x: 620, endPoint y: 39, distance: 81.2
click at [620, 39] on div "132917 Actions" at bounding box center [594, 35] width 871 height 25
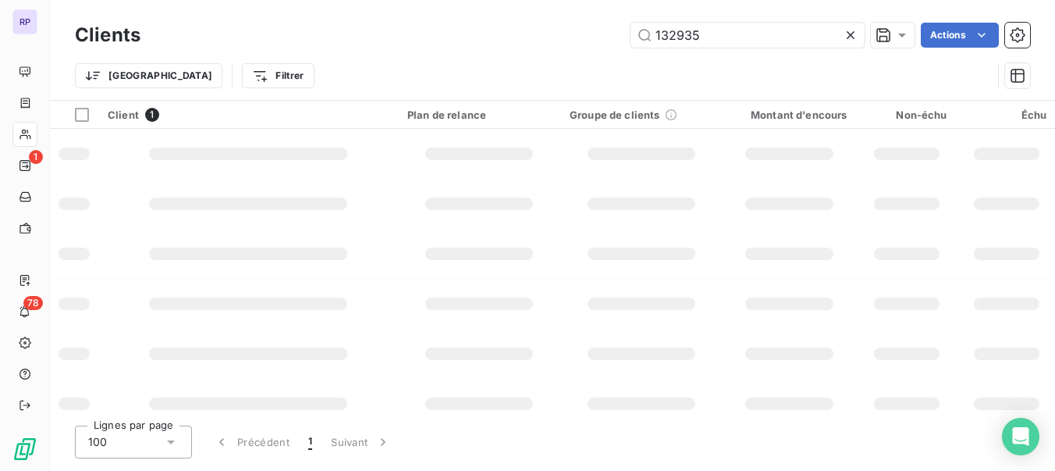
type input "132935"
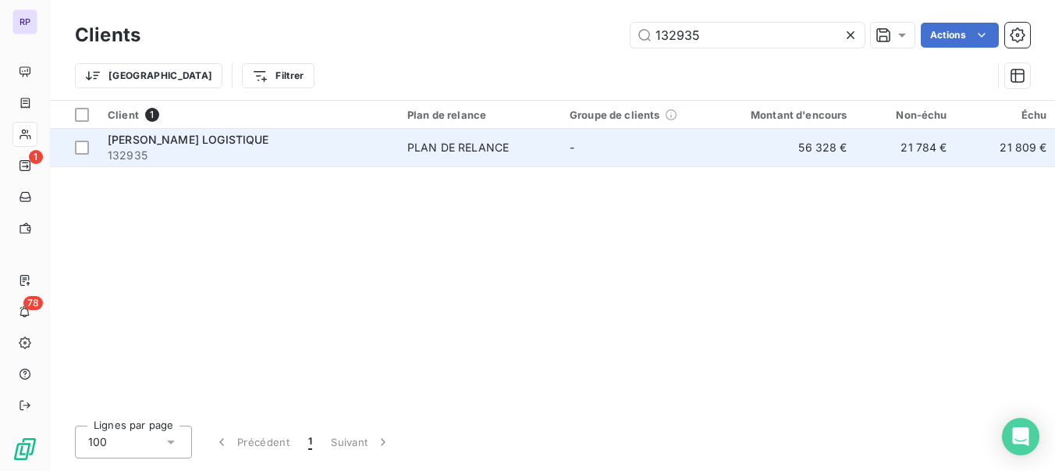
click at [234, 148] on span "132935" at bounding box center [248, 155] width 281 height 16
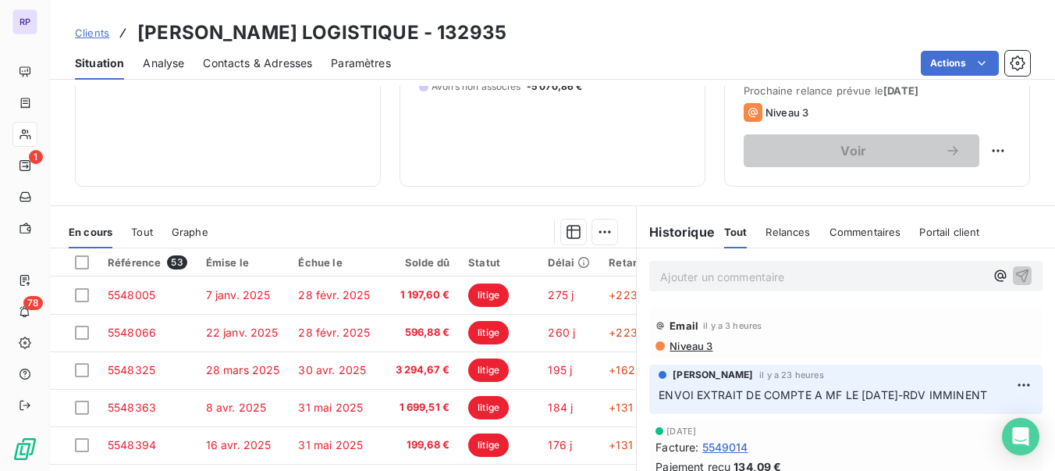
scroll to position [244, 0]
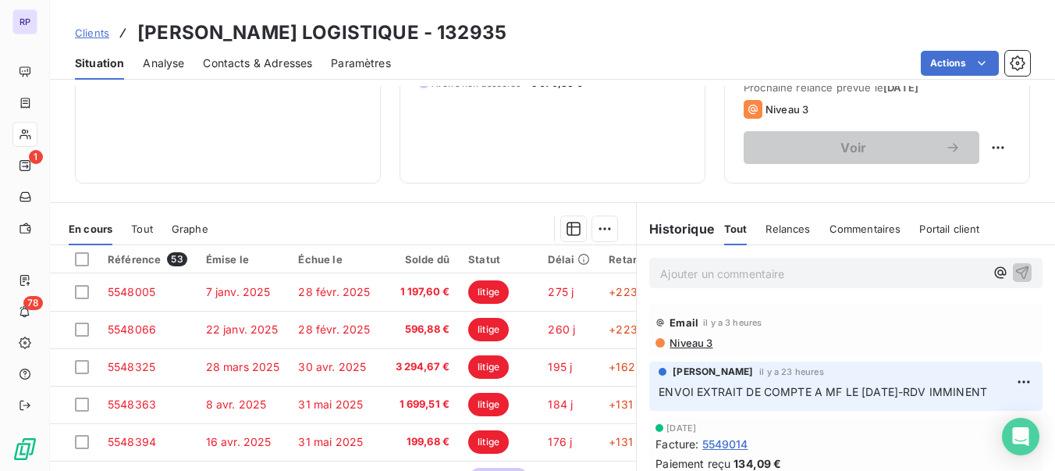
click at [735, 265] on p "Ajouter un commentaire ﻿" at bounding box center [822, 274] width 325 height 20
click at [777, 274] on span "REUNION [DATE]-MF VONT LE RENCONTRER" at bounding box center [781, 271] width 242 height 13
click at [930, 269] on p "REUNION [DATE]-MF+RP VONT LE RENCONTRER" at bounding box center [822, 273] width 325 height 18
click at [797, 275] on span "REUNION [DATE]-MF+RP VONT LE RENCONTRER" at bounding box center [792, 271] width 264 height 13
click at [809, 271] on span "REUNION [DATE]-MF VONT LE RENCONTRER" at bounding box center [781, 271] width 242 height 13
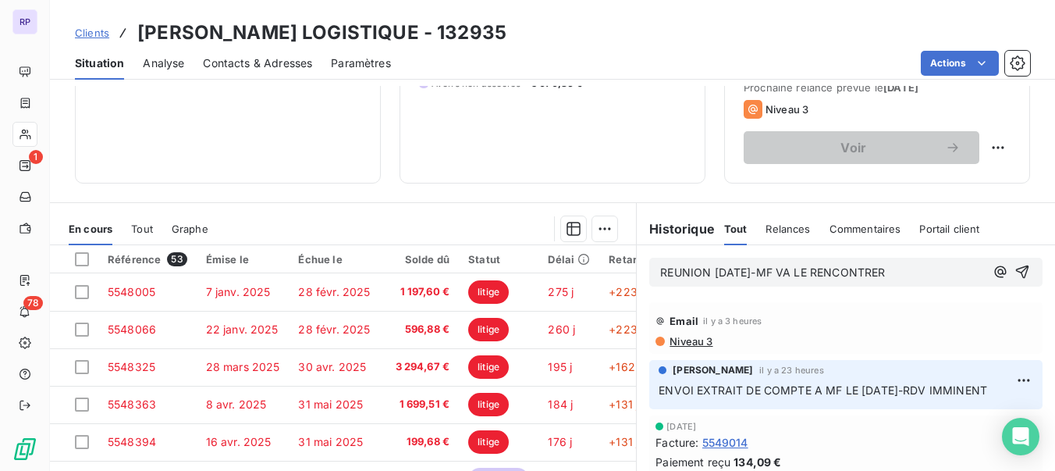
click at [908, 273] on p "REUNION [DATE]-MF VA LE RENCONTRER" at bounding box center [822, 273] width 325 height 18
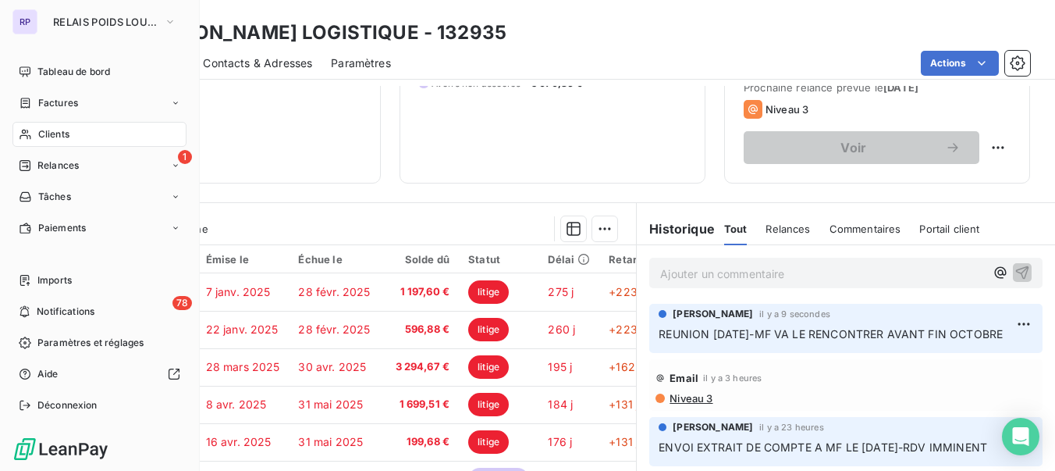
click at [40, 137] on span "Clients" at bounding box center [53, 134] width 31 height 14
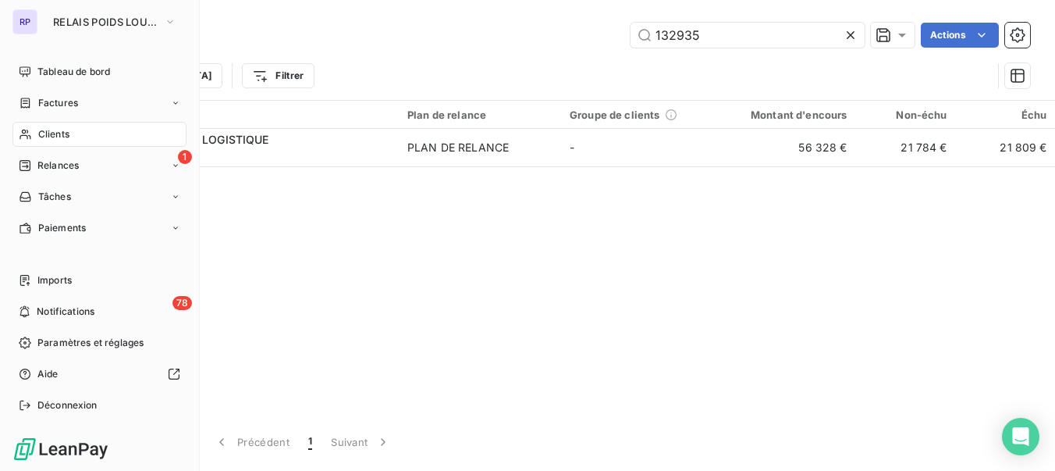
click at [55, 130] on span "Clients" at bounding box center [53, 134] width 31 height 14
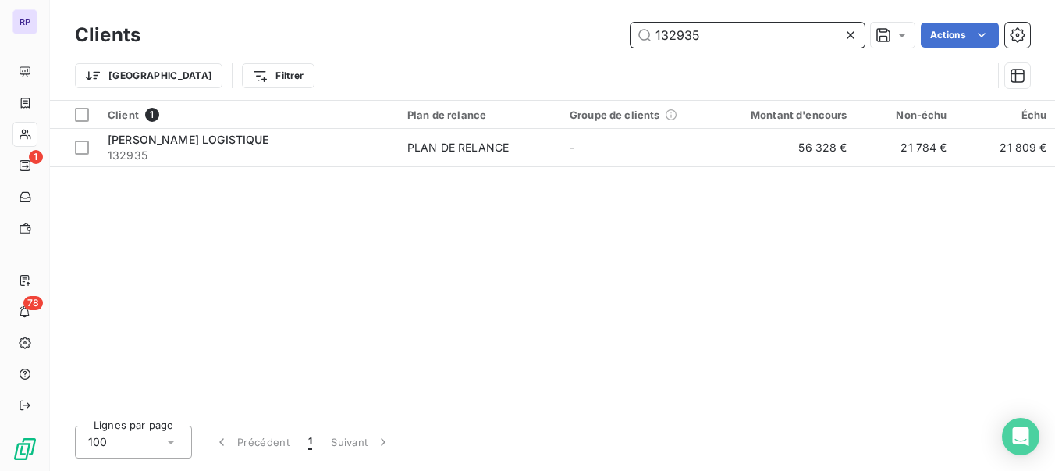
drag, startPoint x: 710, startPoint y: 38, endPoint x: 631, endPoint y: 33, distance: 79.8
click at [631, 33] on input "132935" at bounding box center [748, 35] width 234 height 25
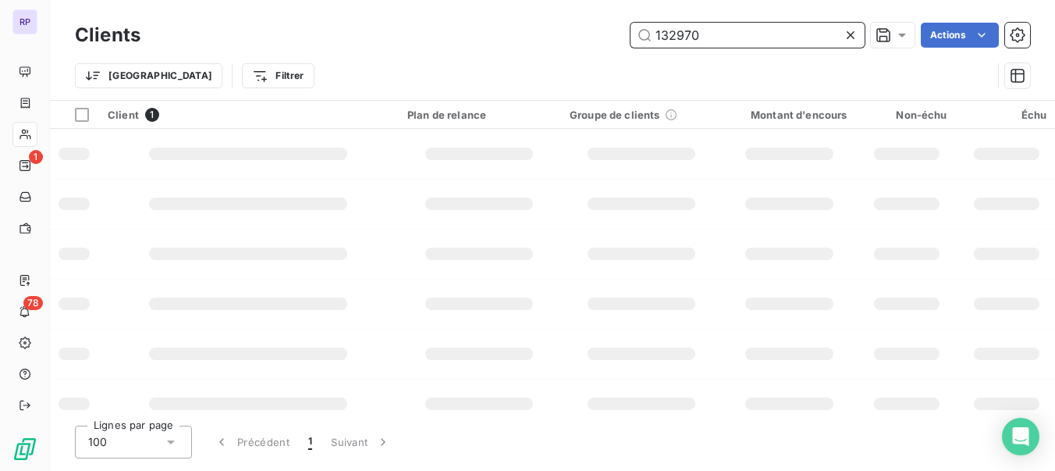
type input "132970"
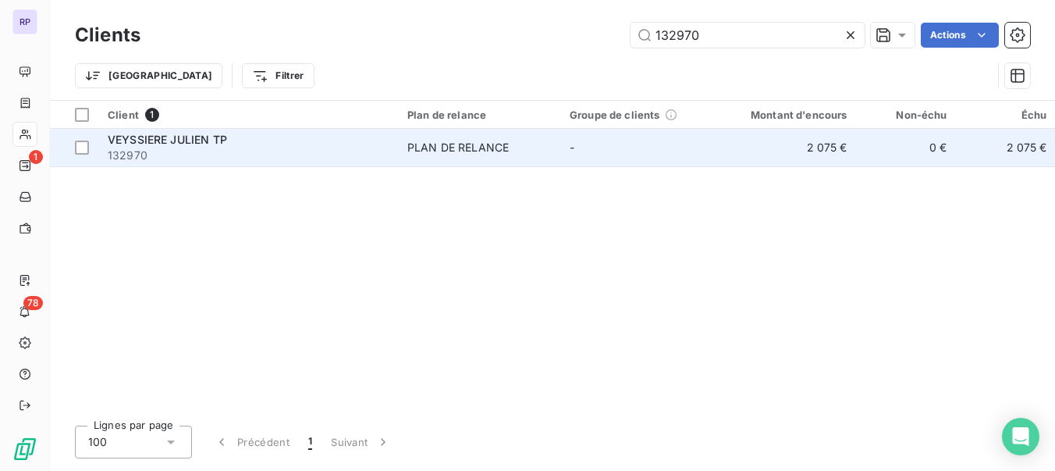
click at [197, 154] on span "132970" at bounding box center [248, 155] width 281 height 16
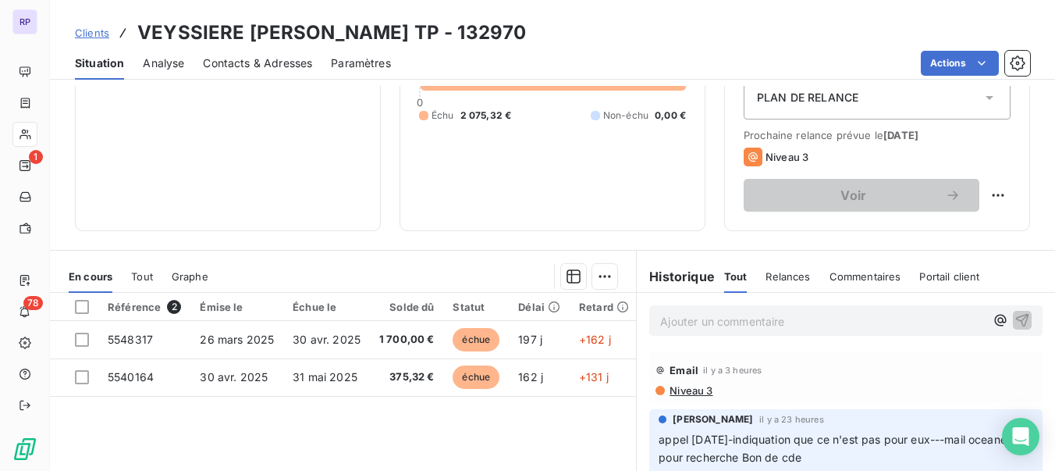
scroll to position [202, 0]
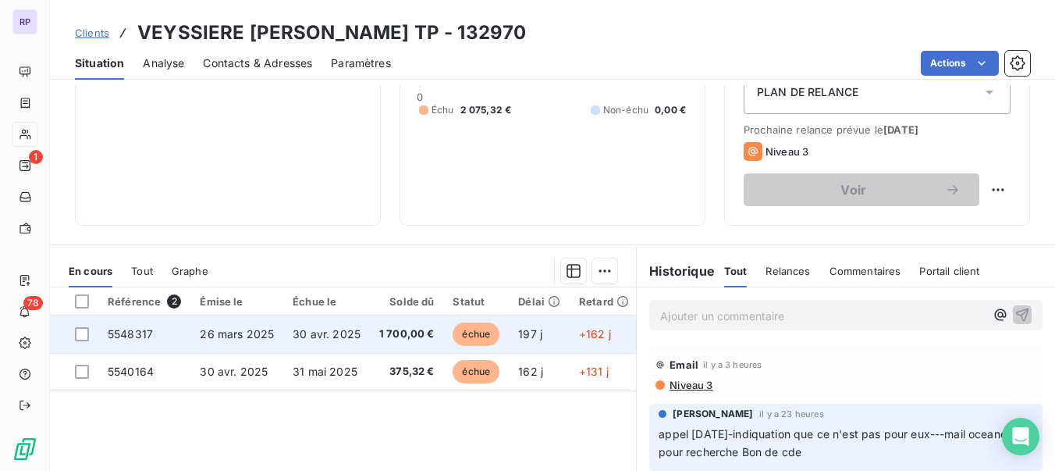
click at [135, 337] on span "5548317" at bounding box center [130, 333] width 45 height 13
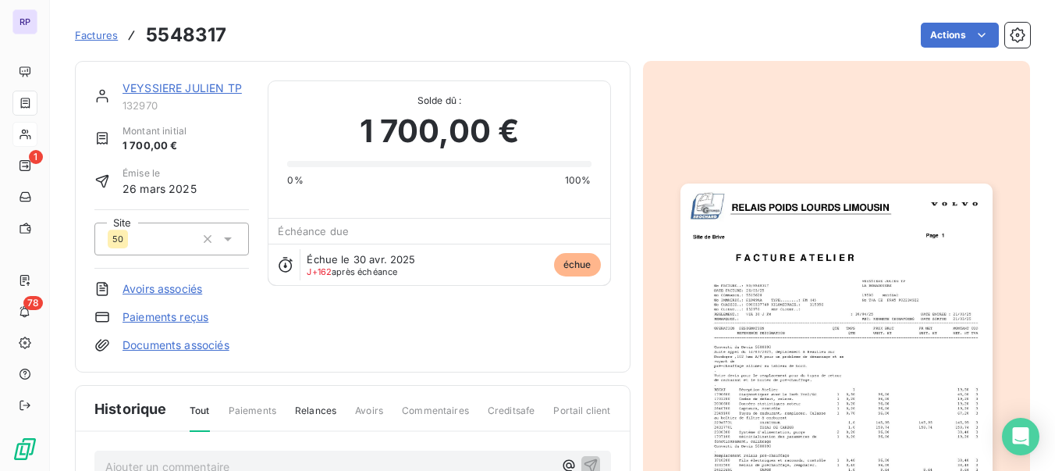
click at [960, 262] on img "button" at bounding box center [837, 403] width 312 height 441
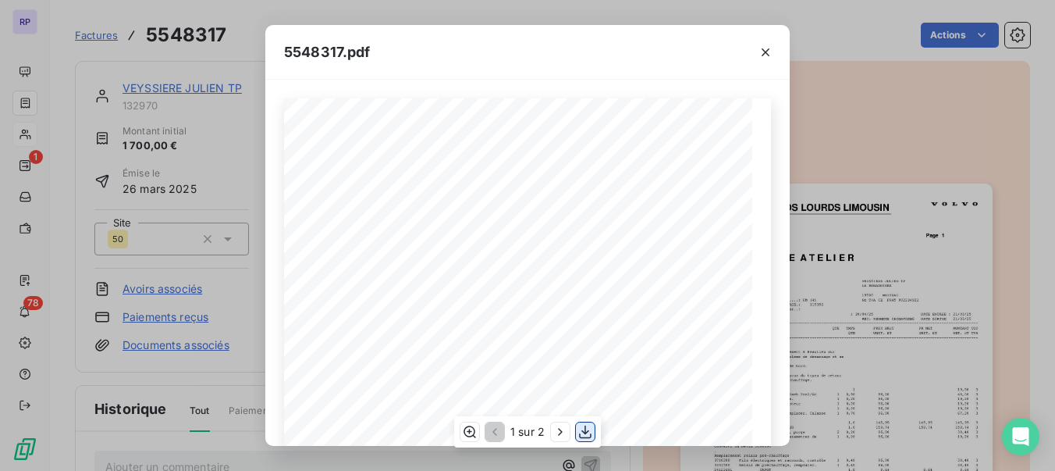
click at [591, 435] on icon "button" at bounding box center [585, 431] width 12 height 13
click at [764, 48] on icon "button" at bounding box center [766, 52] width 16 height 16
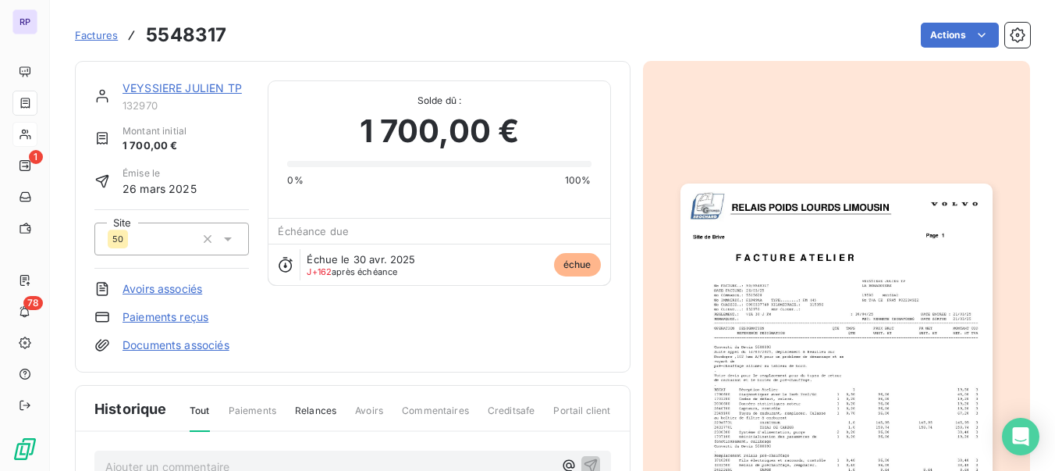
click at [201, 82] on link "VEYSSIERE JULIEN TP" at bounding box center [182, 87] width 119 height 13
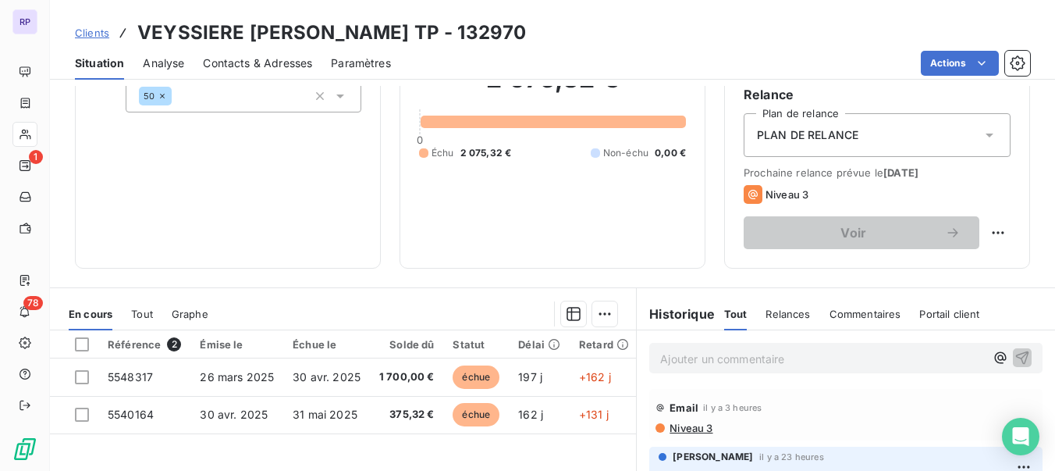
scroll to position [217, 0]
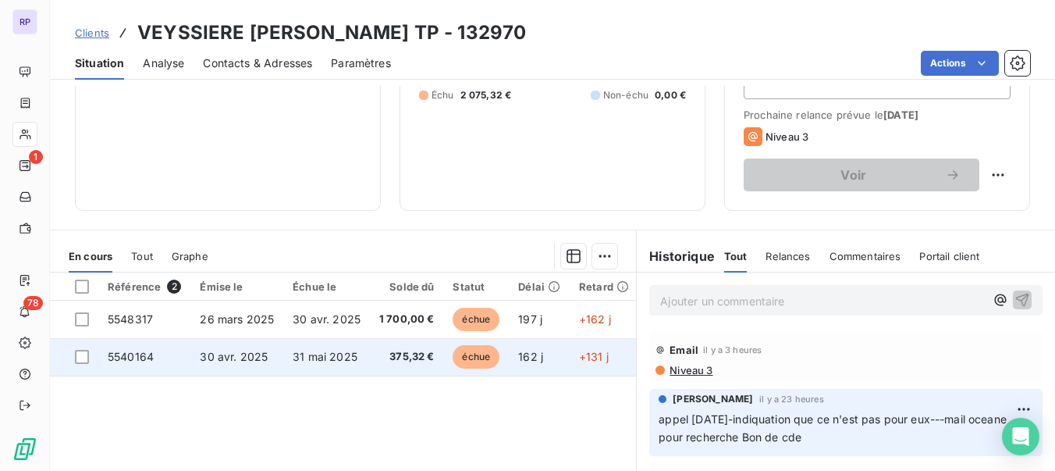
click at [151, 354] on span "5540164" at bounding box center [131, 356] width 46 height 13
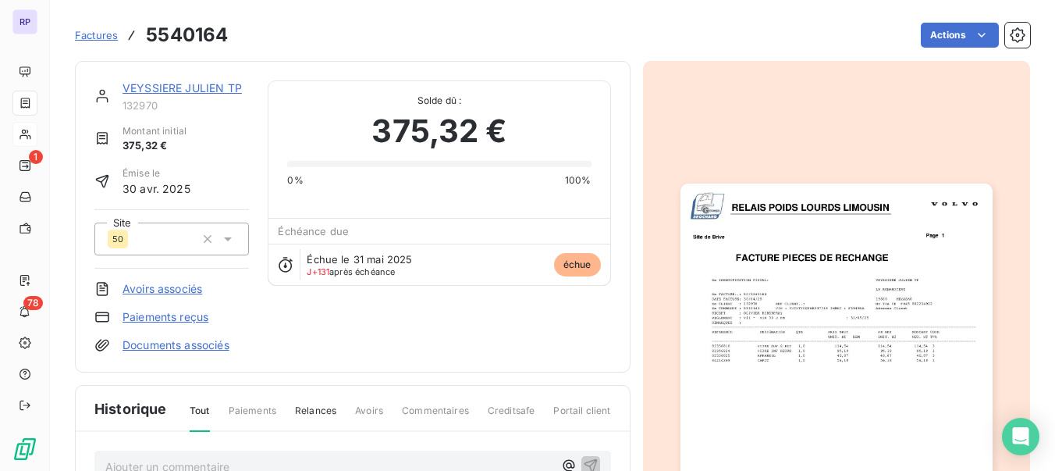
click at [775, 286] on img "button" at bounding box center [837, 403] width 312 height 441
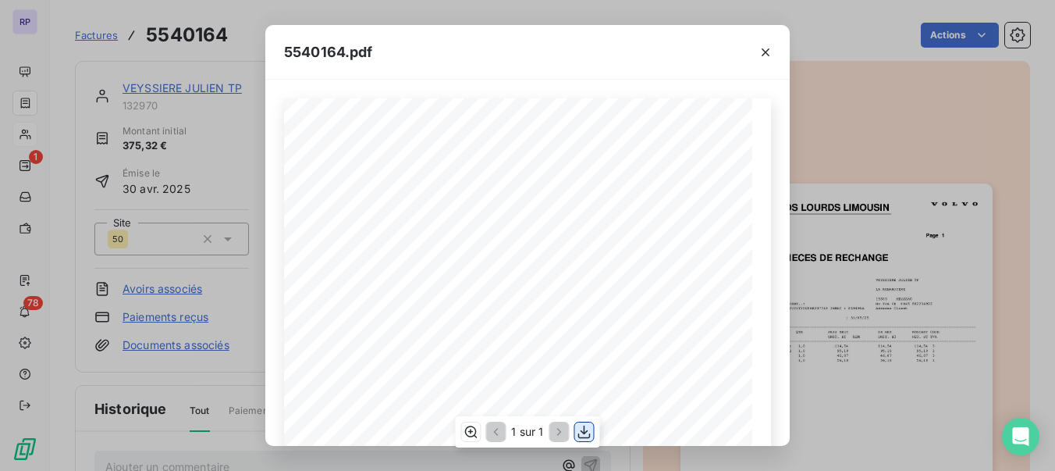
click at [587, 431] on icon "button" at bounding box center [584, 431] width 12 height 13
click at [763, 55] on icon "button" at bounding box center [766, 52] width 16 height 16
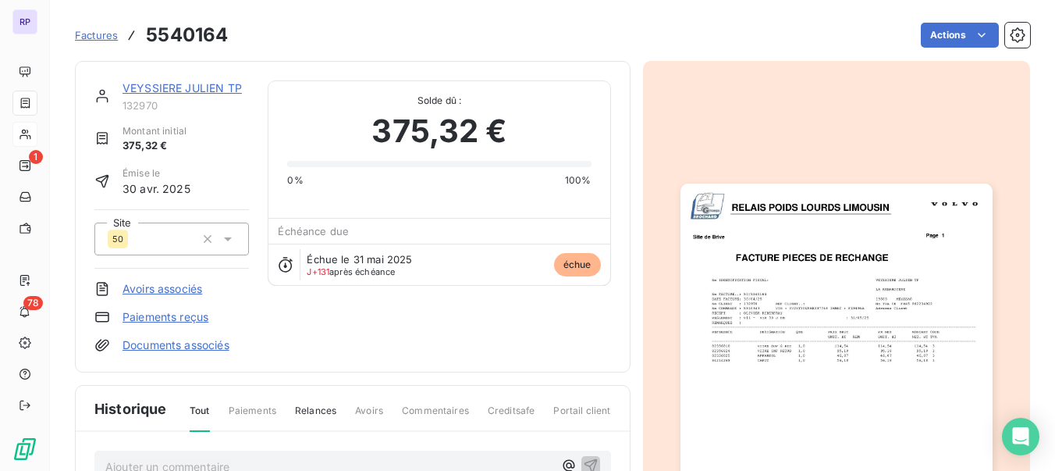
click at [154, 86] on link "VEYSSIERE JULIEN TP" at bounding box center [182, 87] width 119 height 13
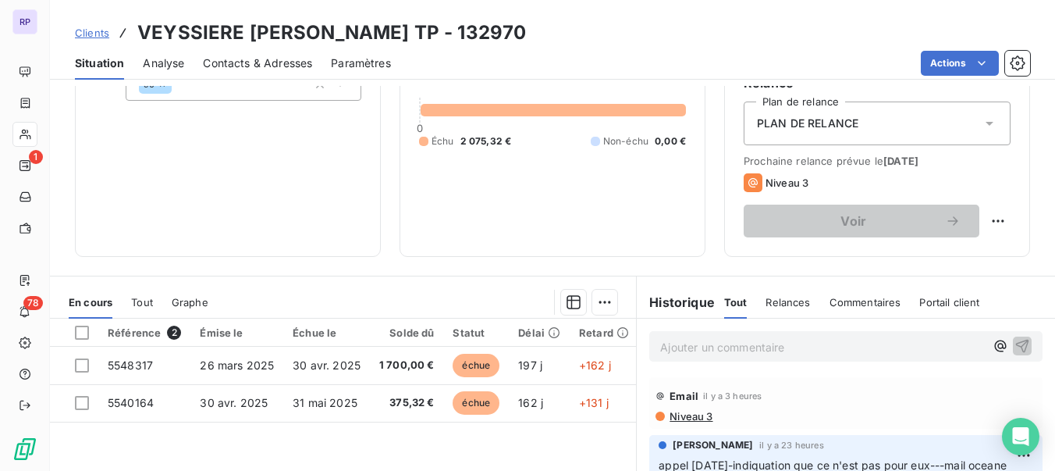
scroll to position [205, 0]
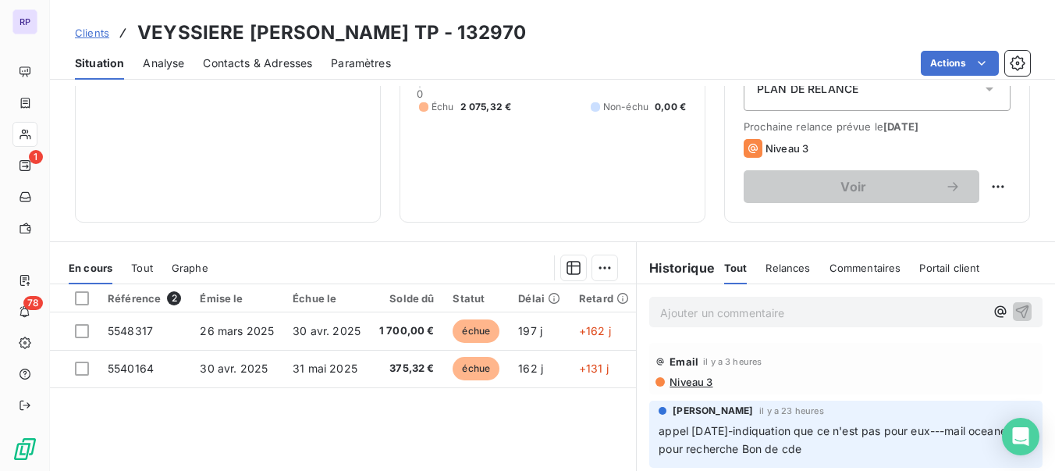
click at [798, 313] on p "Ajouter un commentaire ﻿" at bounding box center [822, 313] width 325 height 20
click at [915, 315] on p "REUNION [DATE]-FACT 5548317 DEVIS SIGNÉ" at bounding box center [822, 312] width 325 height 18
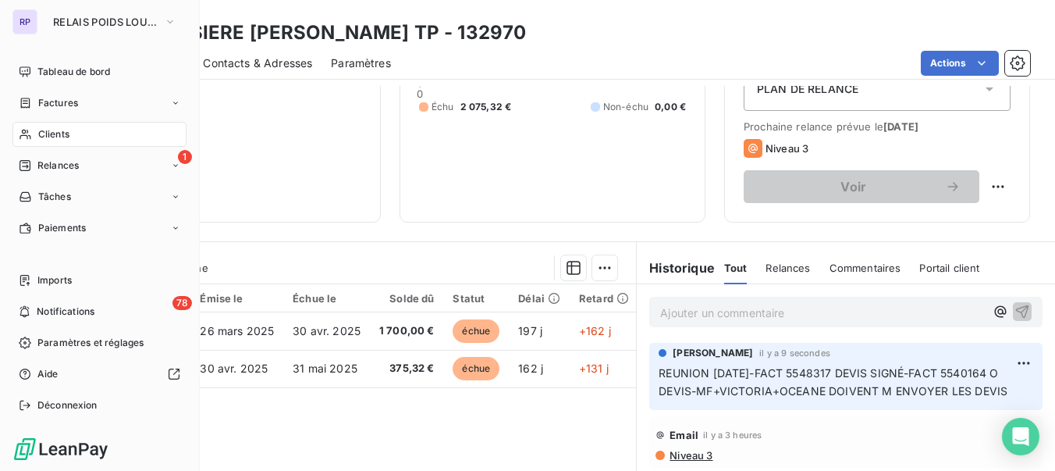
click at [55, 137] on span "Clients" at bounding box center [53, 134] width 31 height 14
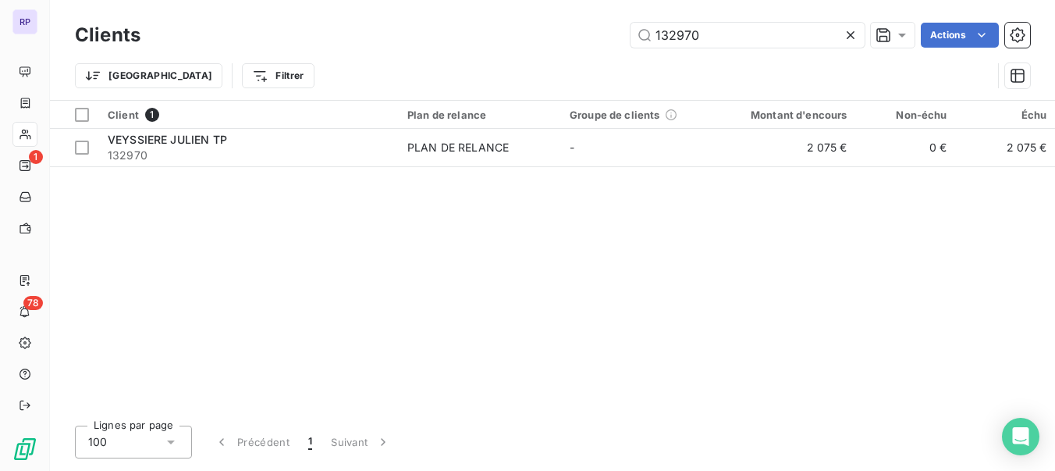
drag, startPoint x: 698, startPoint y: 36, endPoint x: 571, endPoint y: 46, distance: 126.8
click at [571, 46] on div "132970 Actions" at bounding box center [594, 35] width 871 height 25
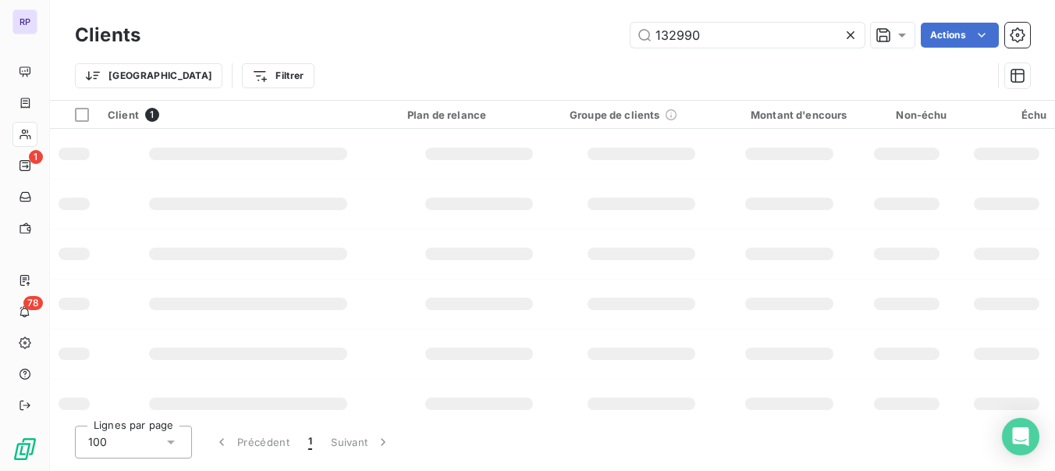
type input "132990"
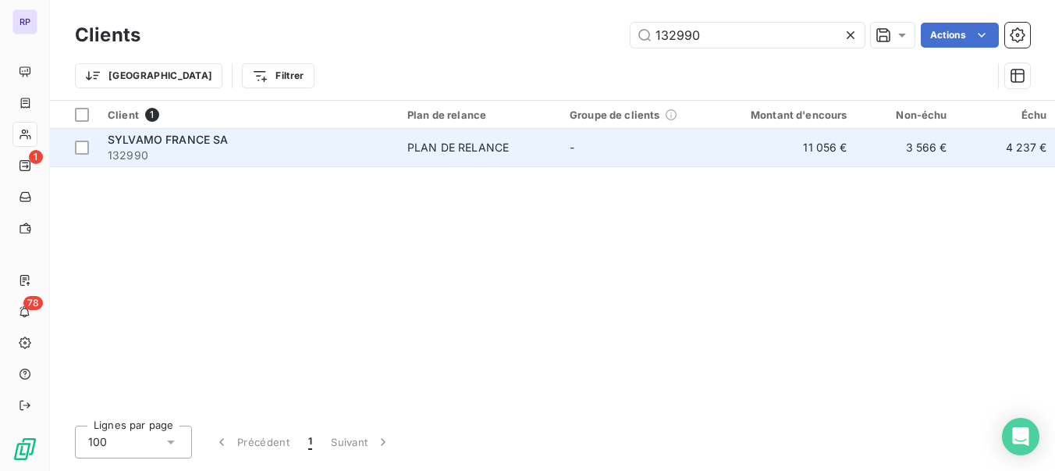
click at [172, 154] on span "132990" at bounding box center [248, 155] width 281 height 16
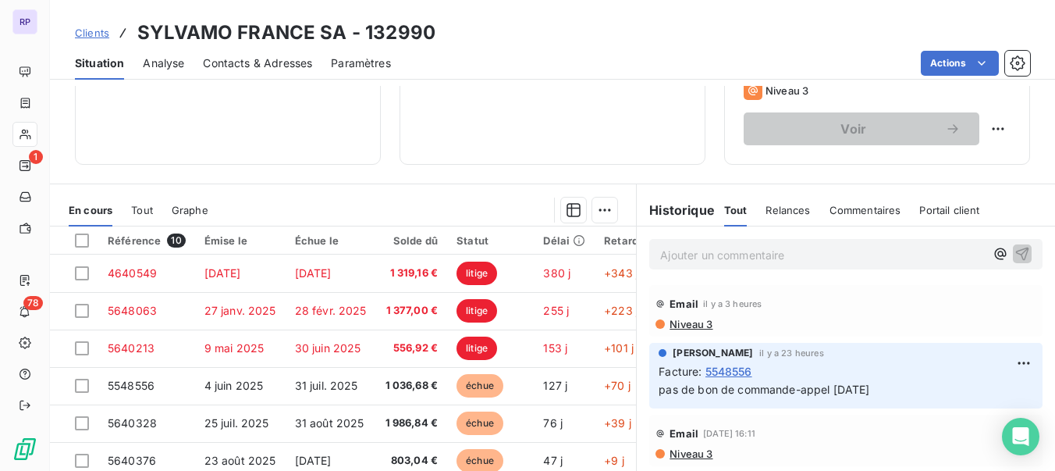
scroll to position [266, 0]
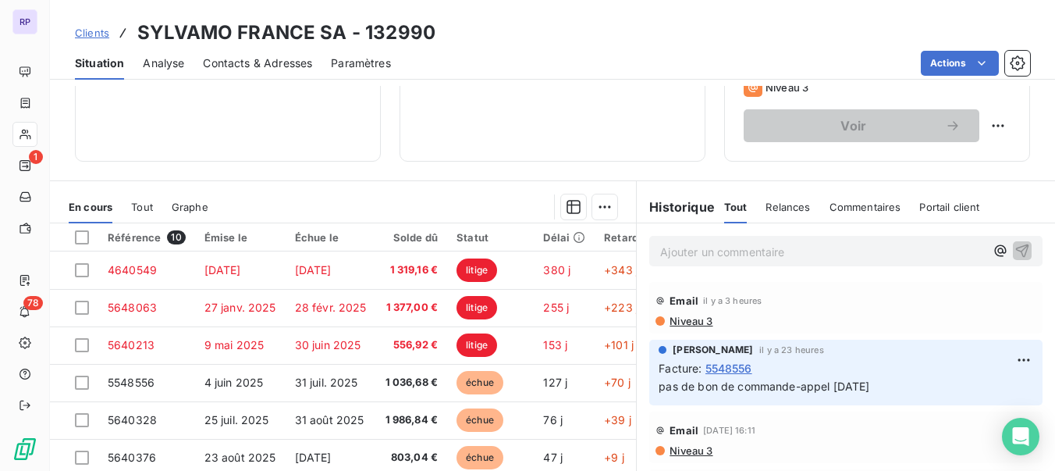
click at [682, 257] on p "Ajouter un commentaire ﻿" at bounding box center [822, 252] width 325 height 20
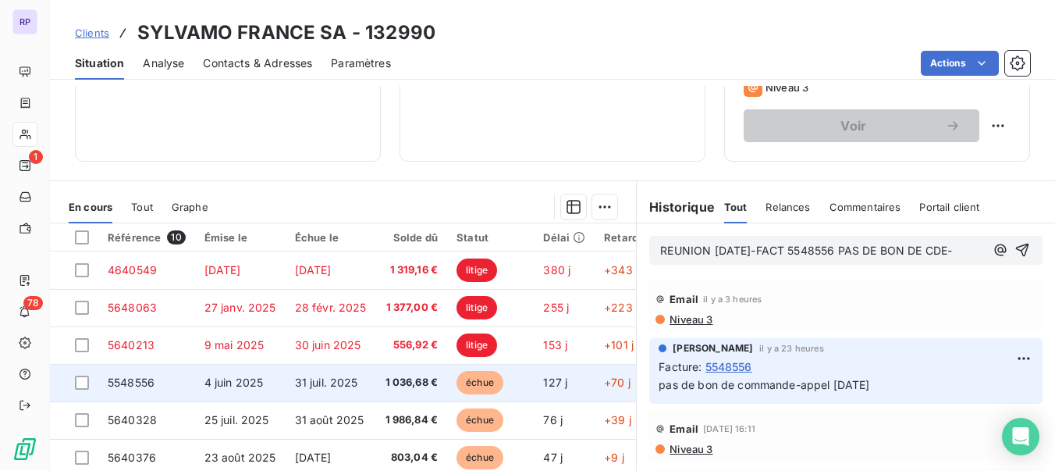
click at [221, 378] on span "4 juin 2025" at bounding box center [233, 381] width 59 height 13
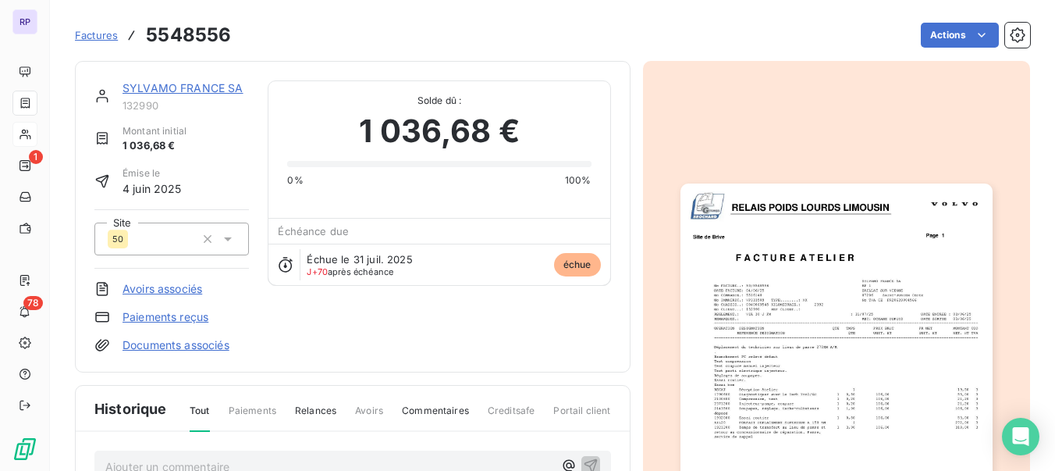
click at [936, 393] on img "button" at bounding box center [837, 403] width 312 height 441
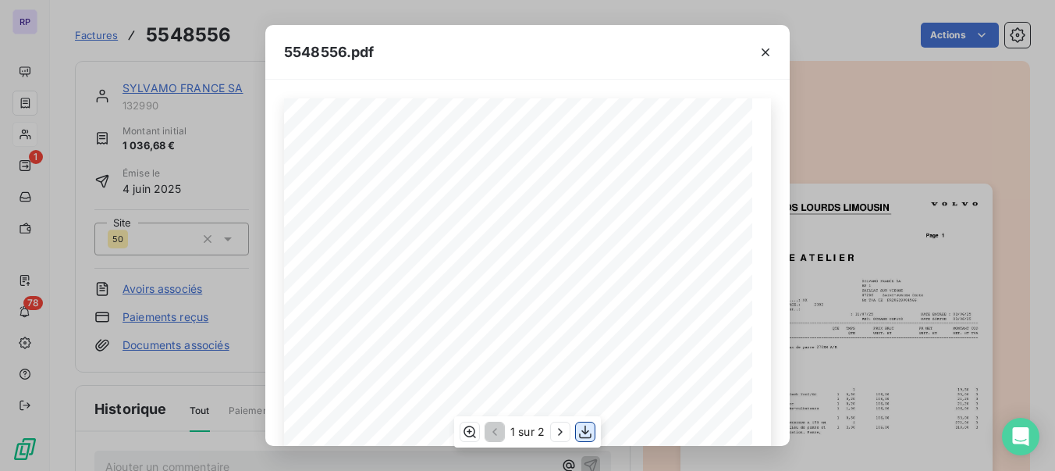
click at [588, 435] on icon "button" at bounding box center [585, 432] width 16 height 16
click at [770, 53] on icon "button" at bounding box center [766, 52] width 16 height 16
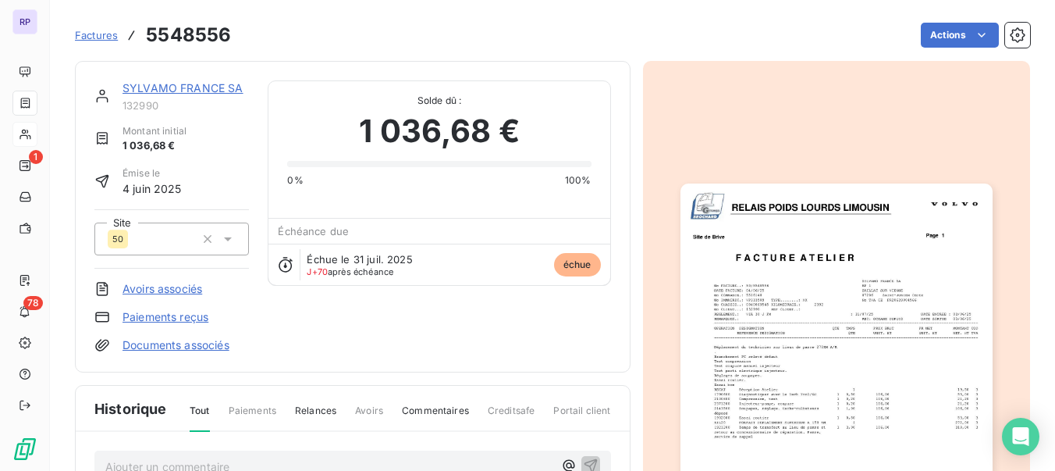
click at [183, 85] on link "SYLVAMO FRANCE SA" at bounding box center [183, 87] width 121 height 13
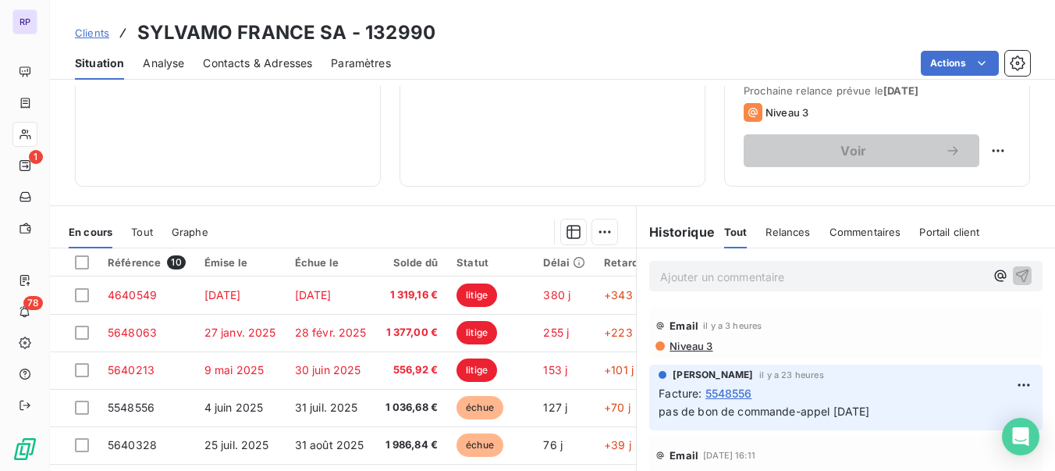
scroll to position [246, 0]
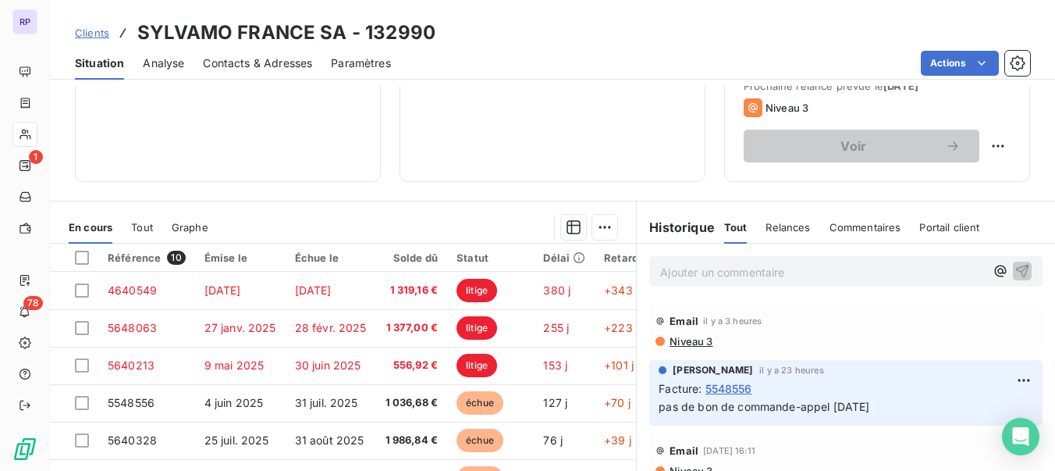
click at [734, 272] on p "Ajouter un commentaire ﻿" at bounding box center [822, 272] width 325 height 20
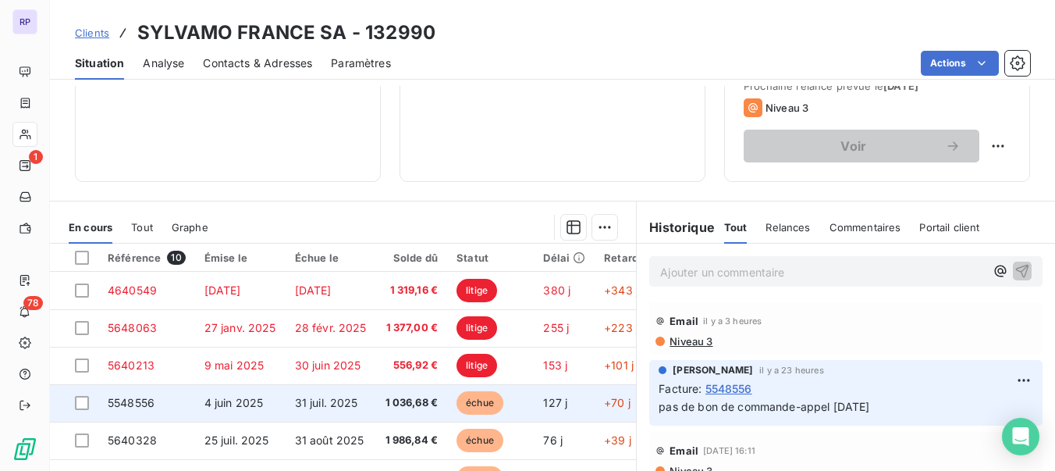
click at [149, 407] on span "5548556" at bounding box center [131, 402] width 47 height 13
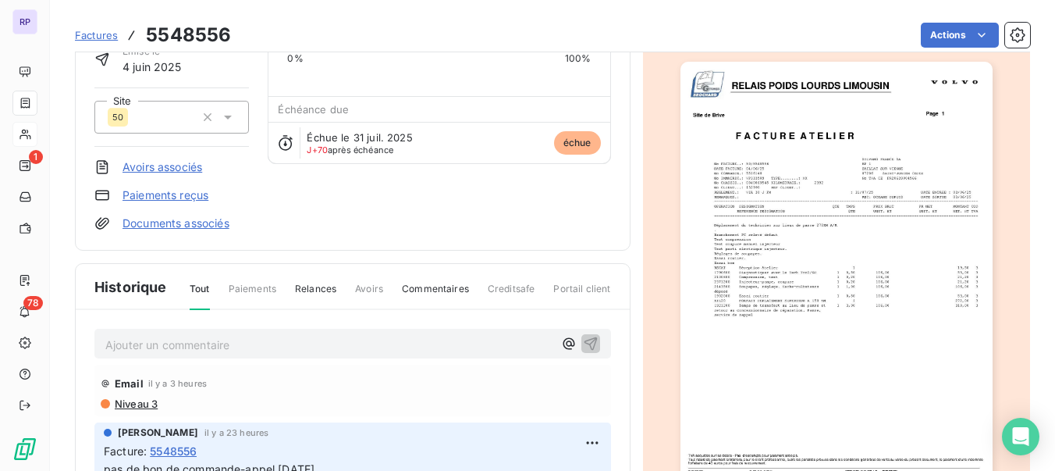
scroll to position [123, 0]
click at [432, 343] on p "Ajouter un commentaire ﻿" at bounding box center [329, 344] width 448 height 20
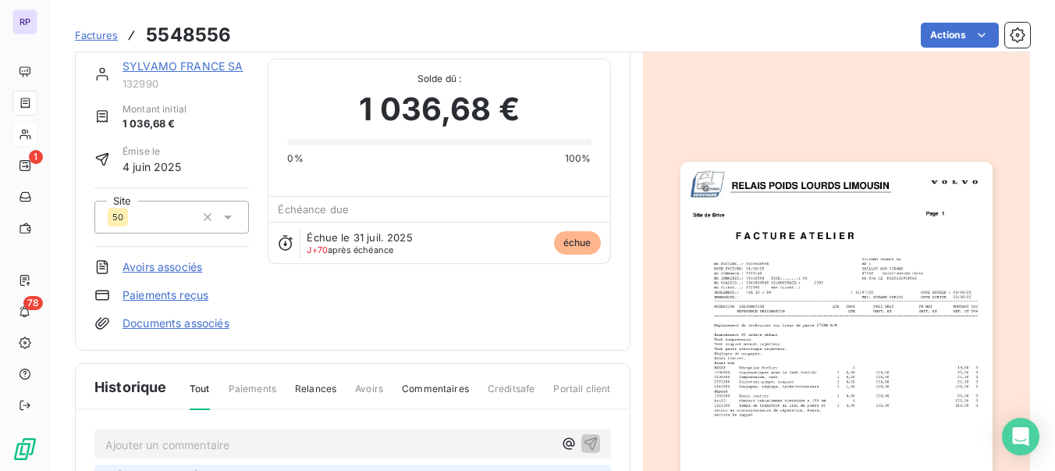
scroll to position [0, 0]
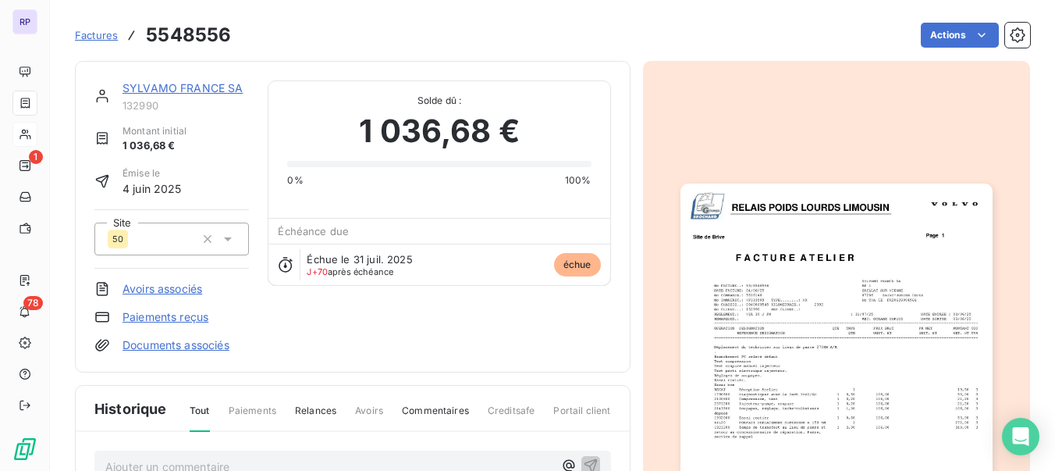
click at [171, 85] on link "SYLVAMO FRANCE SA" at bounding box center [183, 87] width 121 height 13
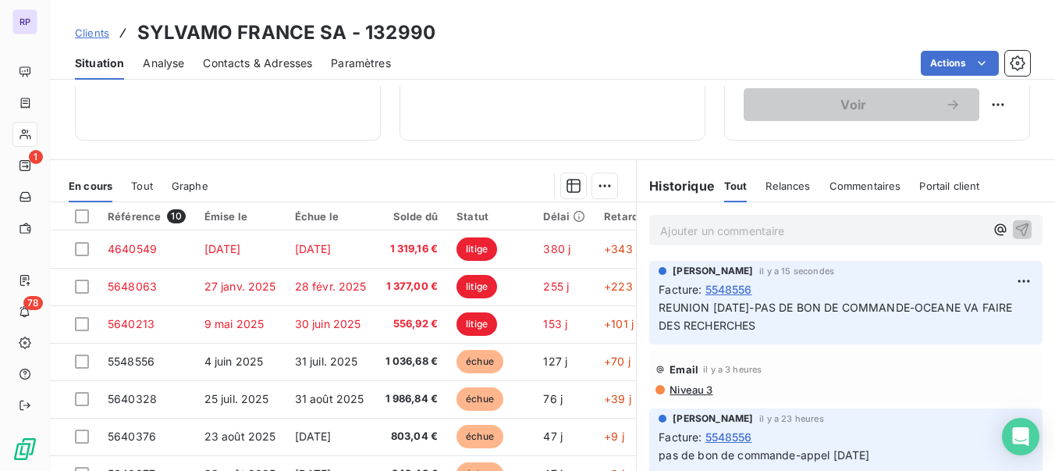
scroll to position [289, 0]
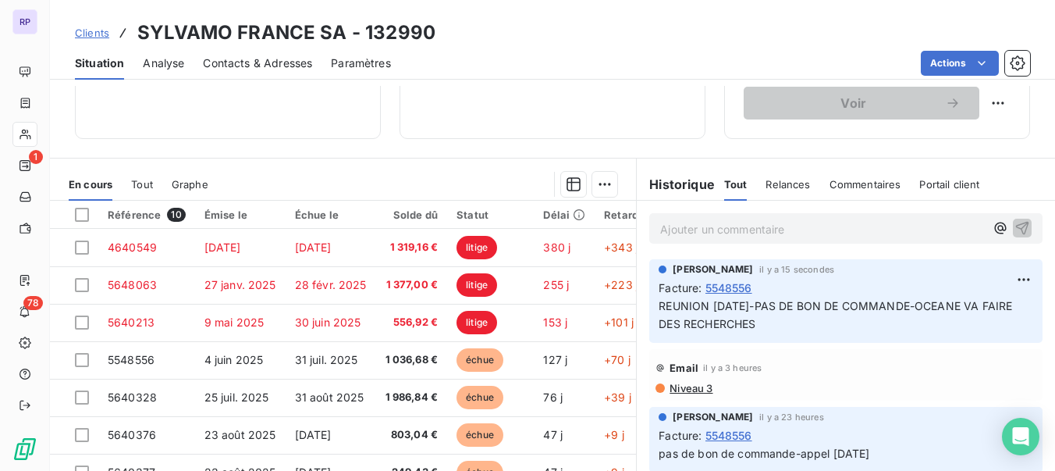
click at [825, 228] on p "Ajouter un commentaire ﻿" at bounding box center [822, 229] width 325 height 20
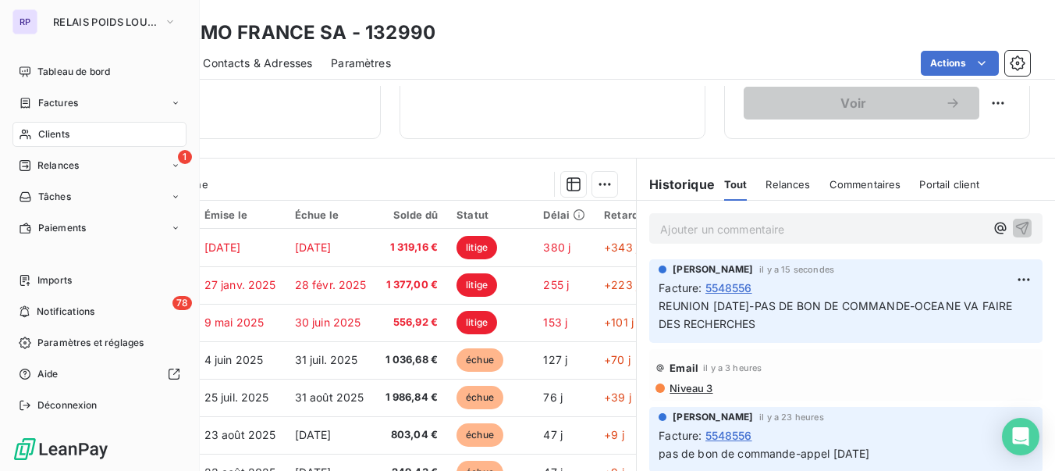
click at [34, 131] on div "Clients" at bounding box center [99, 134] width 174 height 25
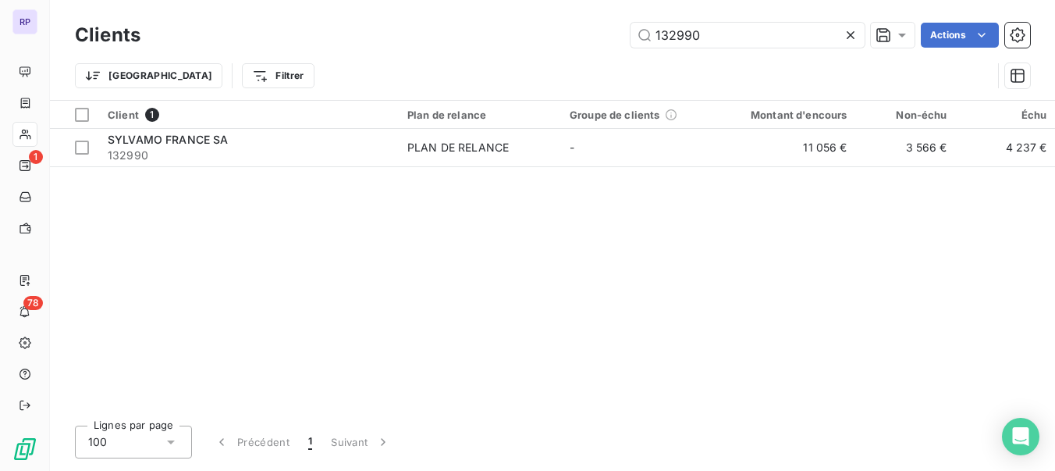
drag, startPoint x: 713, startPoint y: 41, endPoint x: 580, endPoint y: 48, distance: 132.9
click at [580, 48] on div "Clients 132990 Actions" at bounding box center [552, 35] width 955 height 33
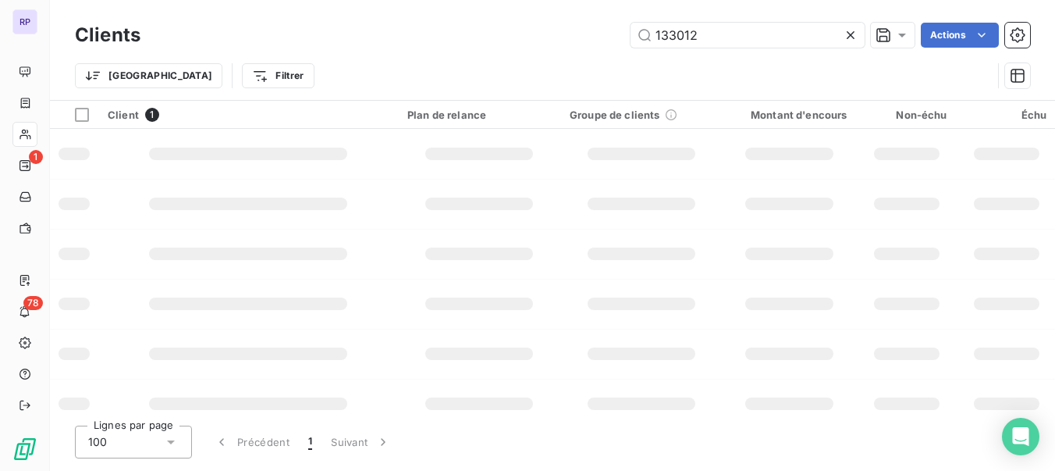
type input "133012"
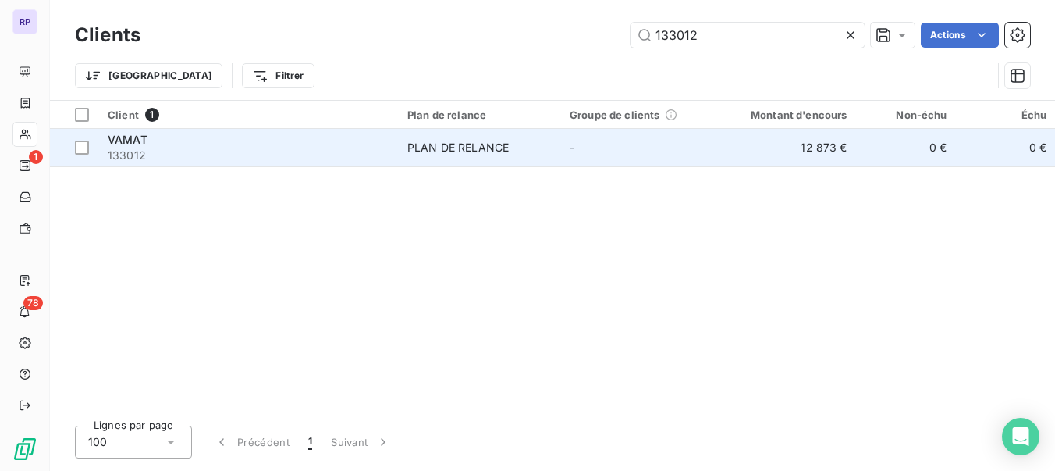
click at [192, 158] on span "133012" at bounding box center [248, 155] width 281 height 16
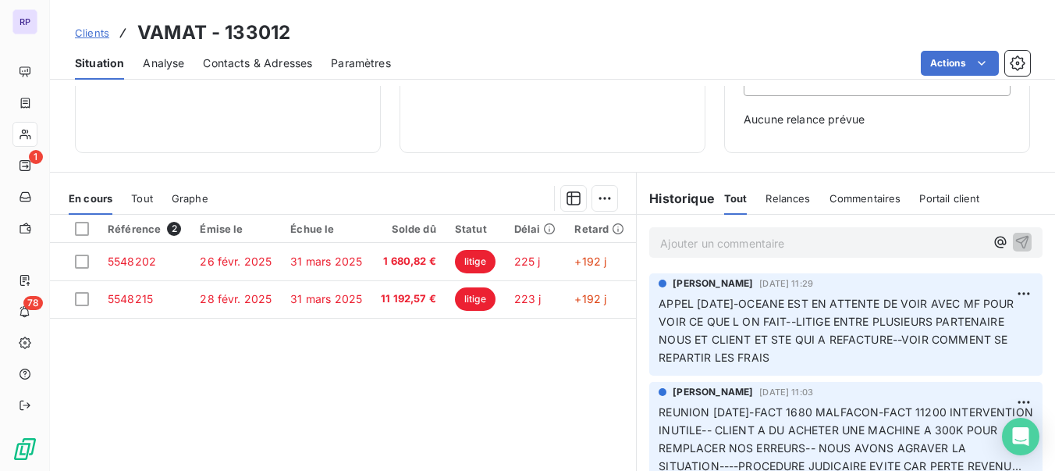
scroll to position [222, 0]
click at [777, 242] on p "Ajouter un commentaire ﻿" at bounding box center [822, 242] width 325 height 20
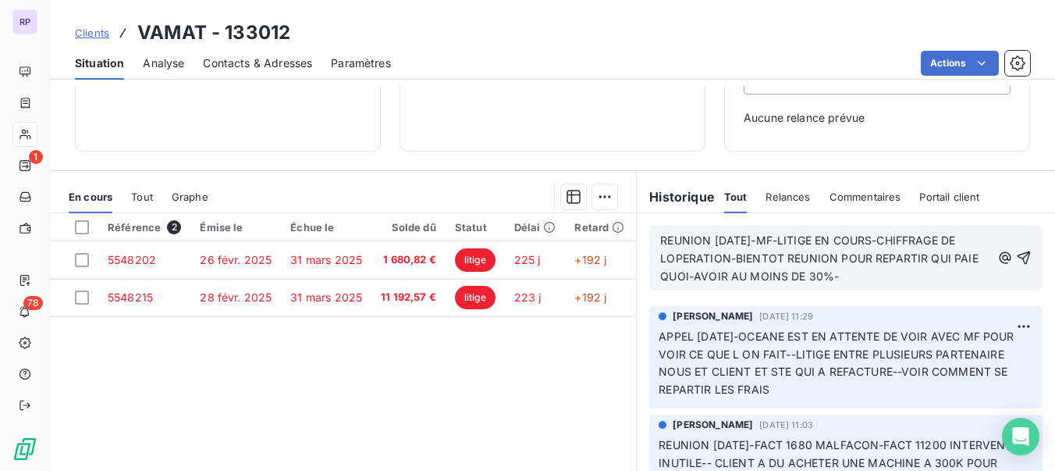
click at [872, 279] on p "REUNION [DATE]-MF-LITIGE EN COURS-CHIFFRAGE DE LOPERATION-BIENTOT REUNION POUR …" at bounding box center [825, 259] width 331 height 54
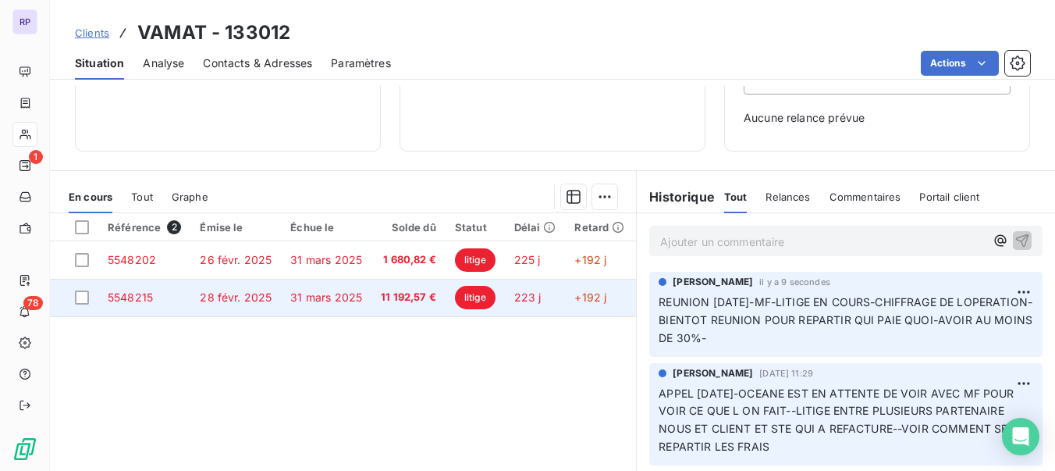
click at [129, 293] on span "5548215" at bounding box center [130, 296] width 45 height 13
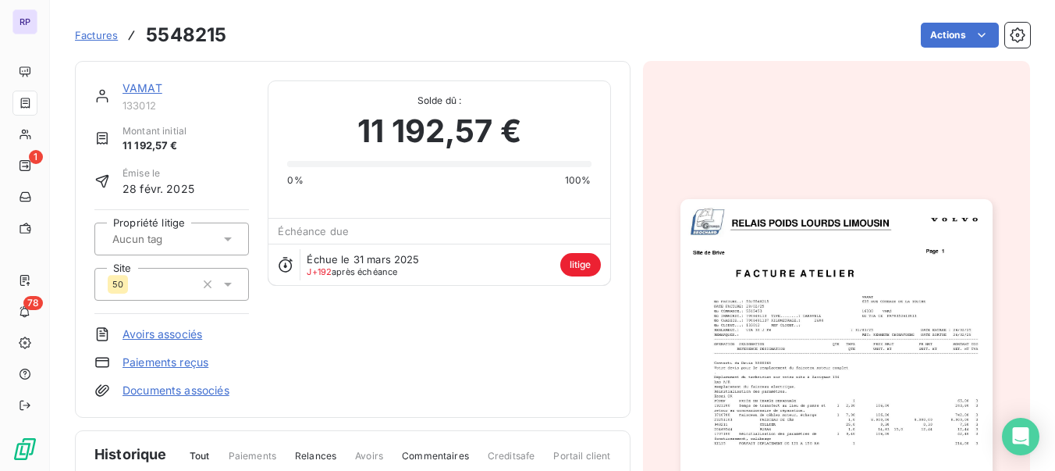
click at [817, 246] on img "button" at bounding box center [837, 419] width 312 height 441
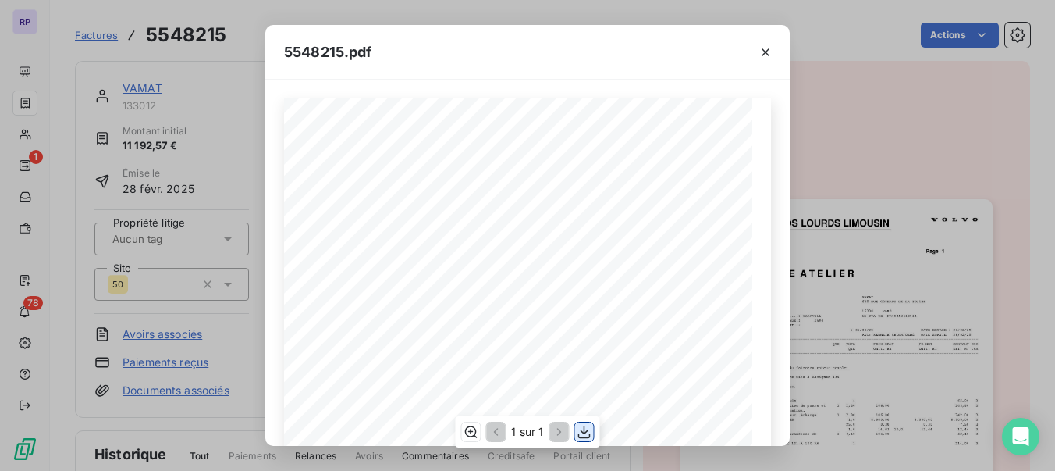
click at [589, 432] on icon "button" at bounding box center [585, 432] width 16 height 16
click at [763, 47] on icon "button" at bounding box center [766, 52] width 16 height 16
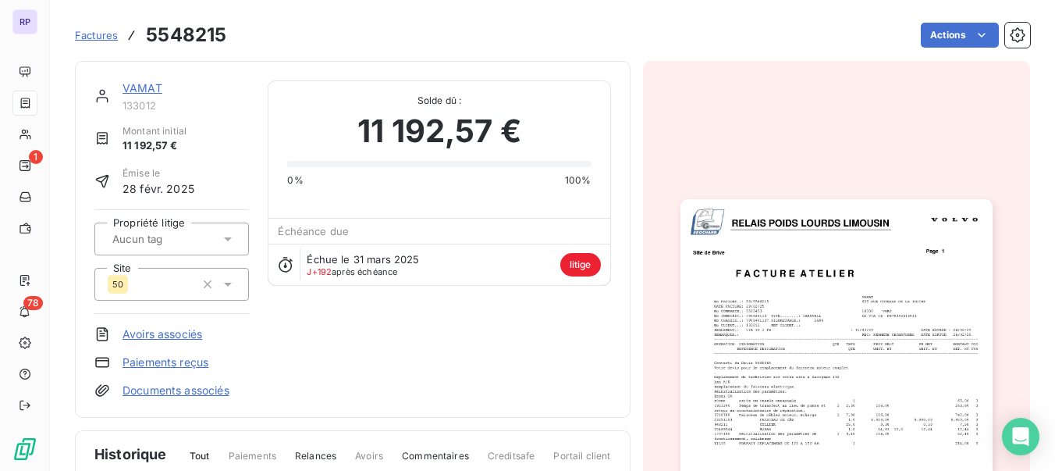
click at [128, 84] on link "VAMAT" at bounding box center [143, 87] width 40 height 13
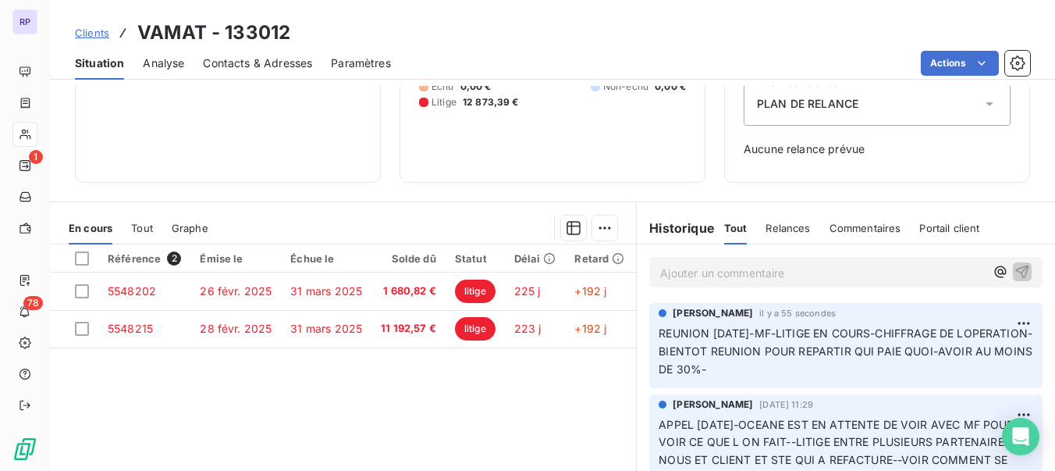
scroll to position [194, 0]
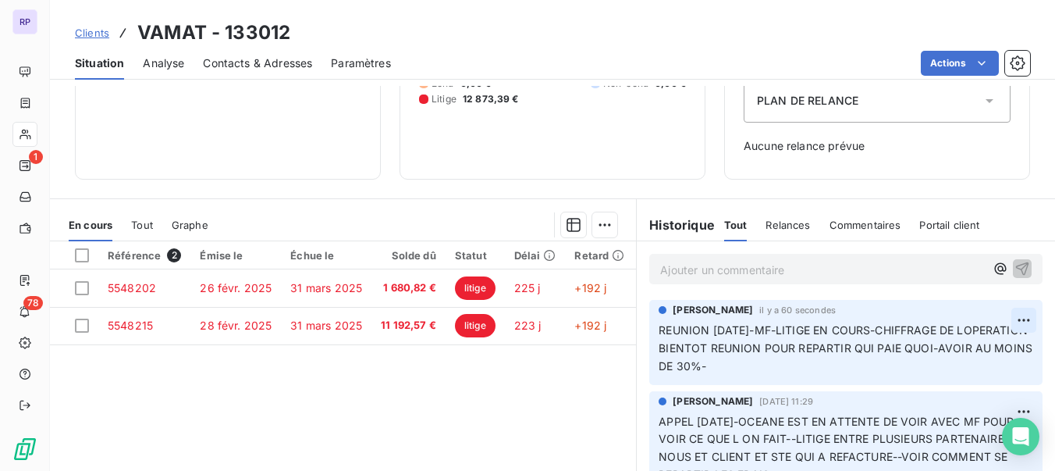
click at [1000, 318] on html "RP 1 78 Clients VAMAT - 133012 Situation Analyse Contacts & Adresses Paramètres…" at bounding box center [527, 235] width 1055 height 471
click at [951, 361] on div "Editer" at bounding box center [962, 354] width 87 height 25
click at [659, 344] on span "REUNION [DATE]-MF-LITIGE EN COURS-CHIFFRAGE DE LOPERATION-BIENTOT REUNION POUR …" at bounding box center [836, 347] width 354 height 49
click at [836, 363] on p "REUNION [DATE]-MF-LITIGE EN COURS-CHIFFRAGE DE L OPERATION-BIENTOT REUNION POUR…" at bounding box center [837, 349] width 356 height 54
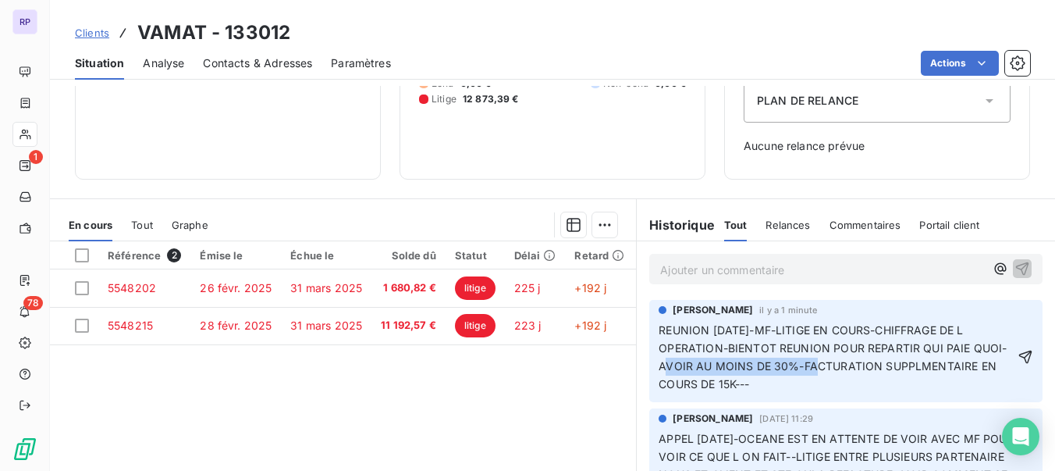
drag, startPoint x: 828, startPoint y: 368, endPoint x: 682, endPoint y: 372, distance: 146.0
click at [682, 372] on p "REUNION [DATE]-MF-LITIGE EN COURS-CHIFFRAGE DE L OPERATION-BIENTOT REUNION POUR…" at bounding box center [837, 358] width 356 height 72
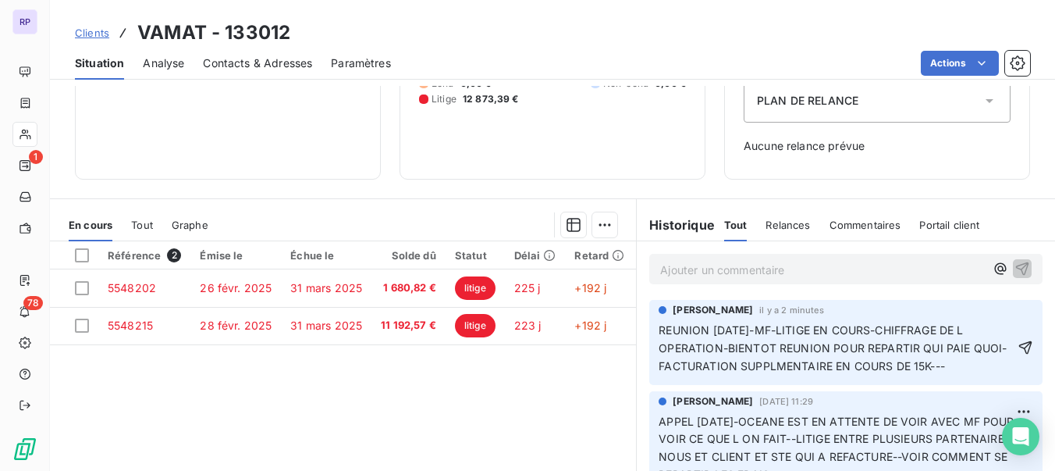
click at [968, 368] on span "REUNION [DATE]-MF-LITIGE EN COURS-CHIFFRAGE DE L OPERATION-BIENTOT REUNION POUR…" at bounding box center [833, 347] width 348 height 49
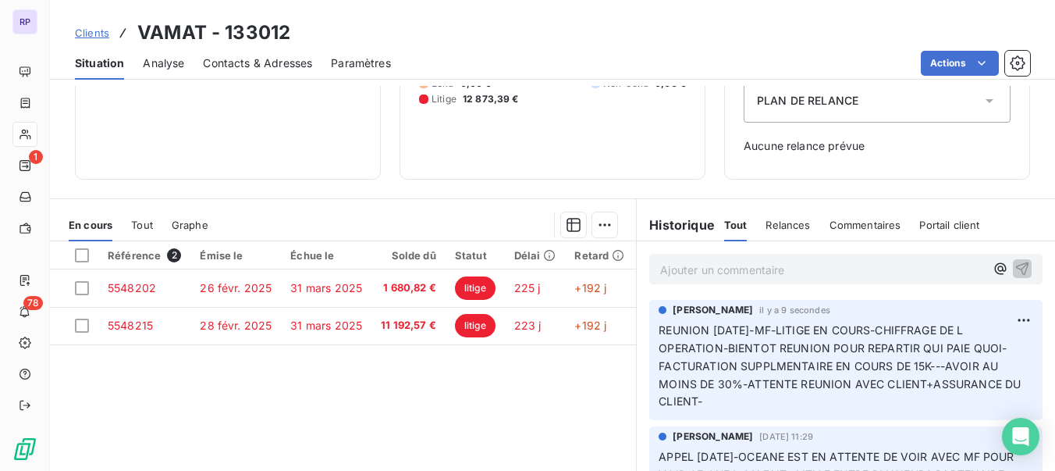
click at [89, 35] on span "Clients" at bounding box center [92, 33] width 34 height 12
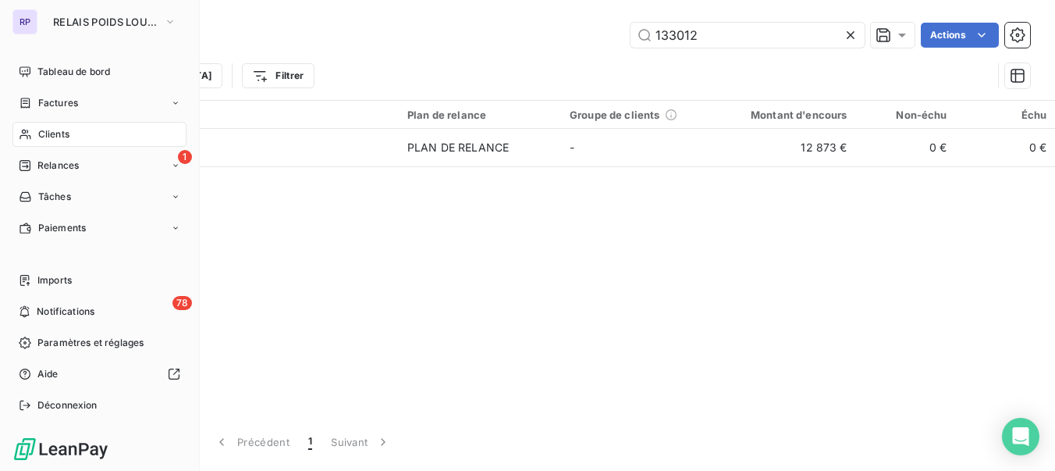
click at [58, 133] on span "Clients" at bounding box center [53, 134] width 31 height 14
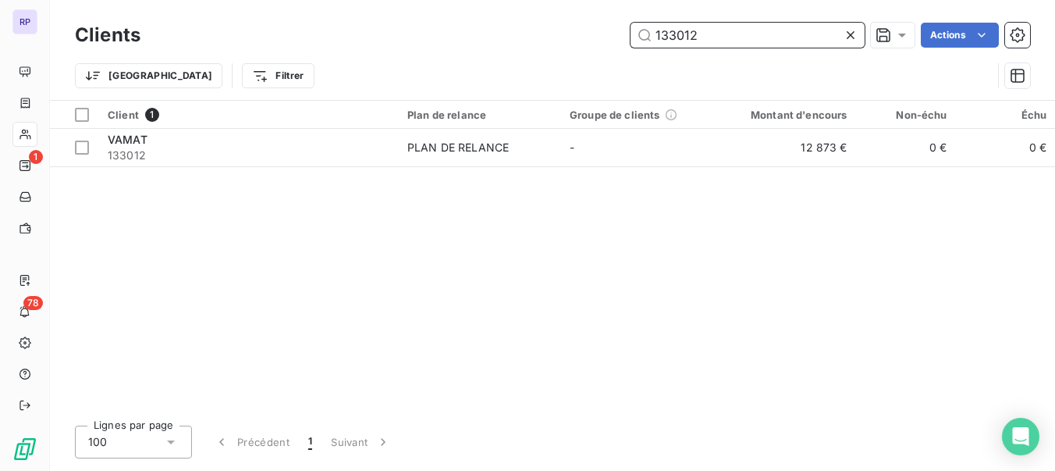
drag, startPoint x: 731, startPoint y: 29, endPoint x: 531, endPoint y: -4, distance: 202.5
click at [531, 0] on html "RP 1 78 Clients 133012 Actions Trier Filtrer Client 1 Plan de relance Groupe de…" at bounding box center [527, 235] width 1055 height 471
type input "1"
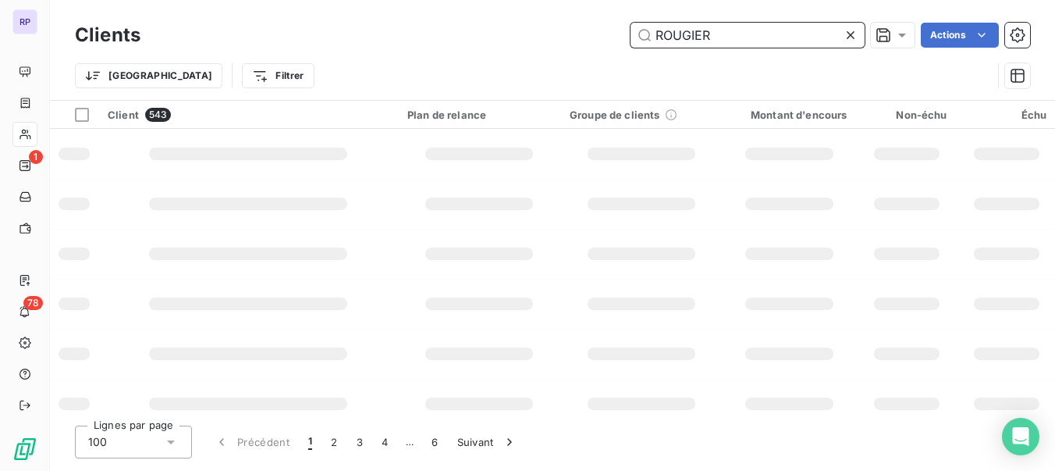
type input "ROUGIER"
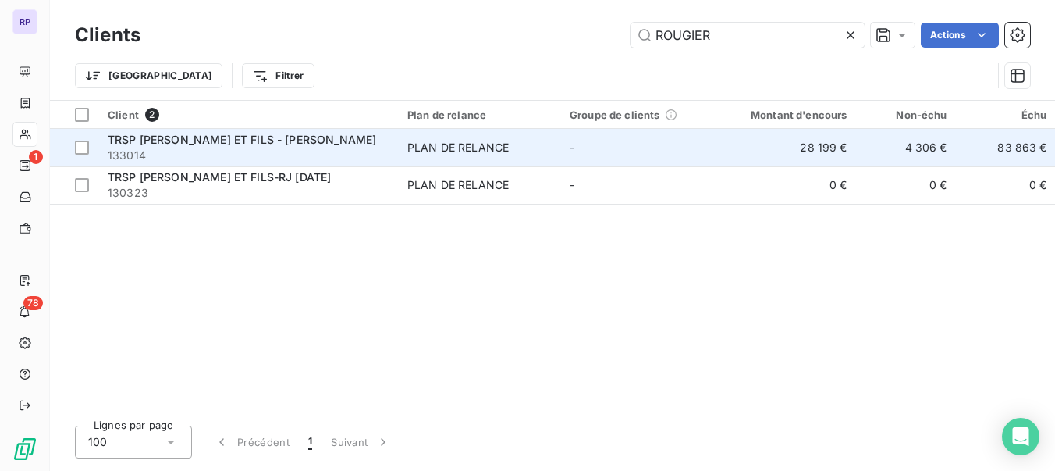
click at [240, 152] on span "133014" at bounding box center [248, 155] width 281 height 16
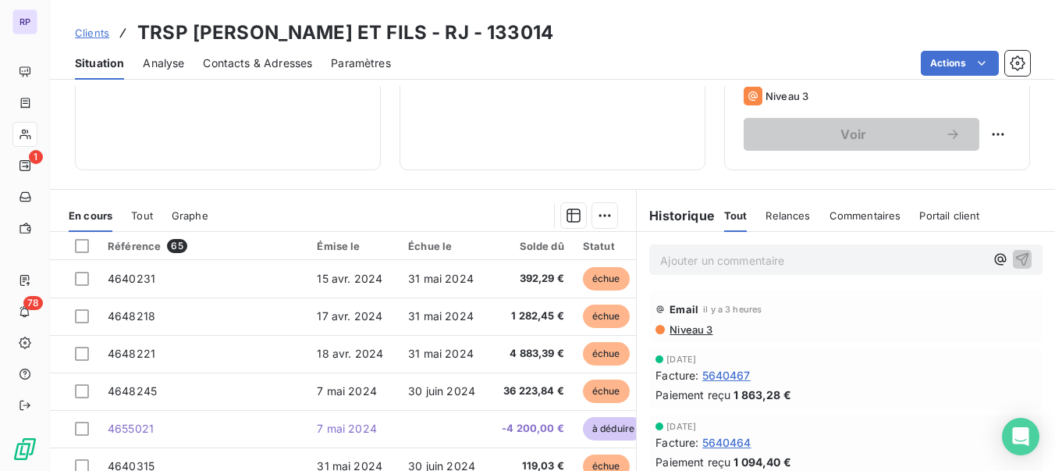
scroll to position [266, 0]
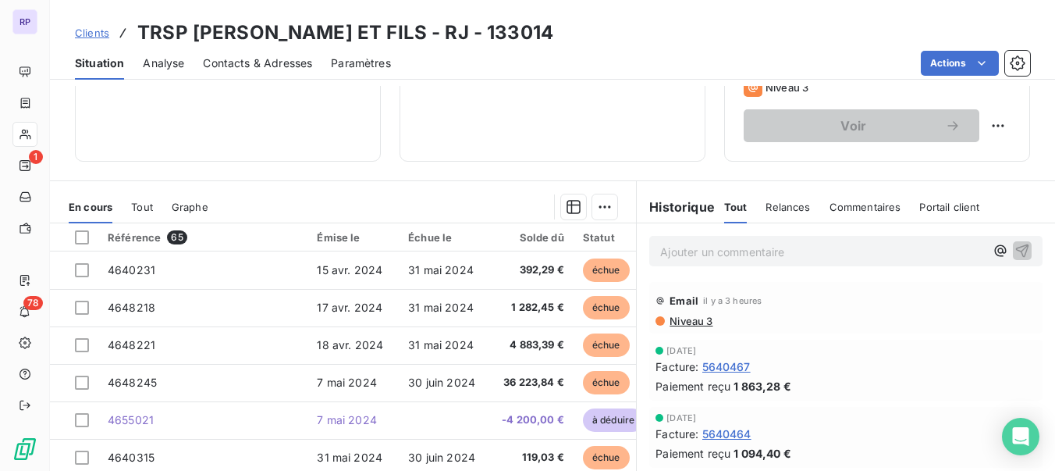
click at [847, 251] on p "Ajouter un commentaire ﻿" at bounding box center [822, 252] width 325 height 20
copy span "REUNION [DATE]-"
click at [846, 251] on p "REUNION [DATE]-" at bounding box center [822, 251] width 325 height 18
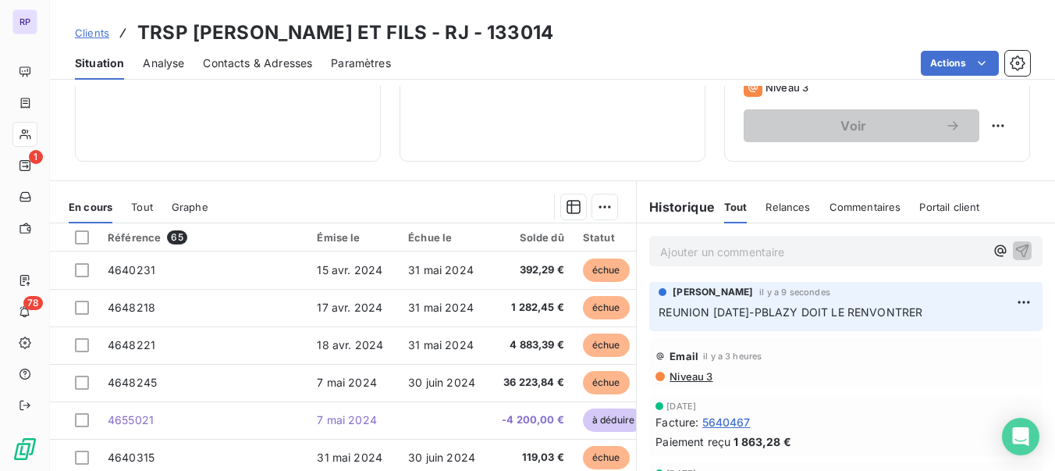
click at [521, 190] on div "En cours Tout Graphe" at bounding box center [343, 206] width 586 height 33
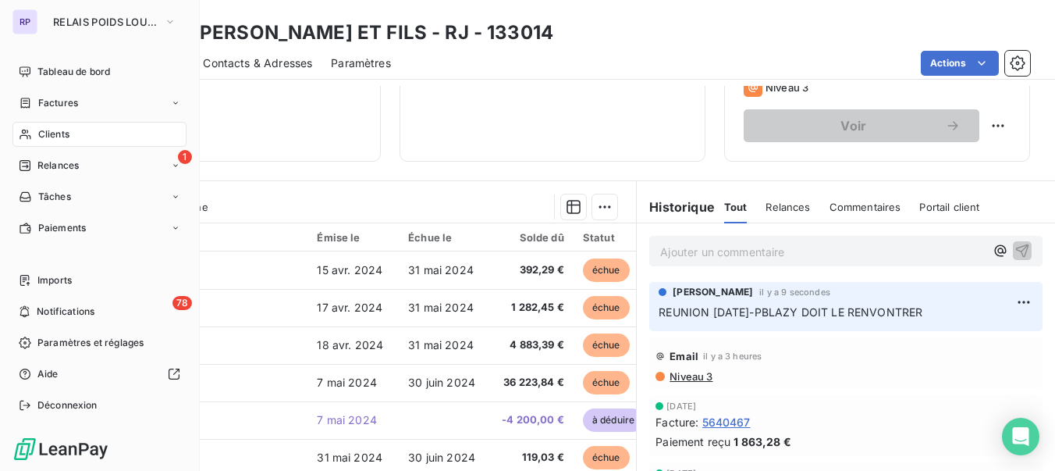
click at [39, 137] on span "Clients" at bounding box center [53, 134] width 31 height 14
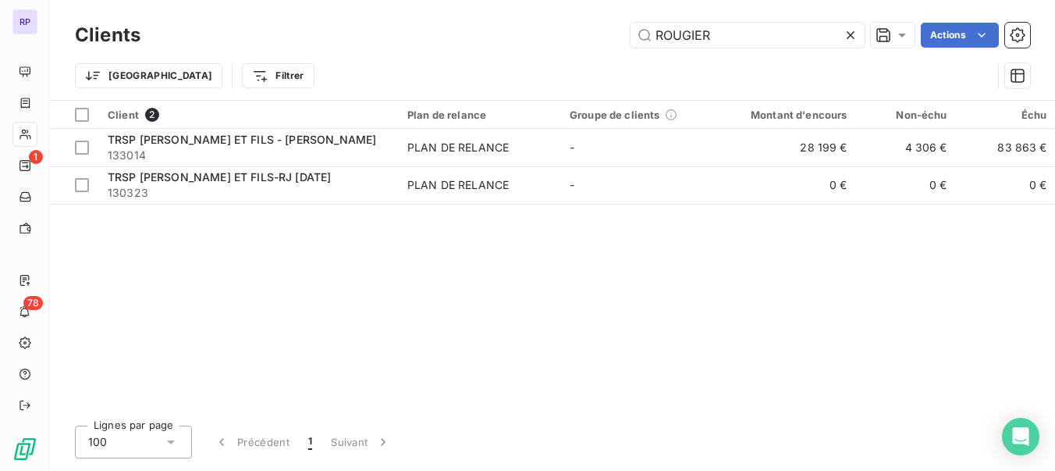
drag, startPoint x: 721, startPoint y: 42, endPoint x: 589, endPoint y: 55, distance: 132.5
click at [589, 55] on div "Clients ROUGIER Actions Trier Filtrer" at bounding box center [552, 59] width 955 height 81
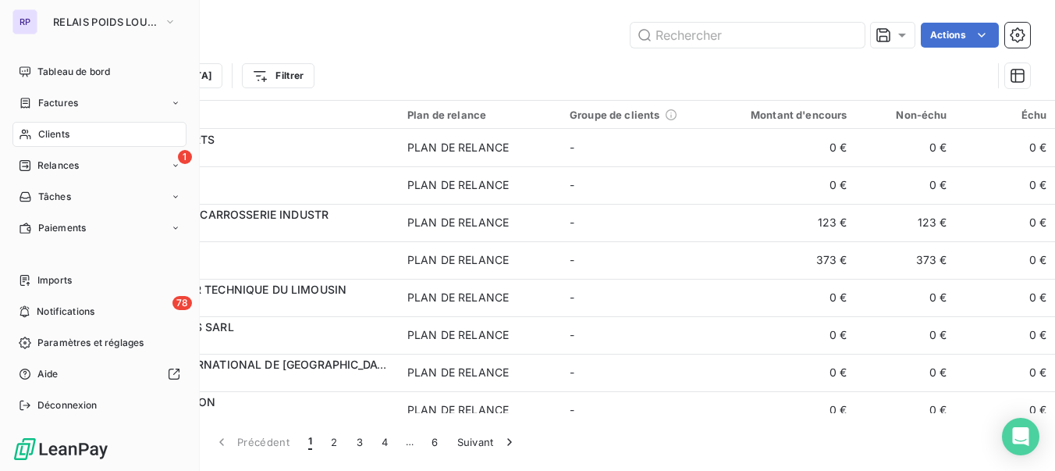
click at [44, 126] on div "Clients" at bounding box center [99, 134] width 174 height 25
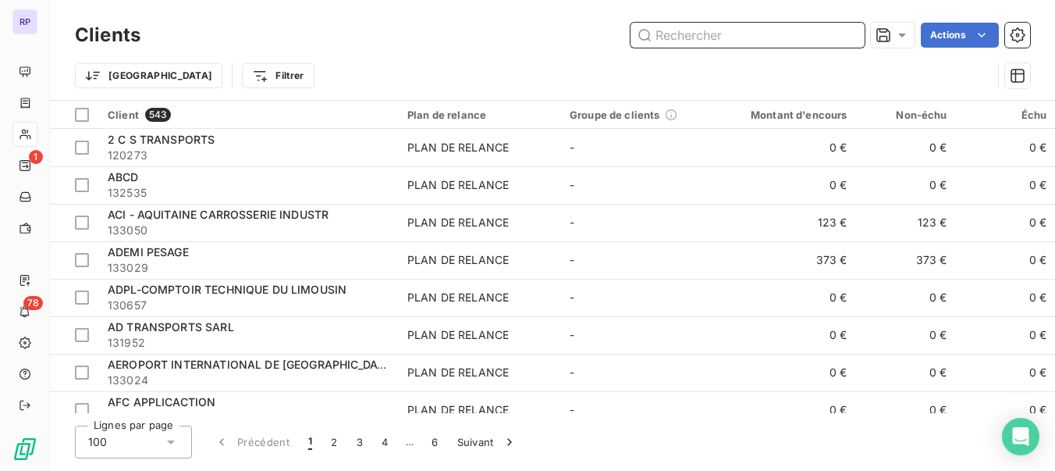
click at [692, 35] on input "text" at bounding box center [748, 35] width 234 height 25
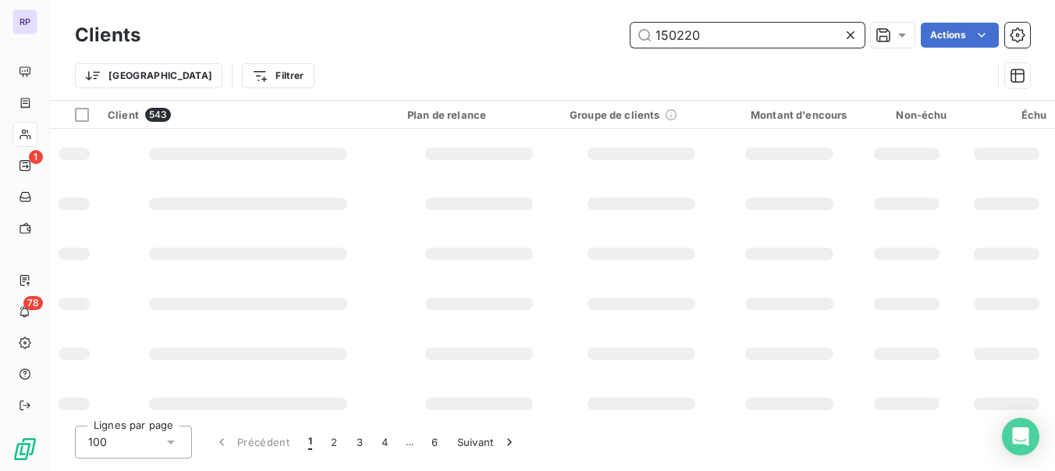
type input "150220"
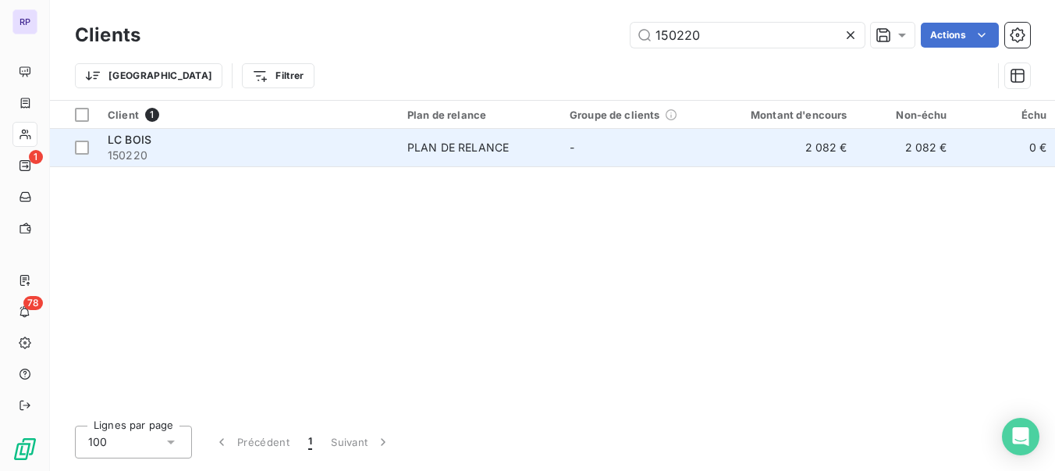
click at [144, 144] on span "LC BOIS" at bounding box center [130, 139] width 44 height 13
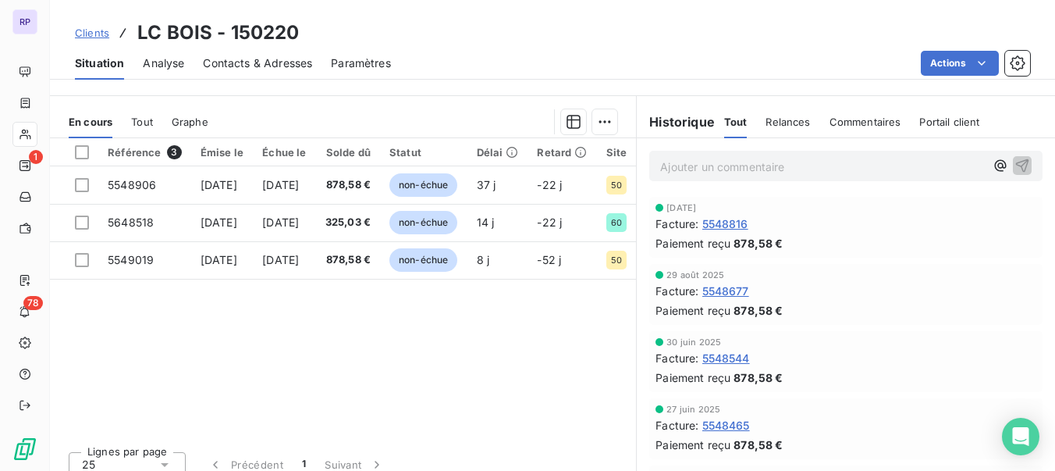
scroll to position [305, 0]
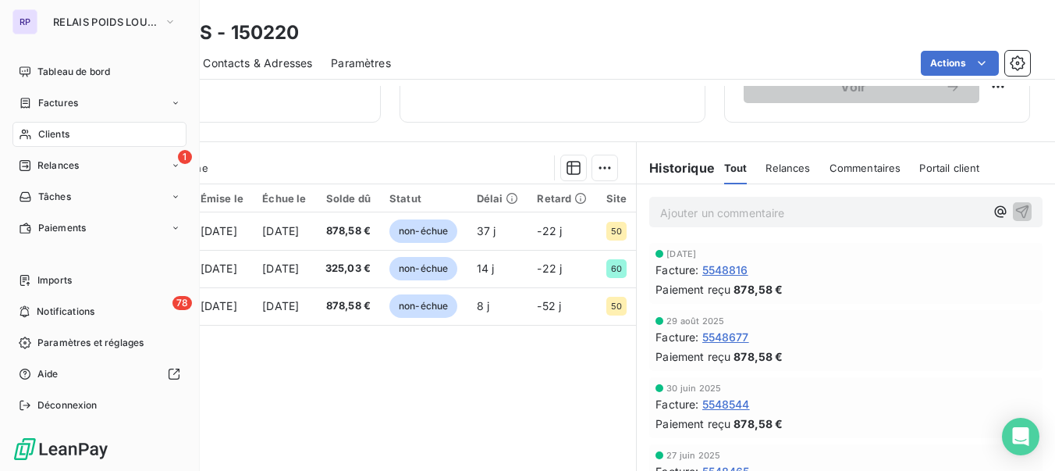
click at [52, 135] on span "Clients" at bounding box center [53, 134] width 31 height 14
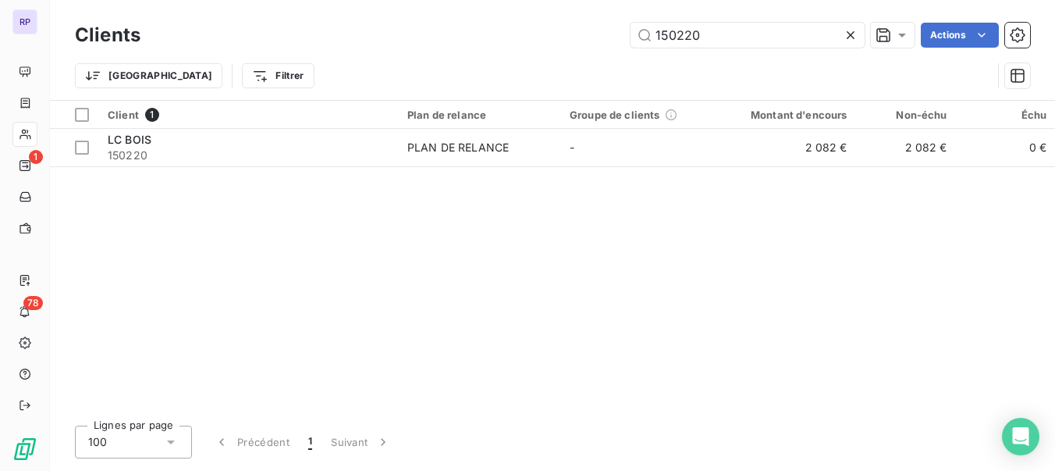
drag, startPoint x: 698, startPoint y: 34, endPoint x: 594, endPoint y: 41, distance: 104.0
click at [594, 41] on div "150220 Actions" at bounding box center [594, 35] width 871 height 25
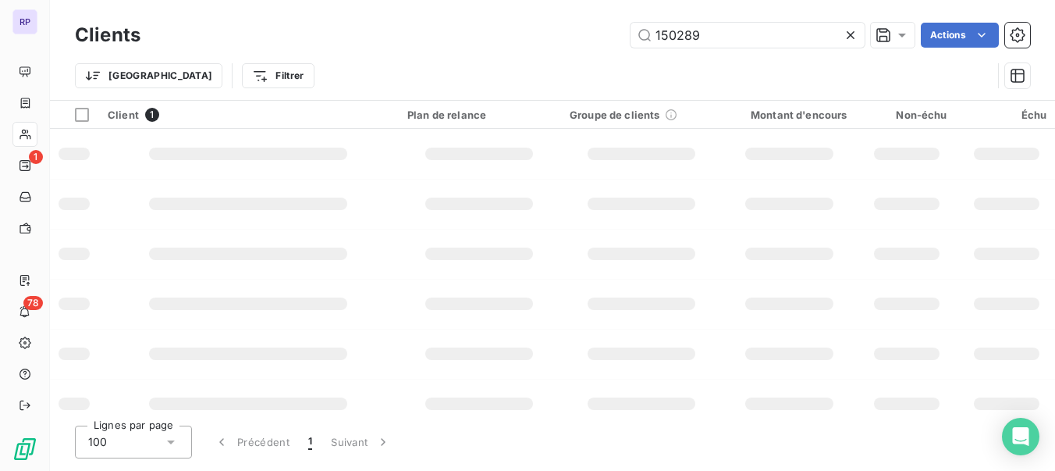
type input "150289"
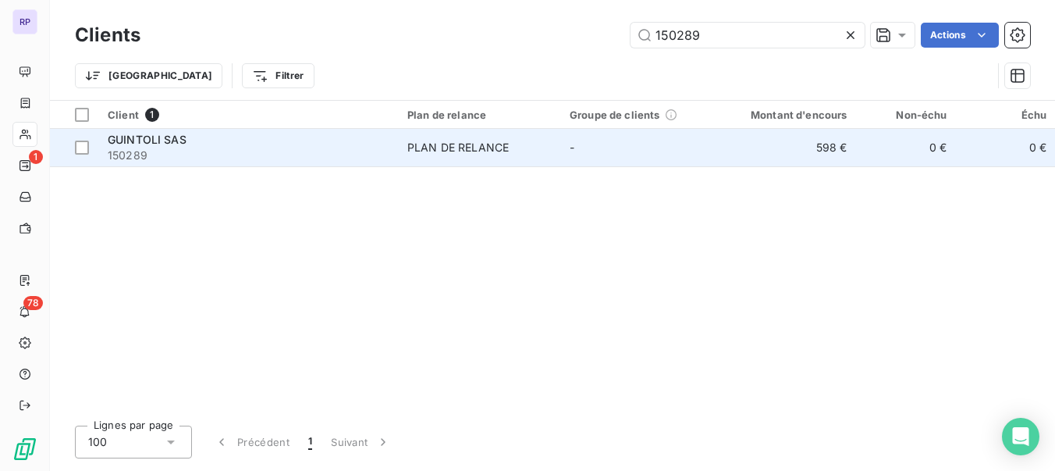
click at [171, 133] on span "GUINTOLI SAS" at bounding box center [147, 139] width 79 height 13
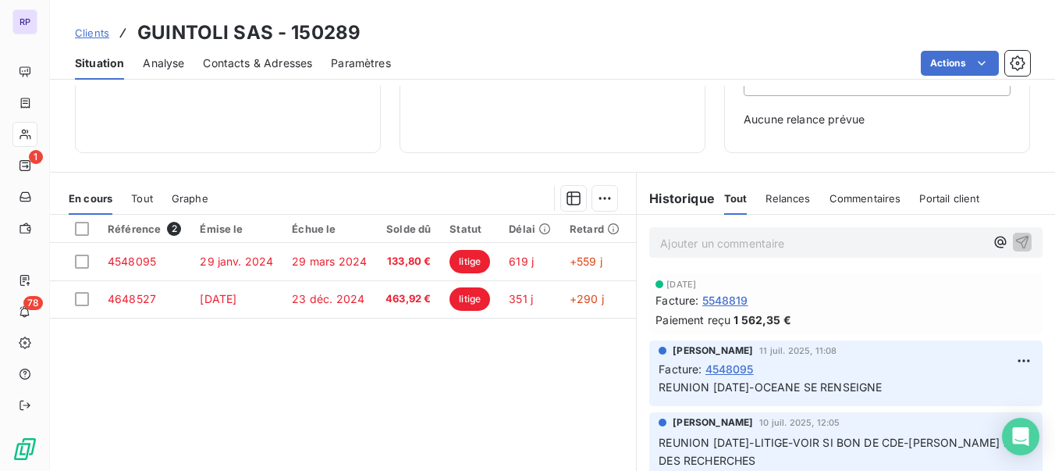
scroll to position [225, 0]
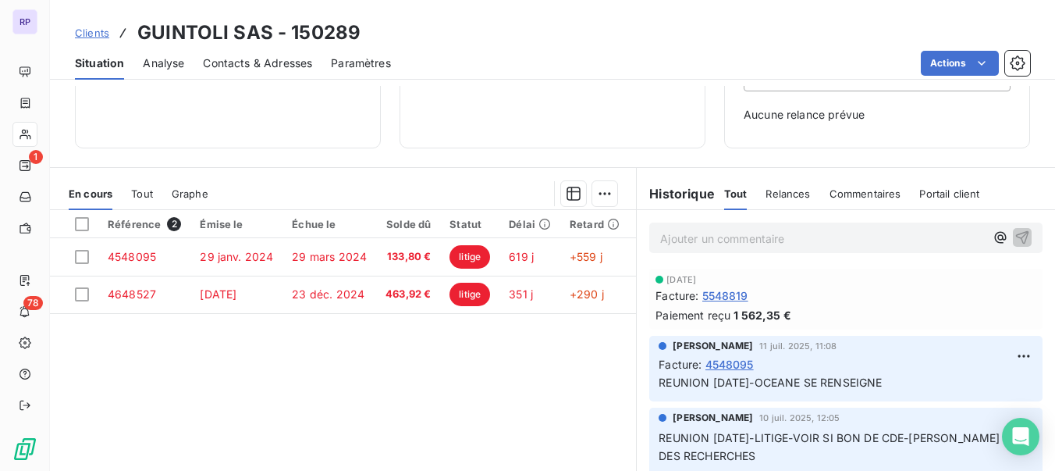
click at [764, 243] on p "Ajouter un commentaire ﻿" at bounding box center [822, 239] width 325 height 20
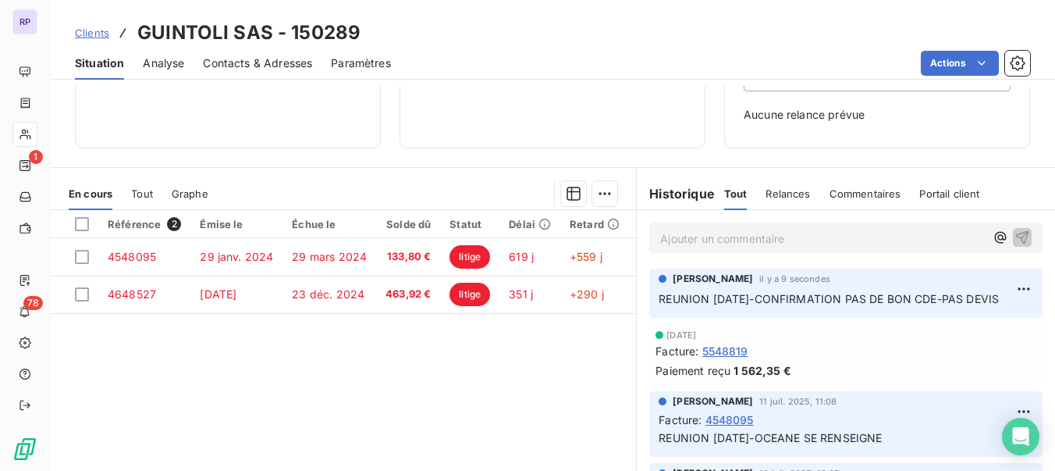
click at [766, 243] on p "Ajouter un commentaire ﻿" at bounding box center [822, 239] width 325 height 20
click at [999, 290] on html "RP 1 78 Clients GUINTOLI SAS - 150289 Situation Analyse Contacts & Adresses Par…" at bounding box center [527, 235] width 1055 height 471
click at [941, 322] on div "Editer" at bounding box center [962, 323] width 87 height 25
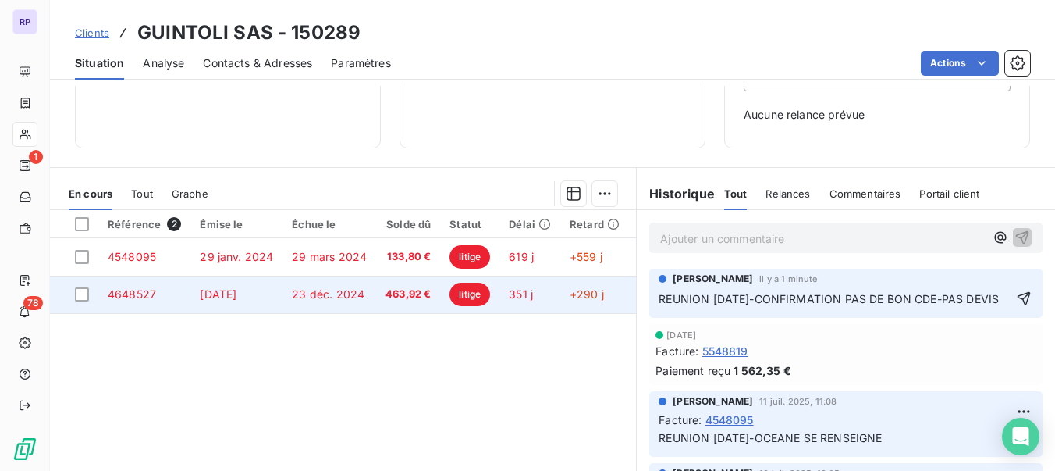
drag, startPoint x: 709, startPoint y: 315, endPoint x: 620, endPoint y: 298, distance: 90.6
click at [620, 298] on div "En cours Tout Graphe Référence 2 Émise le Échue le Solde dû Statut Délai Retard…" at bounding box center [552, 362] width 1005 height 390
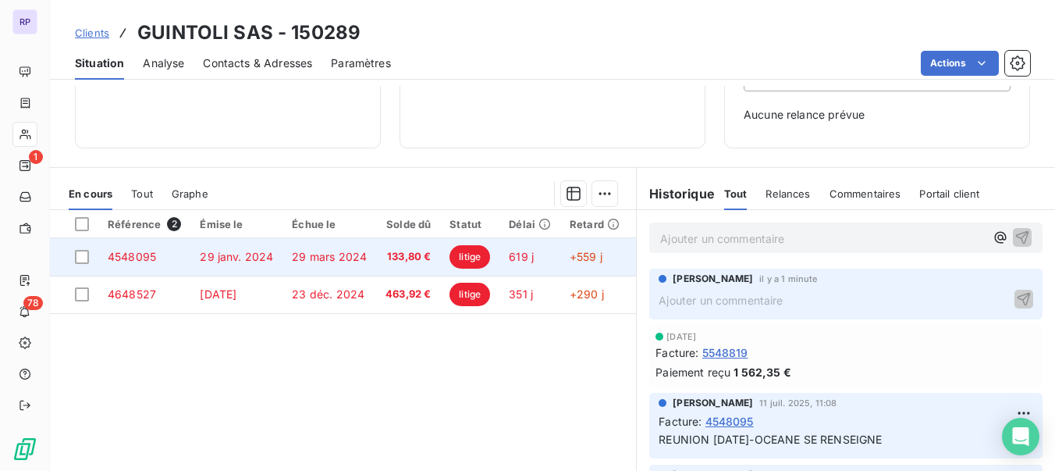
click at [171, 259] on td "4548095" at bounding box center [144, 256] width 92 height 37
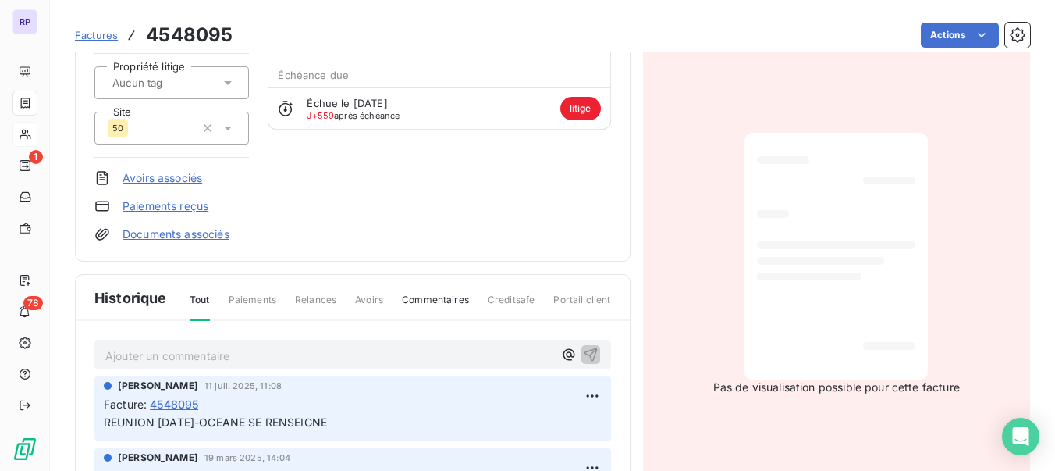
scroll to position [159, 0]
click at [286, 347] on p "Ajouter un commentaire ﻿" at bounding box center [329, 353] width 448 height 20
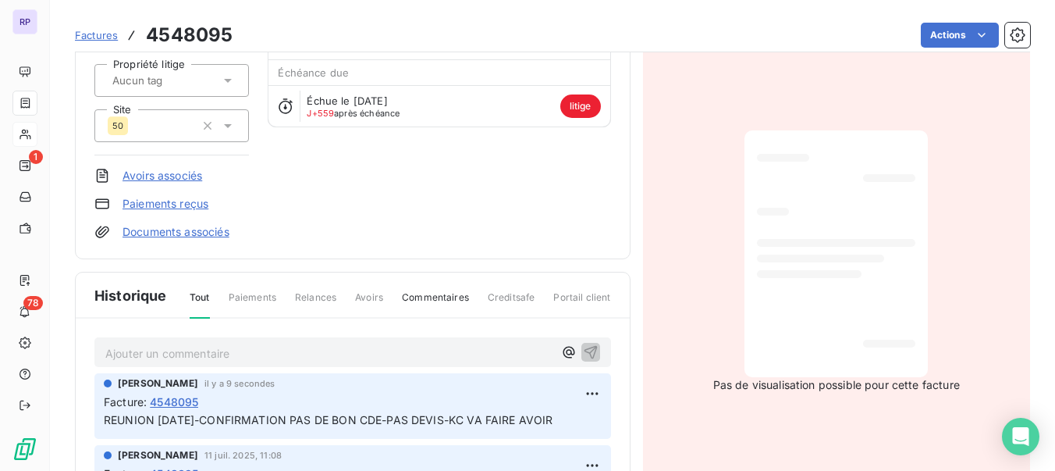
scroll to position [0, 0]
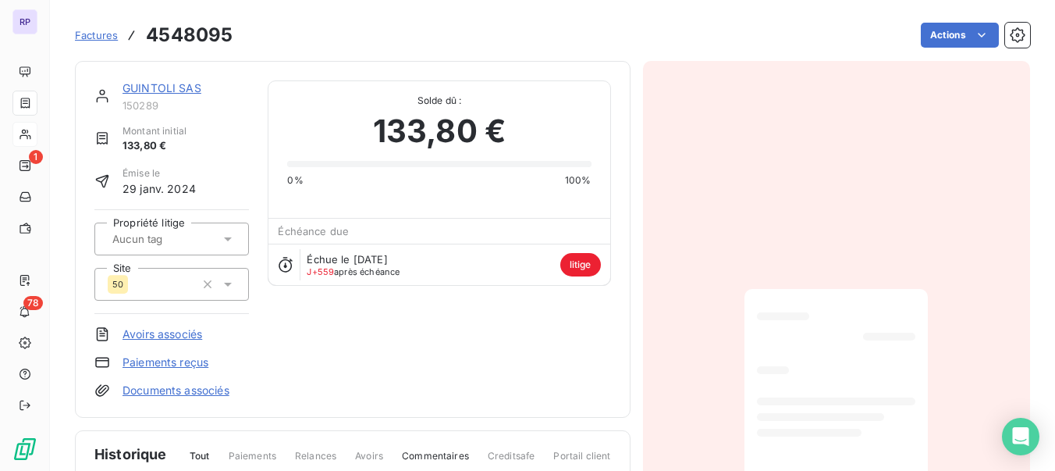
click at [162, 90] on link "GUINTOLI SAS" at bounding box center [162, 87] width 79 height 13
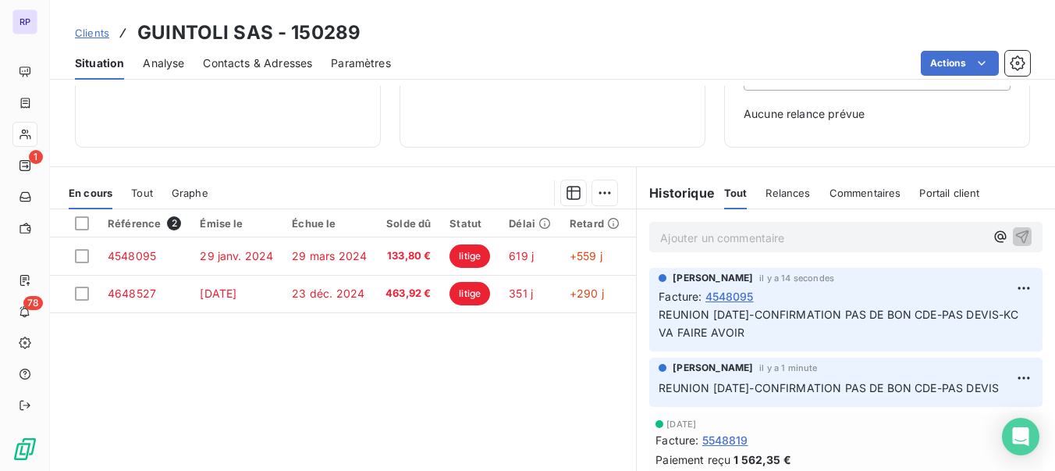
scroll to position [227, 0]
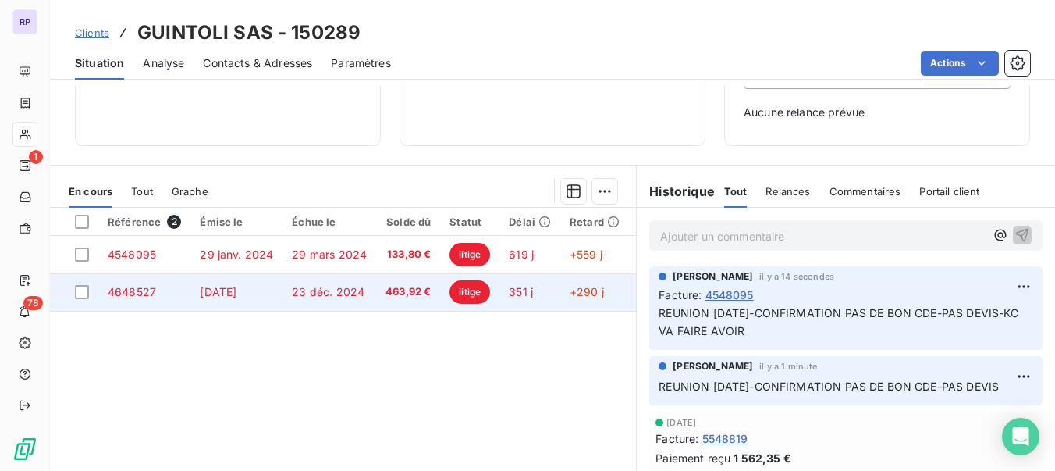
click at [151, 299] on td "4648527" at bounding box center [144, 291] width 92 height 37
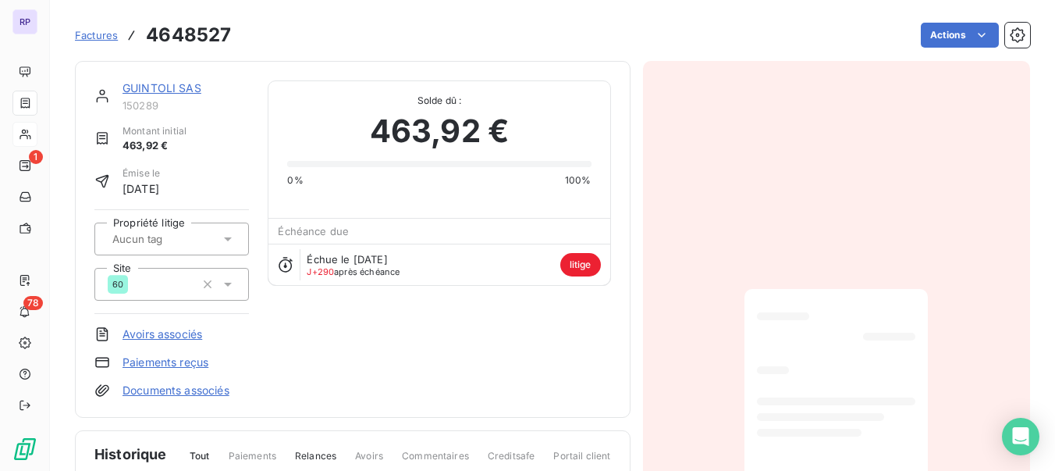
click at [153, 91] on link "GUINTOLI SAS" at bounding box center [162, 87] width 79 height 13
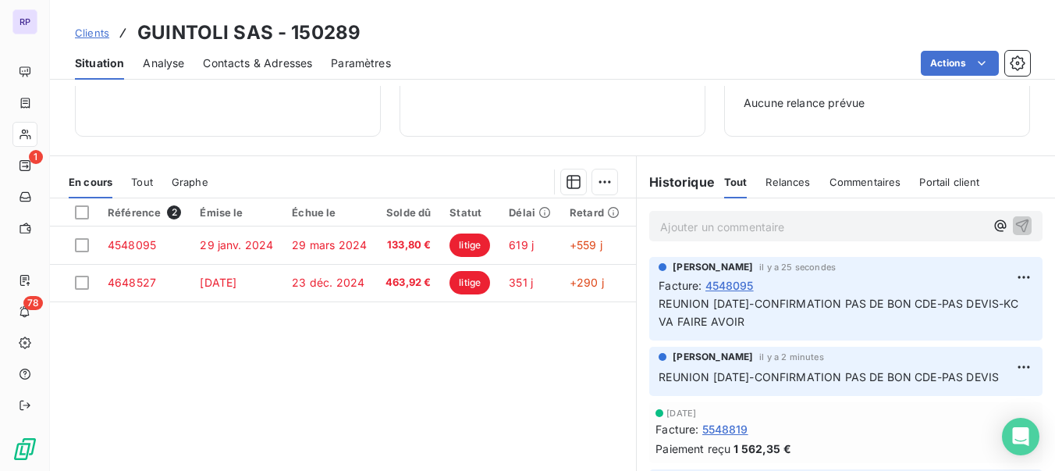
scroll to position [238, 0]
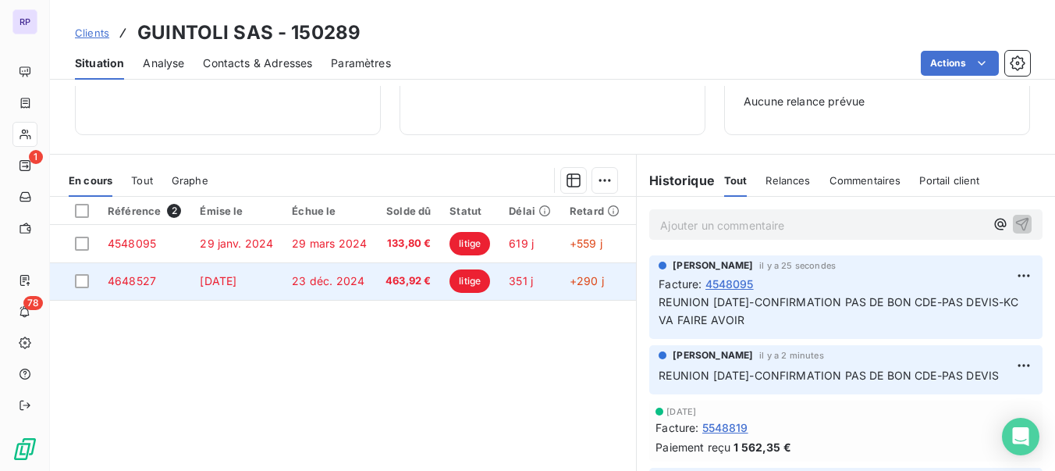
click at [145, 272] on td "4648527" at bounding box center [144, 280] width 92 height 37
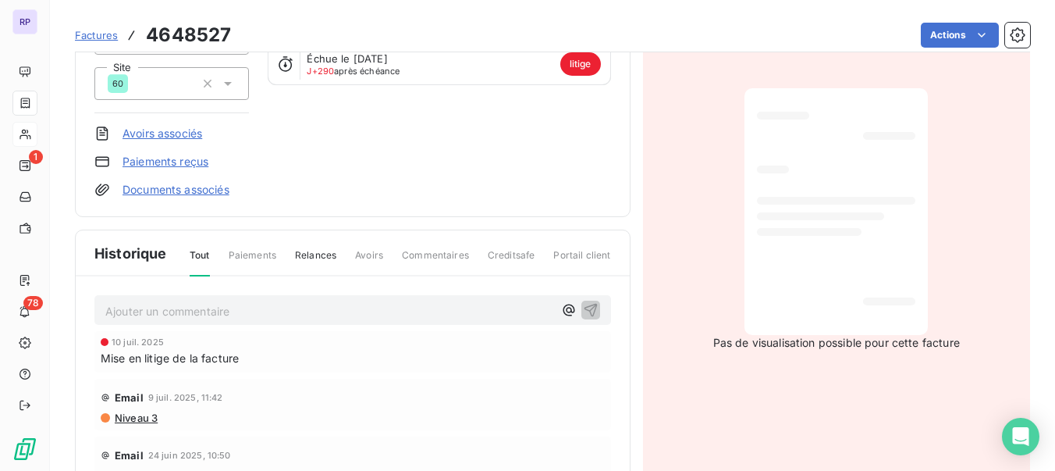
scroll to position [197, 0]
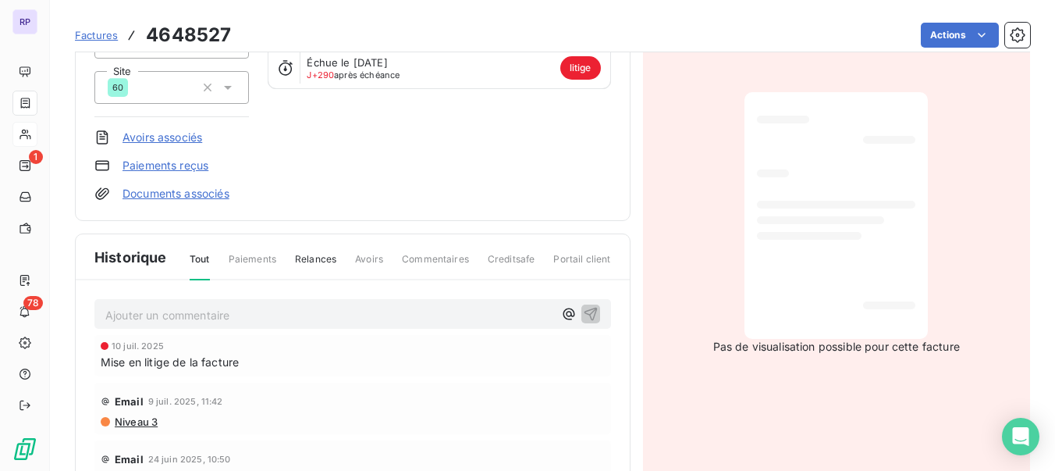
click at [361, 307] on p "Ajouter un commentaire ﻿" at bounding box center [329, 315] width 448 height 20
drag, startPoint x: 428, startPoint y: 315, endPoint x: 214, endPoint y: 316, distance: 213.8
click at [214, 316] on p "REUNION [DATE]-CONFIRMATION PAS DE BON CDE-PAS DEVIS" at bounding box center [329, 314] width 448 height 18
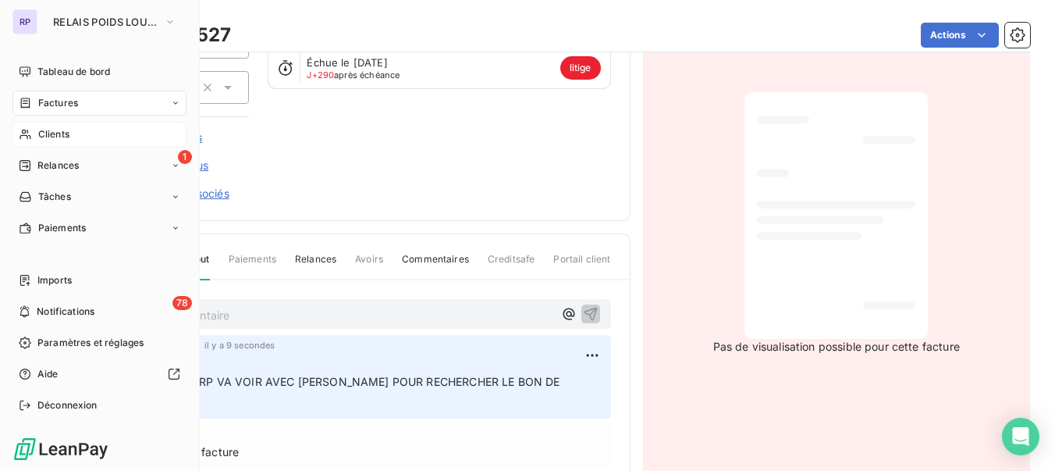
click at [59, 137] on span "Clients" at bounding box center [53, 134] width 31 height 14
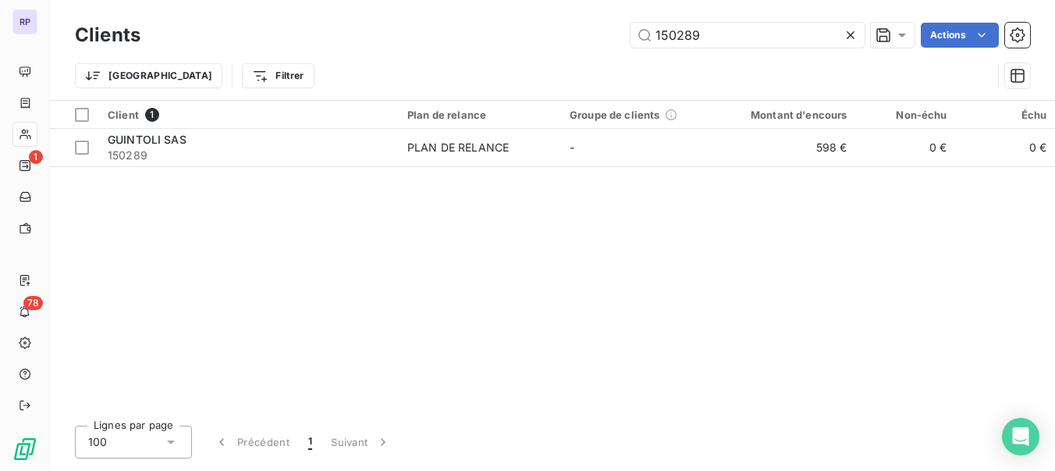
drag, startPoint x: 695, startPoint y: 37, endPoint x: 526, endPoint y: 52, distance: 170.1
click at [526, 52] on div "Clients 150289 Actions Trier Filtrer" at bounding box center [552, 59] width 955 height 81
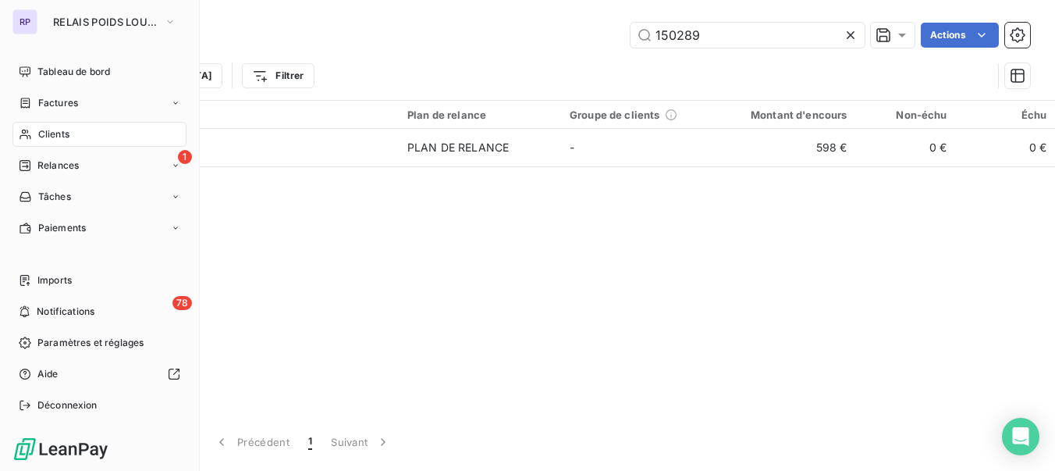
click at [49, 132] on span "Clients" at bounding box center [53, 134] width 31 height 14
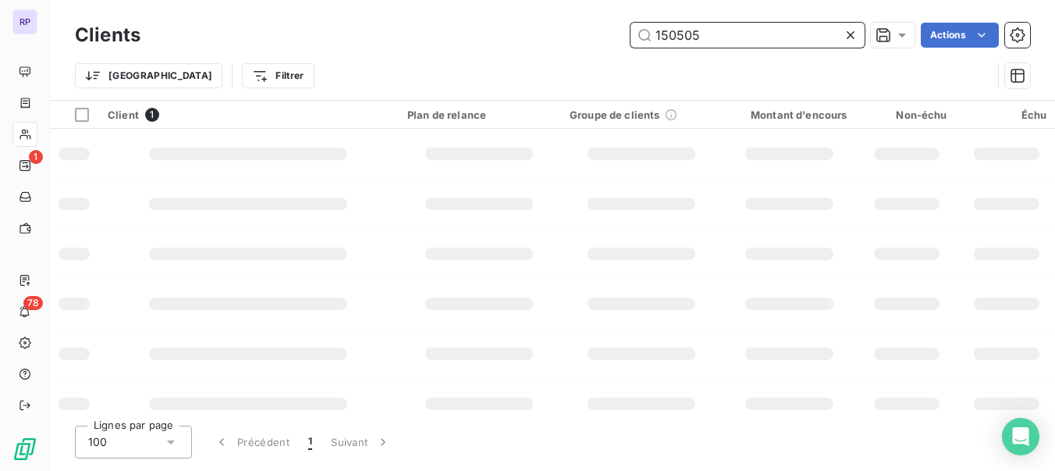
type input "150505"
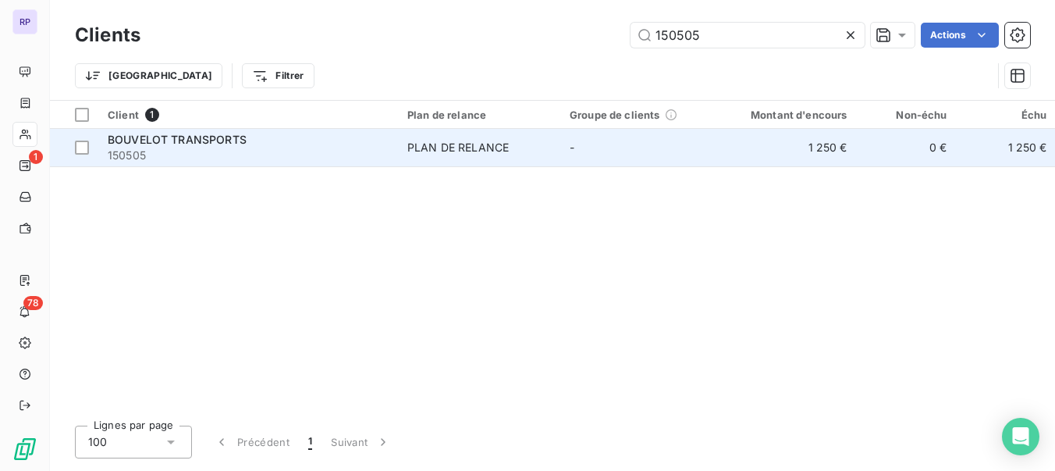
click at [215, 138] on span "BOUVELOT TRANSPORTS" at bounding box center [177, 139] width 139 height 13
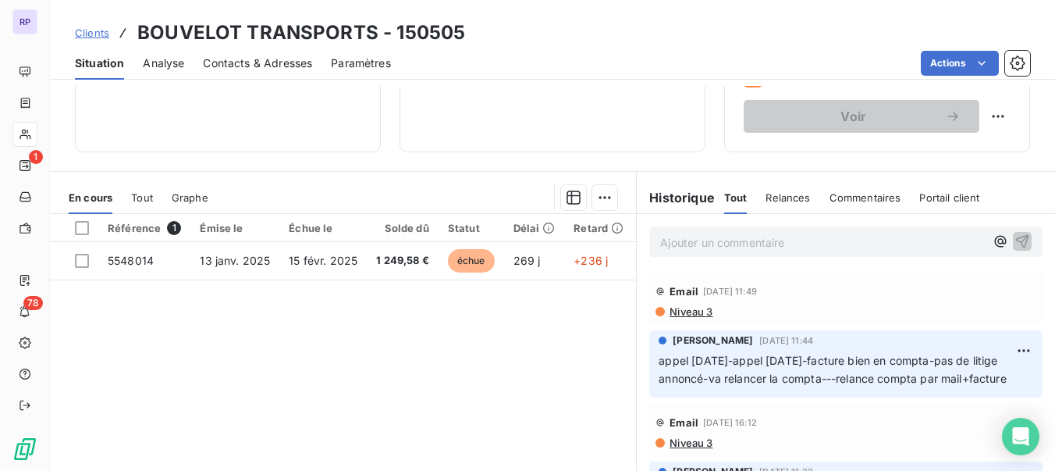
scroll to position [277, 0]
click at [757, 249] on p "Ajouter un commentaire ﻿" at bounding box center [822, 241] width 325 height 20
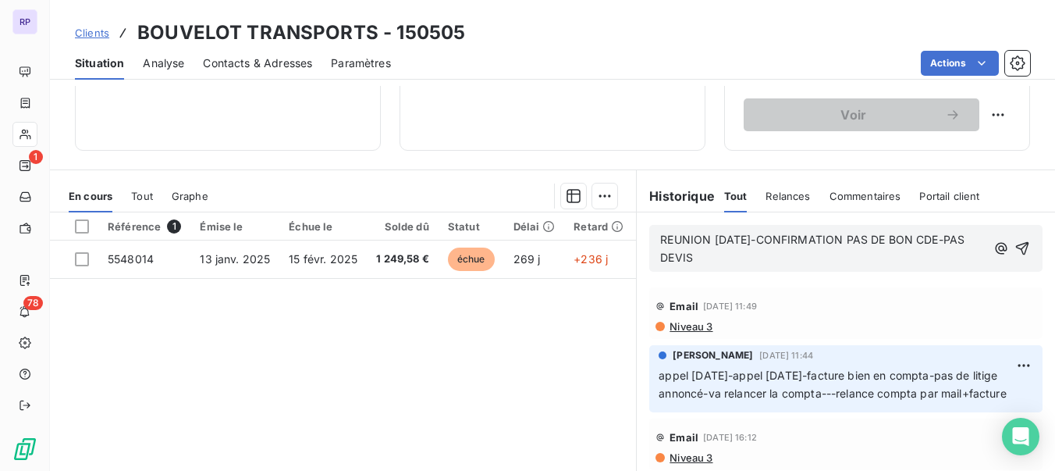
drag, startPoint x: 745, startPoint y: 252, endPoint x: 758, endPoint y: 240, distance: 17.7
click at [758, 240] on p "REUNION [DATE]-CONFIRMATION PAS DE BON CDE-PAS DEVIS" at bounding box center [823, 249] width 326 height 36
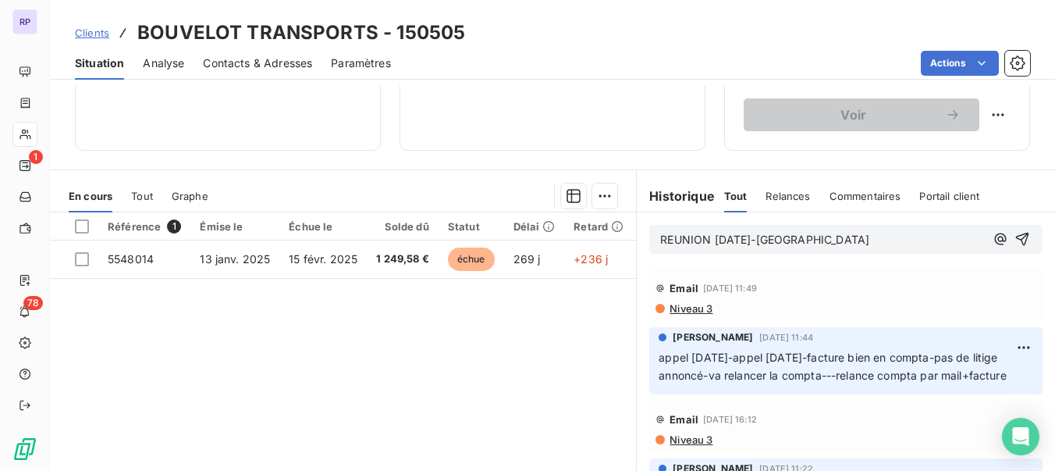
click at [844, 241] on p "REUNION [DATE]-[GEOGRAPHIC_DATA]" at bounding box center [822, 240] width 325 height 18
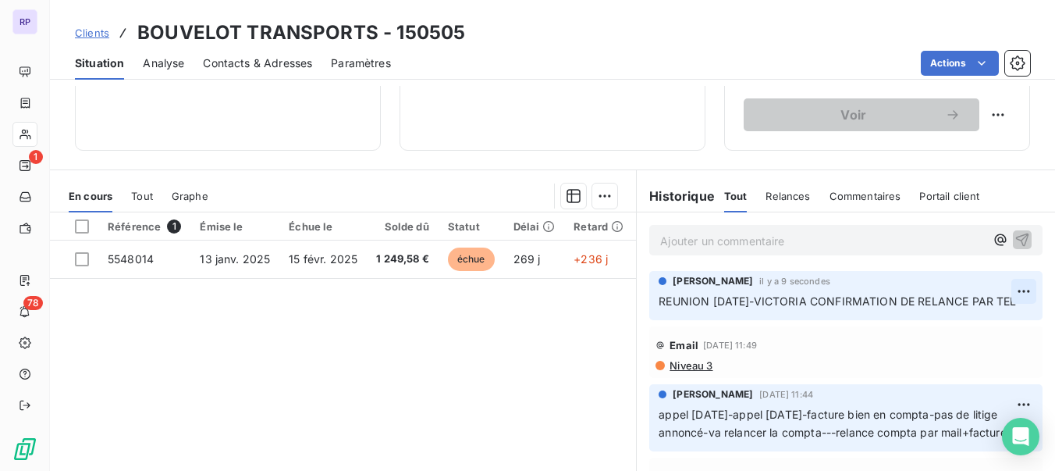
click at [1000, 297] on html "RP 1 78 Clients BOUVELOT TRANSPORTS - 150505 Situation Analyse Contacts & Adres…" at bounding box center [527, 235] width 1055 height 471
click at [950, 324] on div "Editer" at bounding box center [962, 325] width 87 height 25
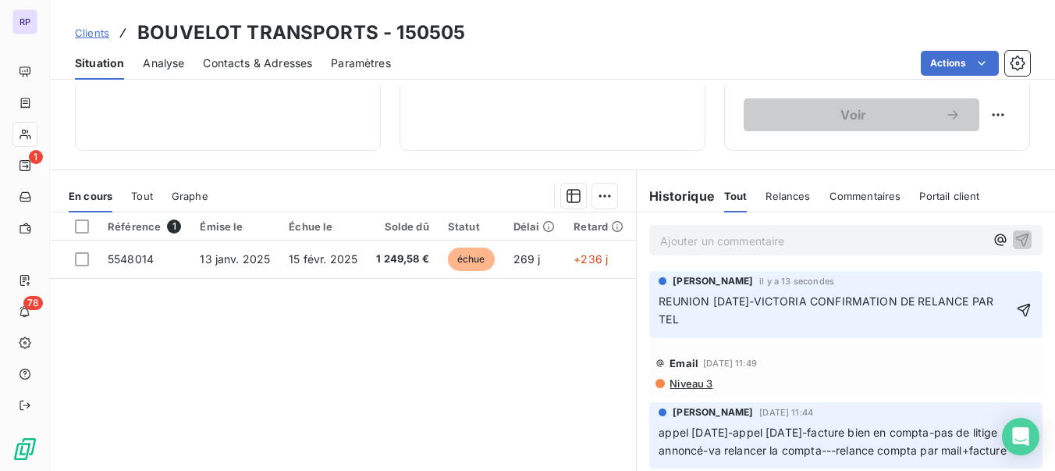
click at [804, 303] on span "REUNION [DATE]-VICTORIA CONFIRMATION DE RELANCE PAR TEL" at bounding box center [828, 309] width 338 height 31
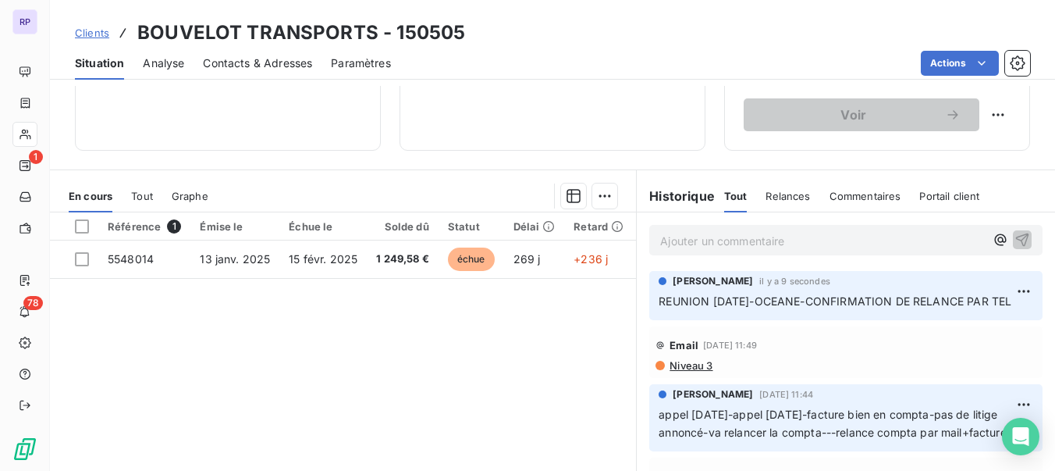
click at [793, 248] on p "Ajouter un commentaire ﻿" at bounding box center [822, 241] width 325 height 20
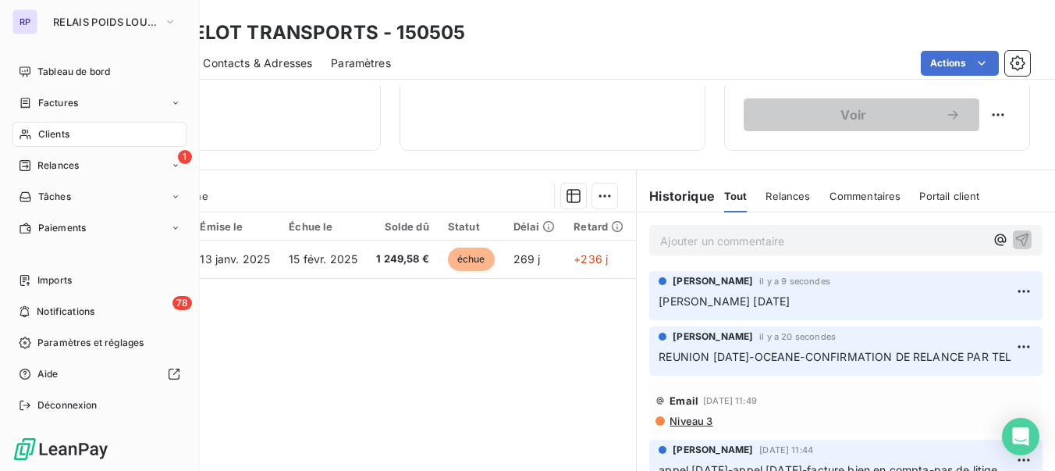
click at [66, 126] on div "Clients" at bounding box center [99, 134] width 174 height 25
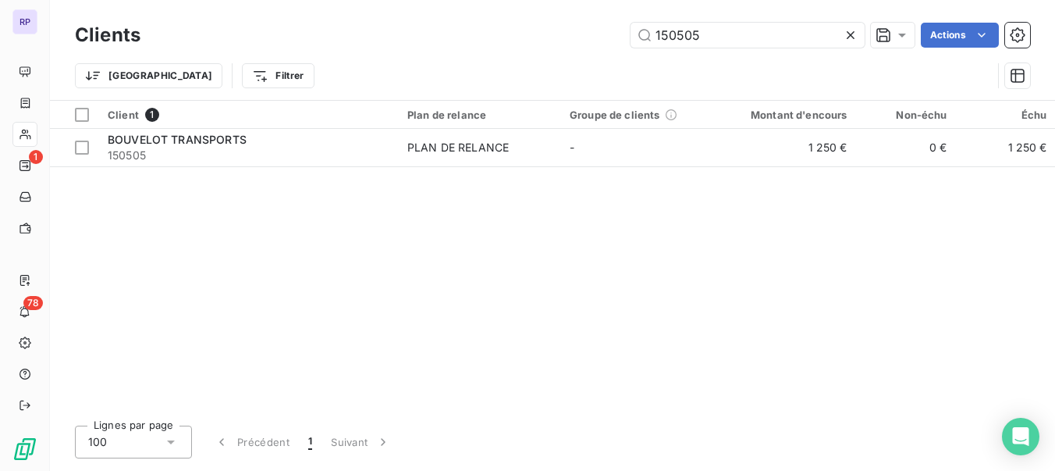
drag, startPoint x: 729, startPoint y: 40, endPoint x: 608, endPoint y: 37, distance: 121.0
click at [608, 37] on div "150505 Actions" at bounding box center [594, 35] width 871 height 25
type input "AVRI"
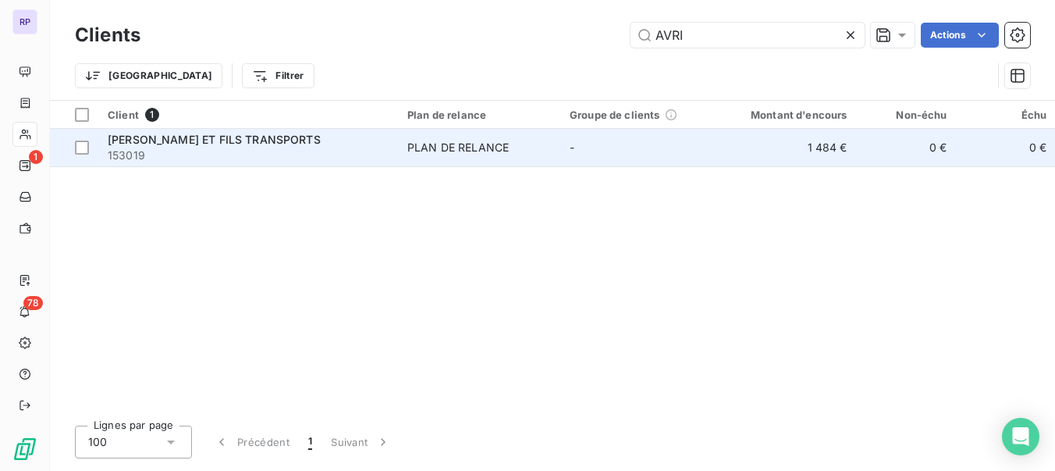
click at [283, 139] on span "[PERSON_NAME] ET FILS TRANSPORTS" at bounding box center [214, 139] width 213 height 13
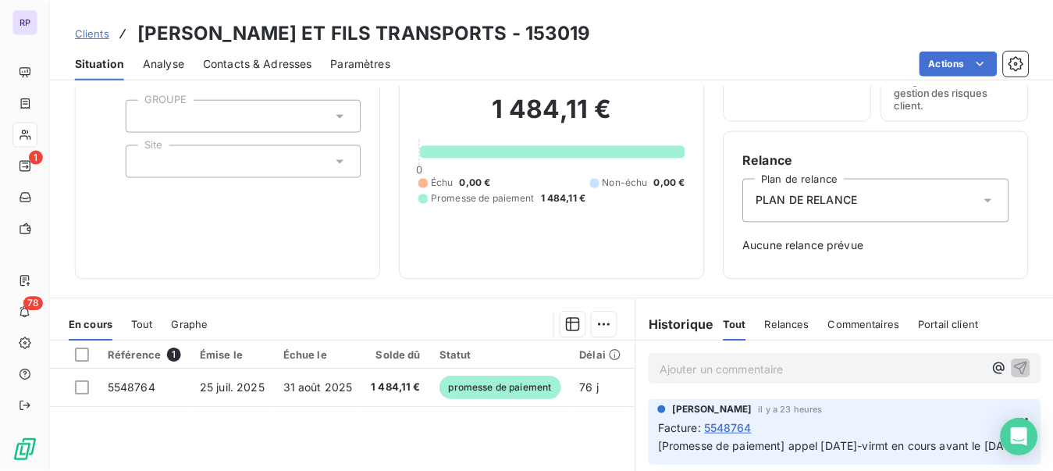
scroll to position [183, 0]
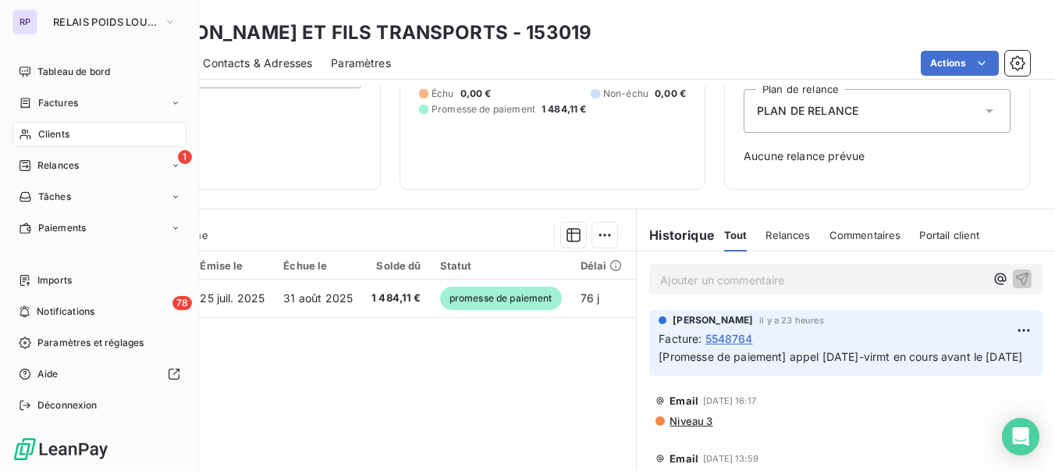
click at [59, 130] on span "Clients" at bounding box center [53, 134] width 31 height 14
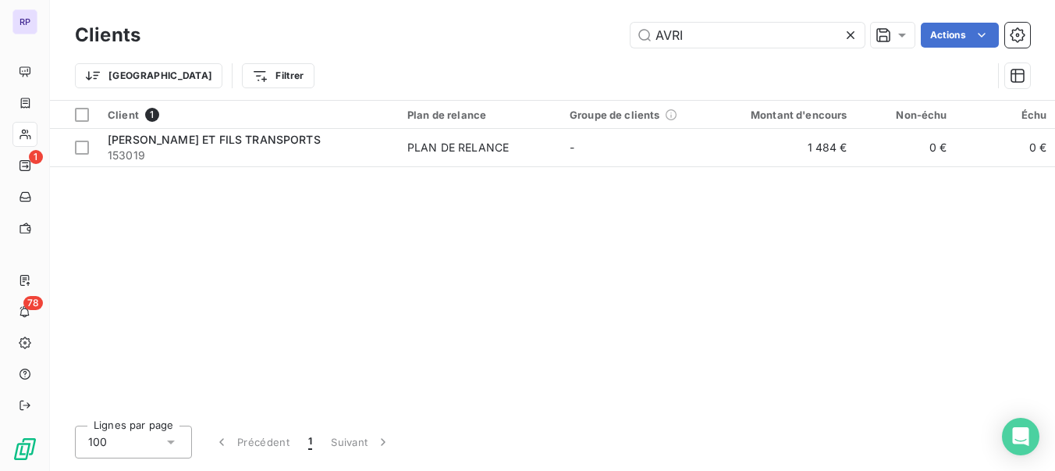
drag, startPoint x: 686, startPoint y: 36, endPoint x: 565, endPoint y: 47, distance: 121.5
click at [565, 47] on div "AVRI Actions" at bounding box center [594, 35] width 871 height 25
type input "153084"
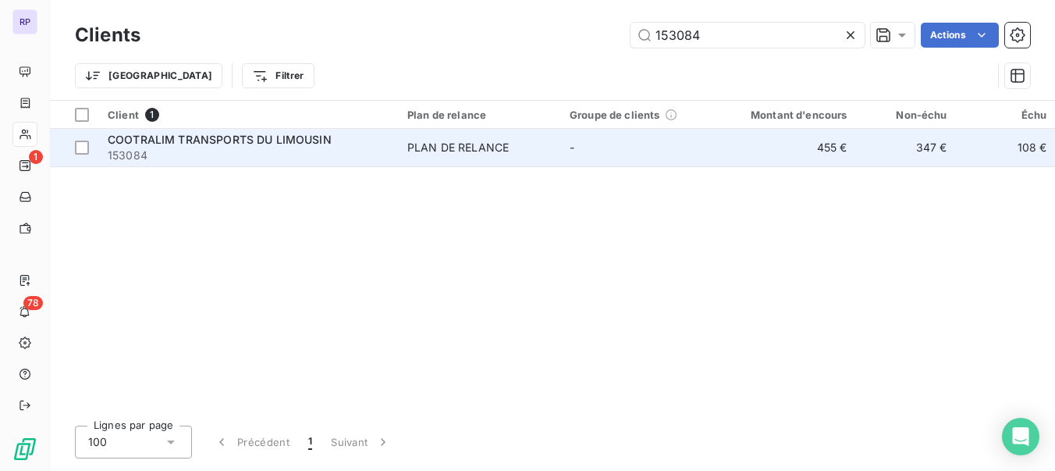
click at [258, 145] on span "COOTRALIM TRANSPORTS DU LIMOUSIN" at bounding box center [220, 139] width 224 height 13
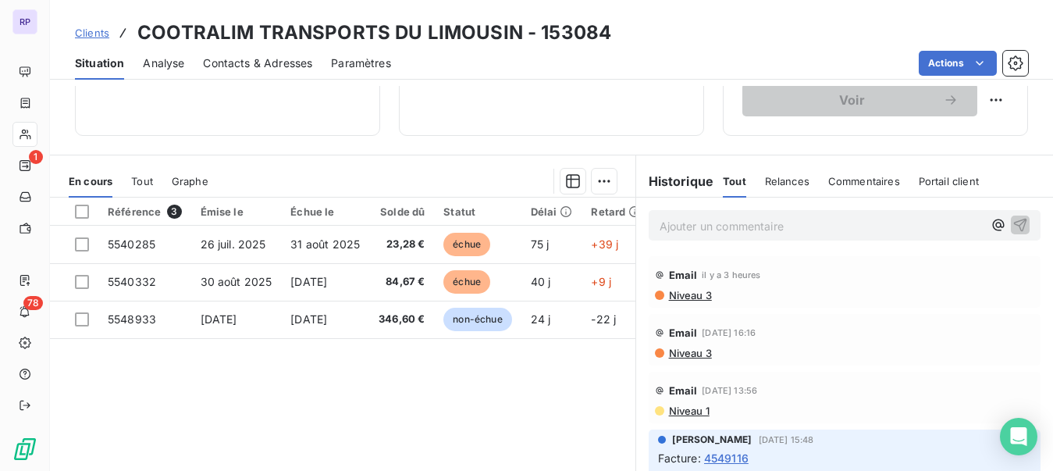
scroll to position [272, 0]
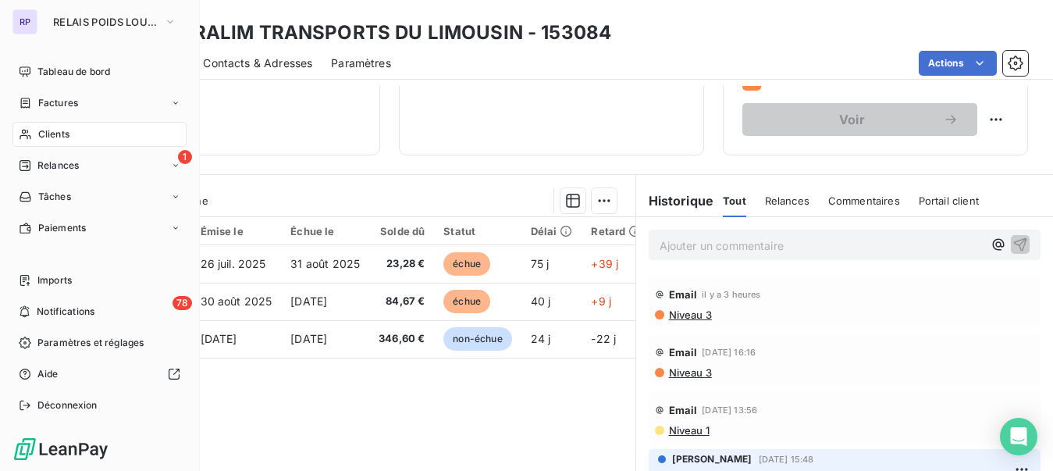
click at [48, 139] on span "Clients" at bounding box center [53, 134] width 31 height 14
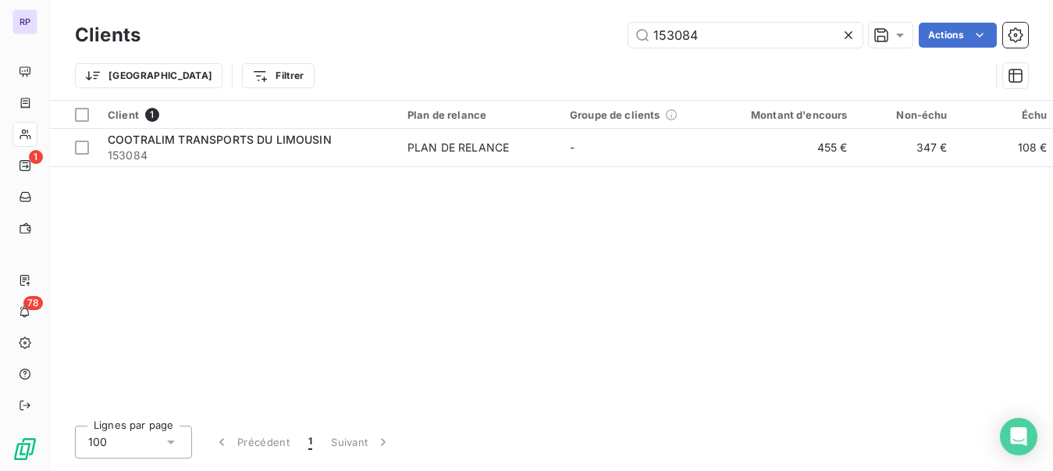
drag, startPoint x: 680, startPoint y: 40, endPoint x: 605, endPoint y: 52, distance: 75.8
click at [605, 52] on div "Clients 153084 Actions Trier Filtrer" at bounding box center [551, 59] width 953 height 81
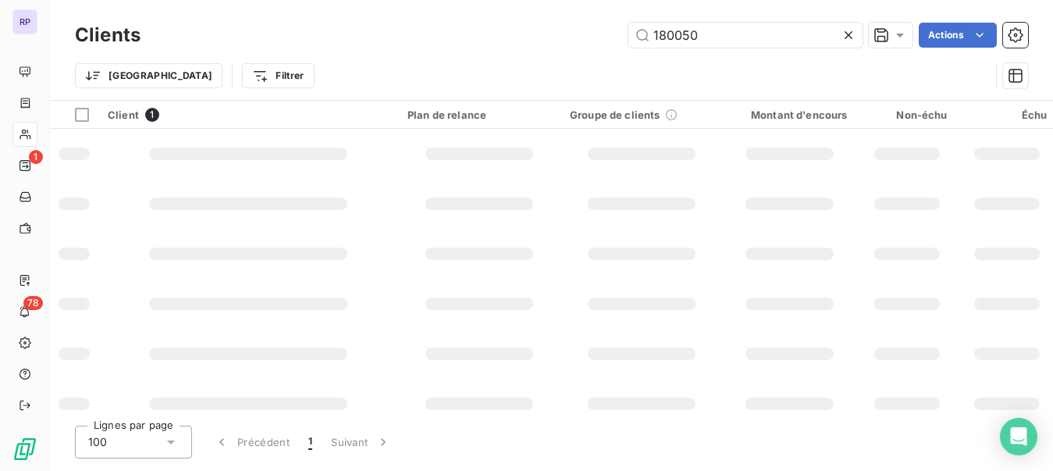
type input "180050"
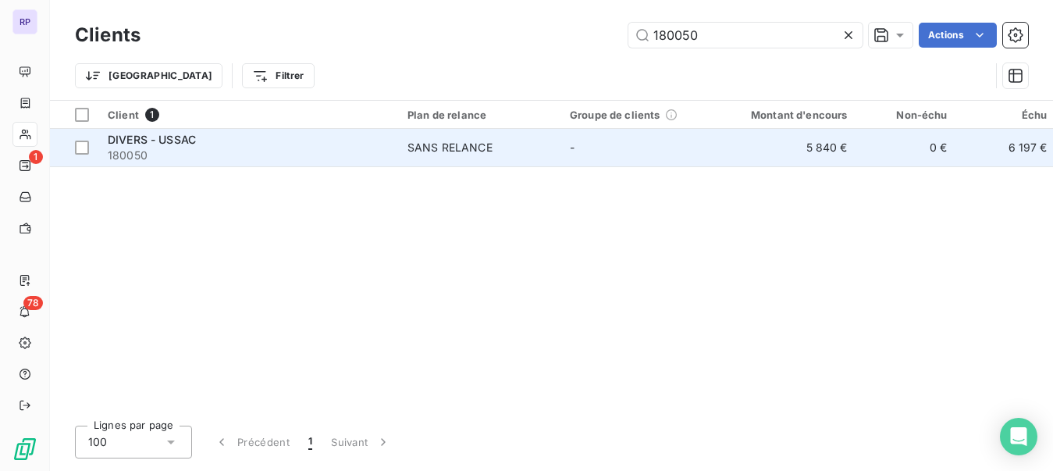
click at [171, 164] on td "DIVERS - USSAC 180050" at bounding box center [248, 147] width 300 height 37
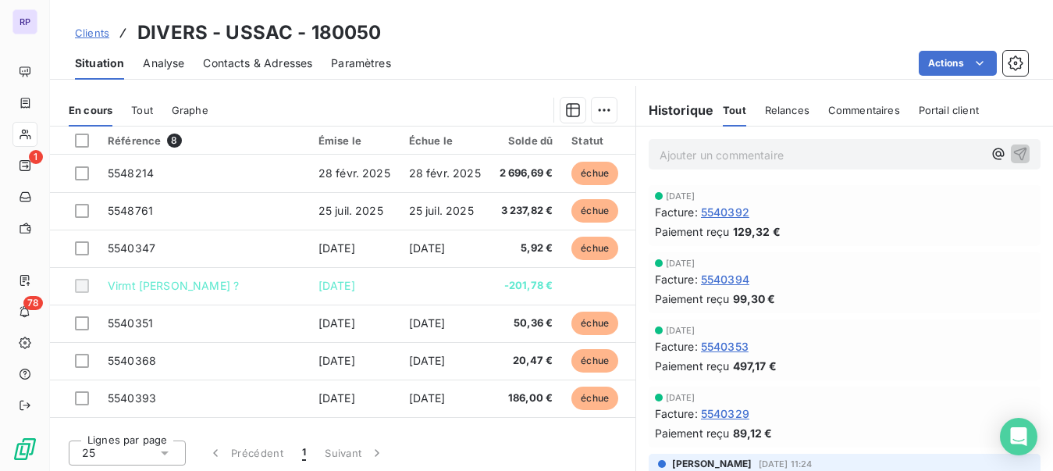
scroll to position [300, 0]
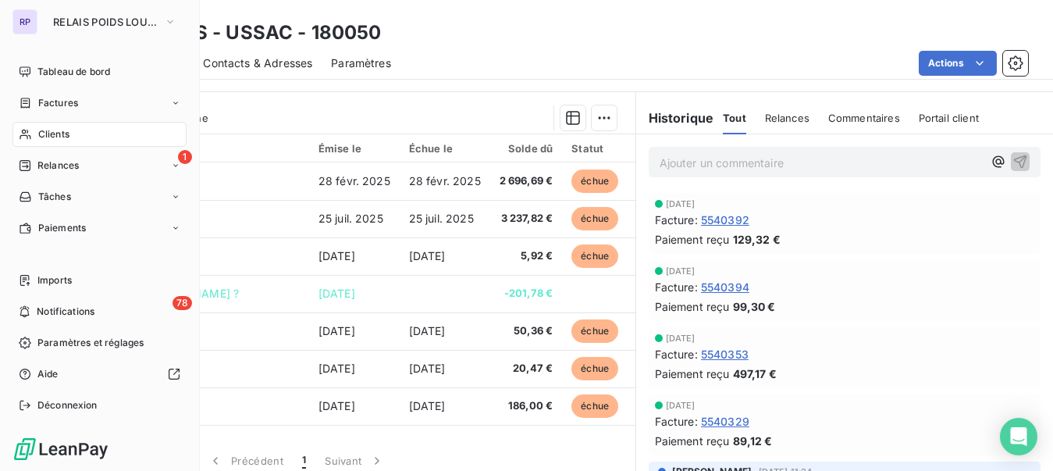
click at [62, 138] on span "Clients" at bounding box center [53, 134] width 31 height 14
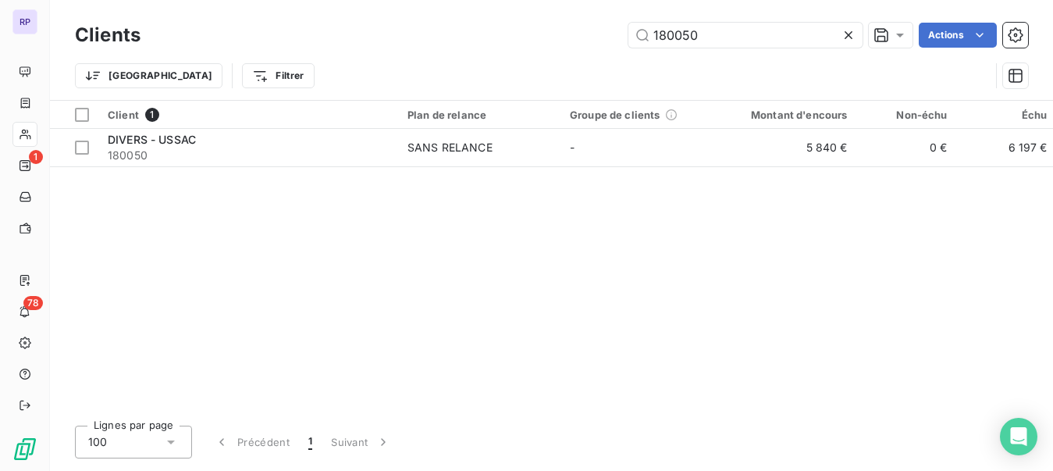
drag, startPoint x: 727, startPoint y: 25, endPoint x: 620, endPoint y: 34, distance: 107.3
click at [620, 34] on div "180050 Actions" at bounding box center [593, 35] width 869 height 25
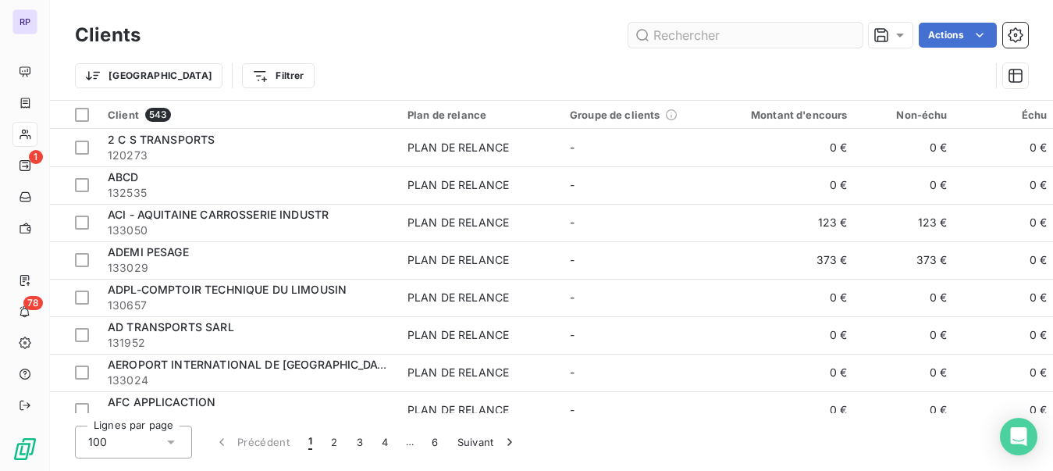
click at [666, 34] on input "text" at bounding box center [745, 35] width 234 height 25
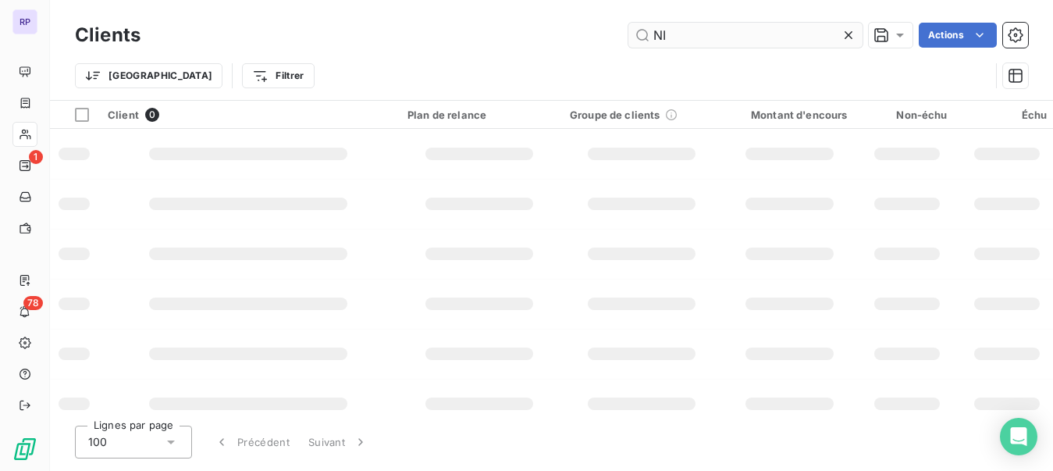
type input "N"
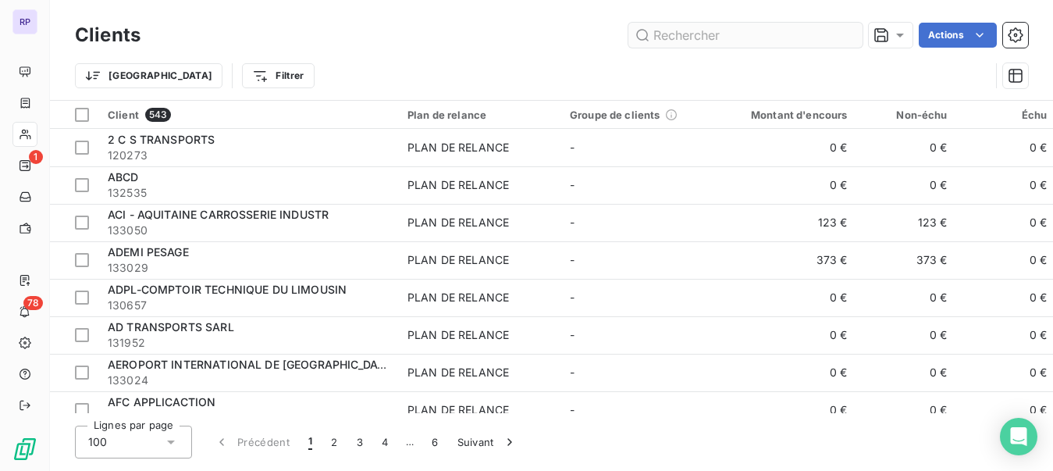
click at [674, 34] on input "text" at bounding box center [745, 35] width 234 height 25
